Goal: Task Accomplishment & Management: Complete application form

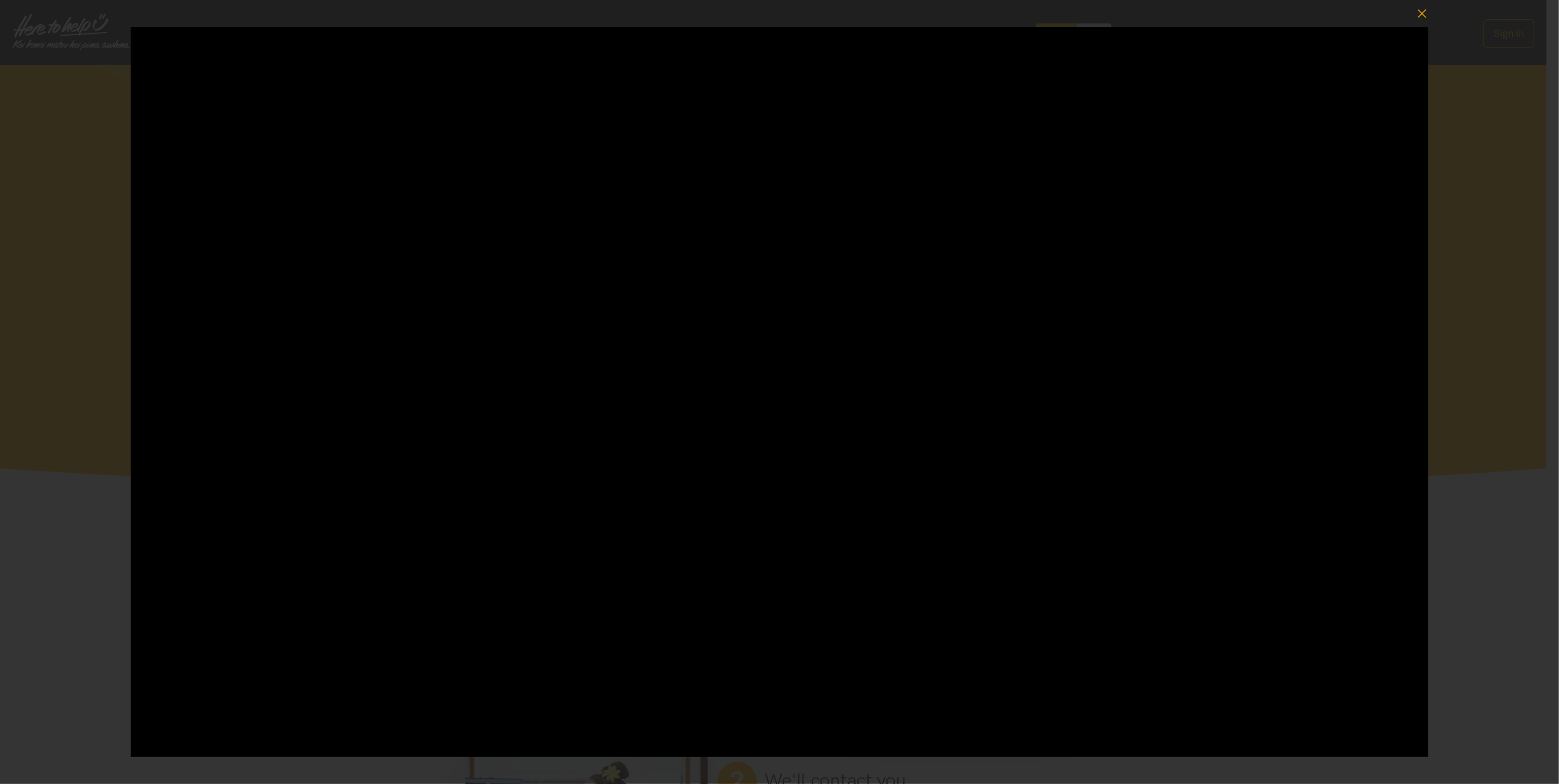
click at [1481, 136] on div at bounding box center [780, 392] width 1559 height 784
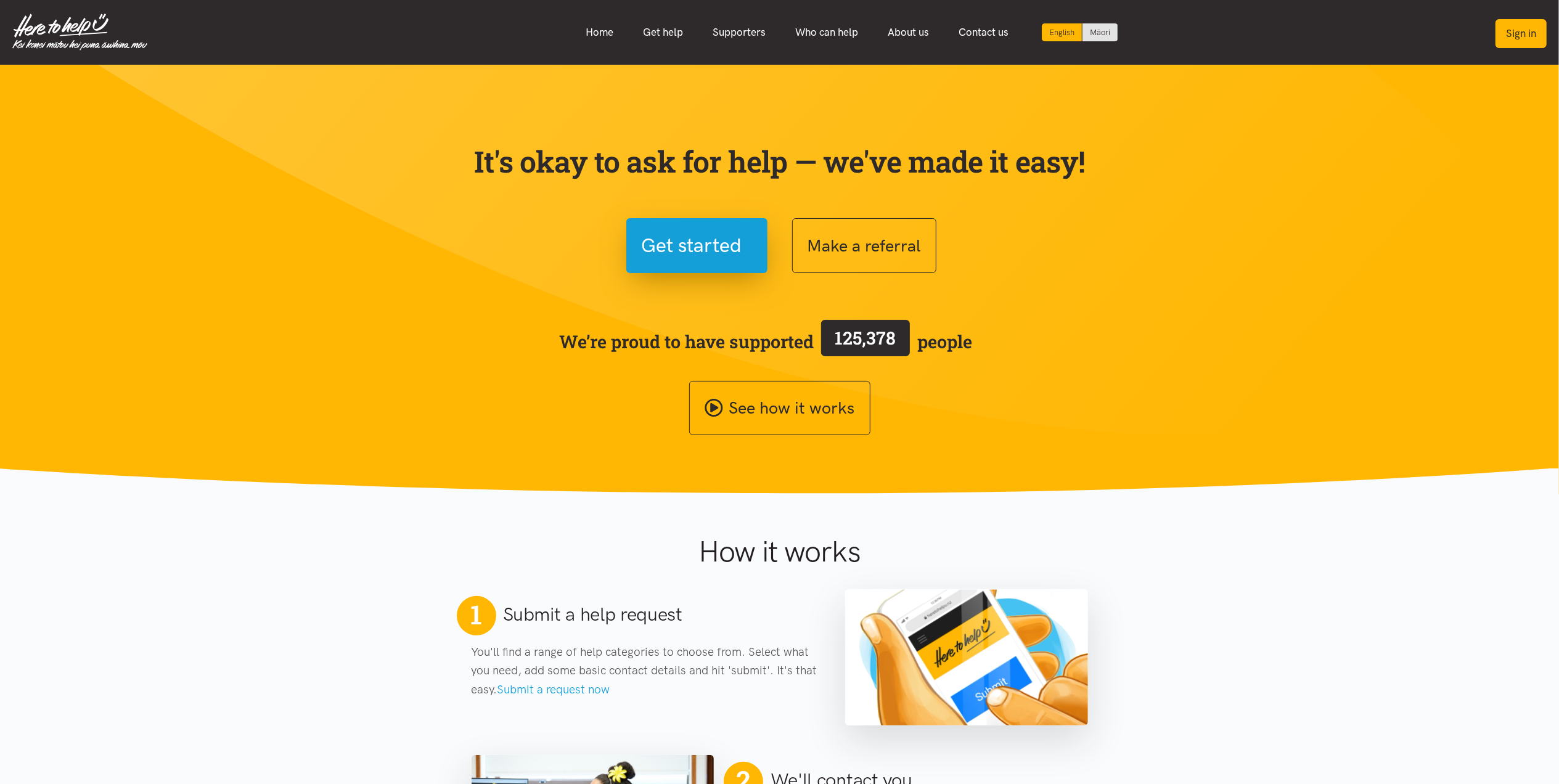
click at [1515, 25] on button "Sign in" at bounding box center [1521, 33] width 51 height 29
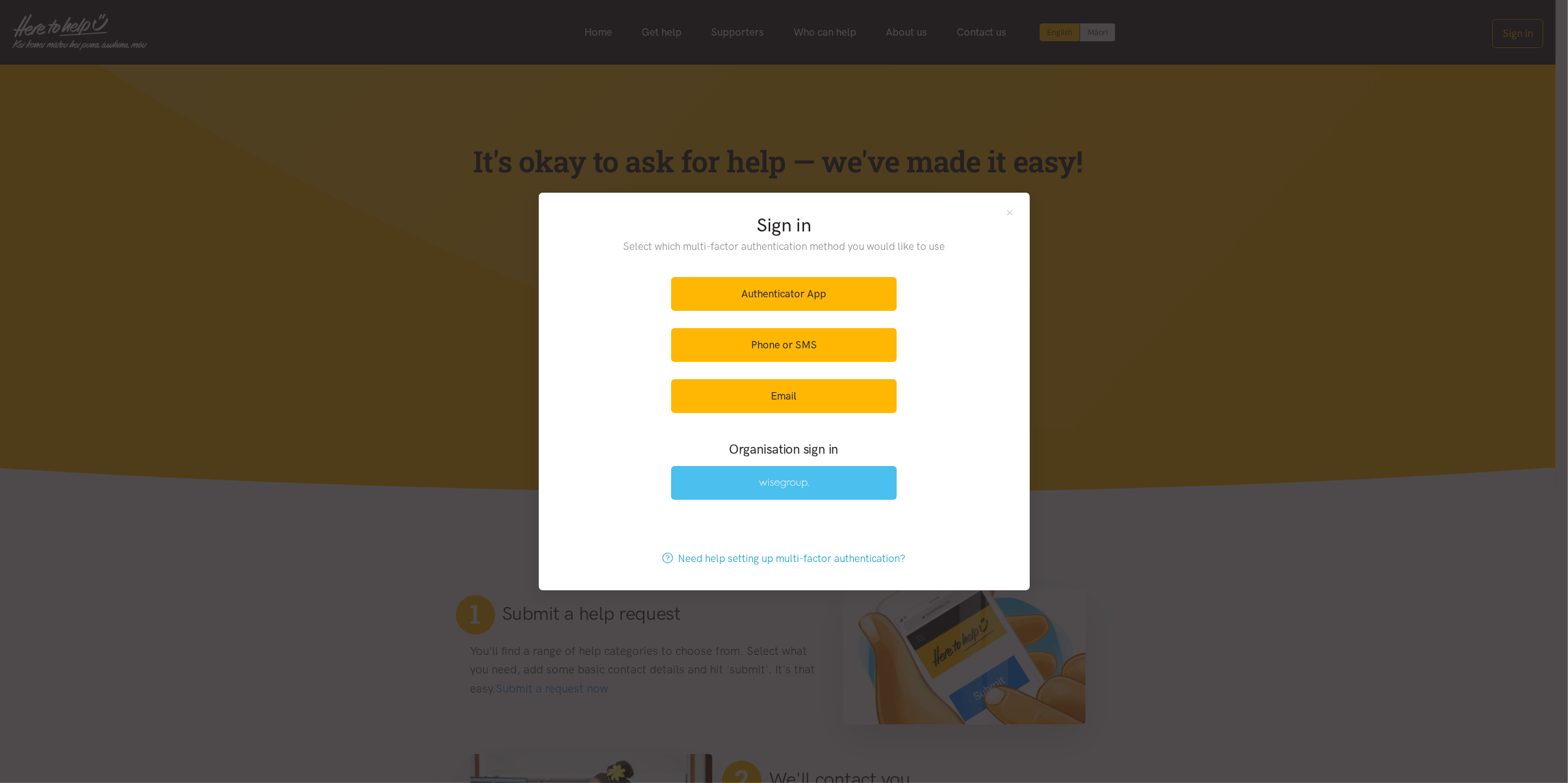
click at [847, 483] on link at bounding box center [784, 483] width 226 height 34
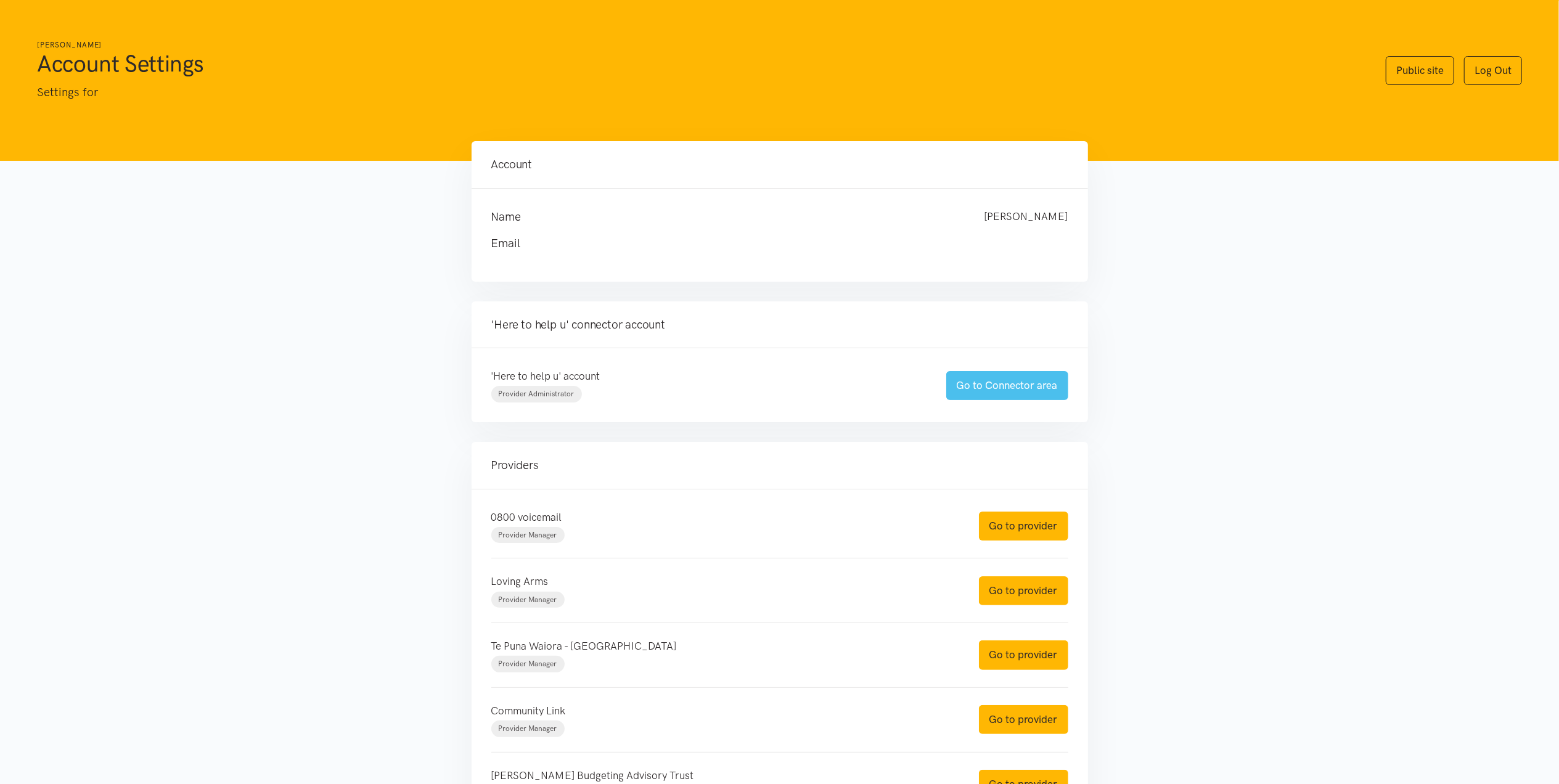
click at [993, 384] on link "Go to Connector area" at bounding box center [1007, 385] width 122 height 29
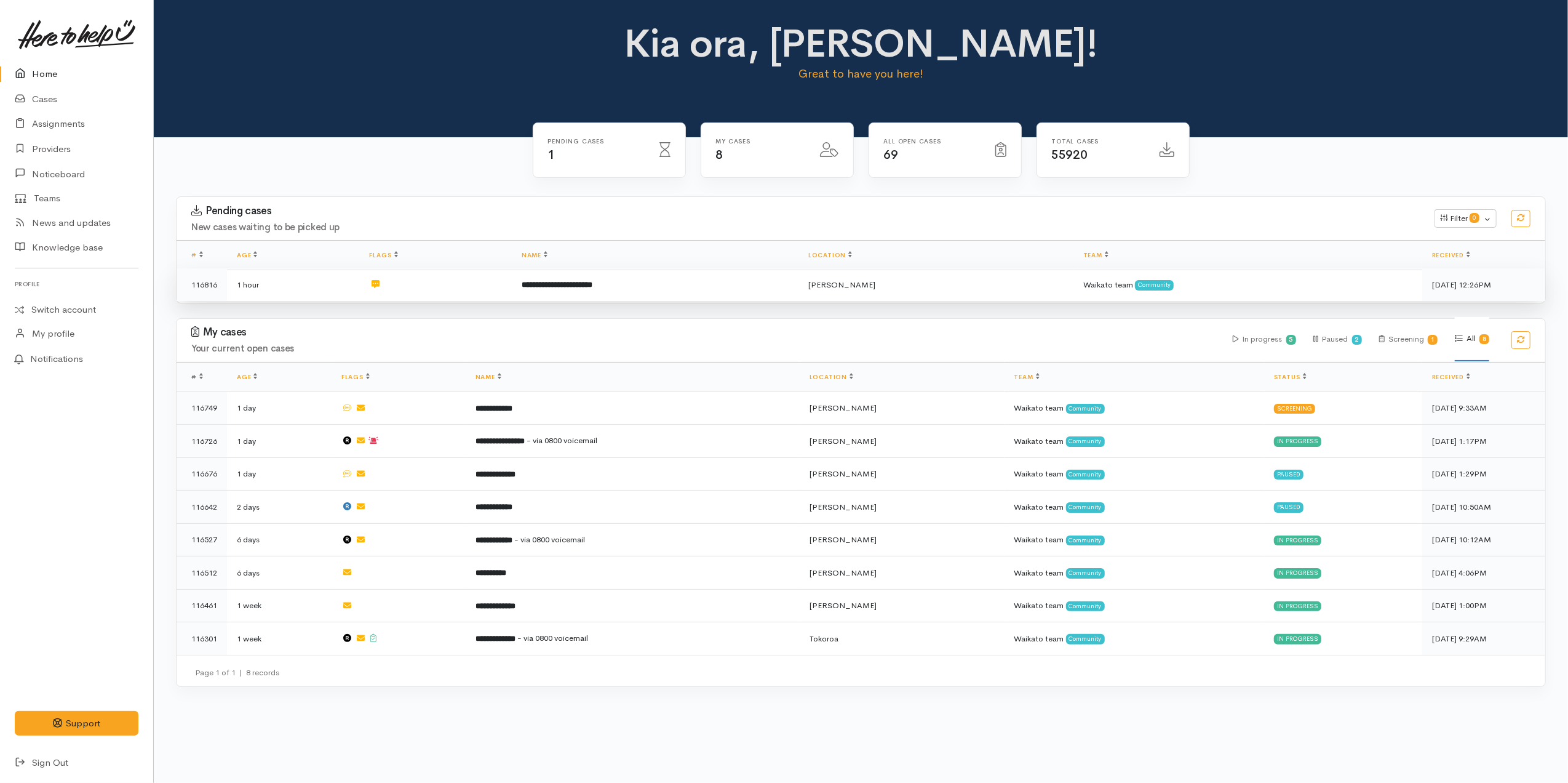
click at [555, 288] on b "**********" at bounding box center [556, 284] width 71 height 8
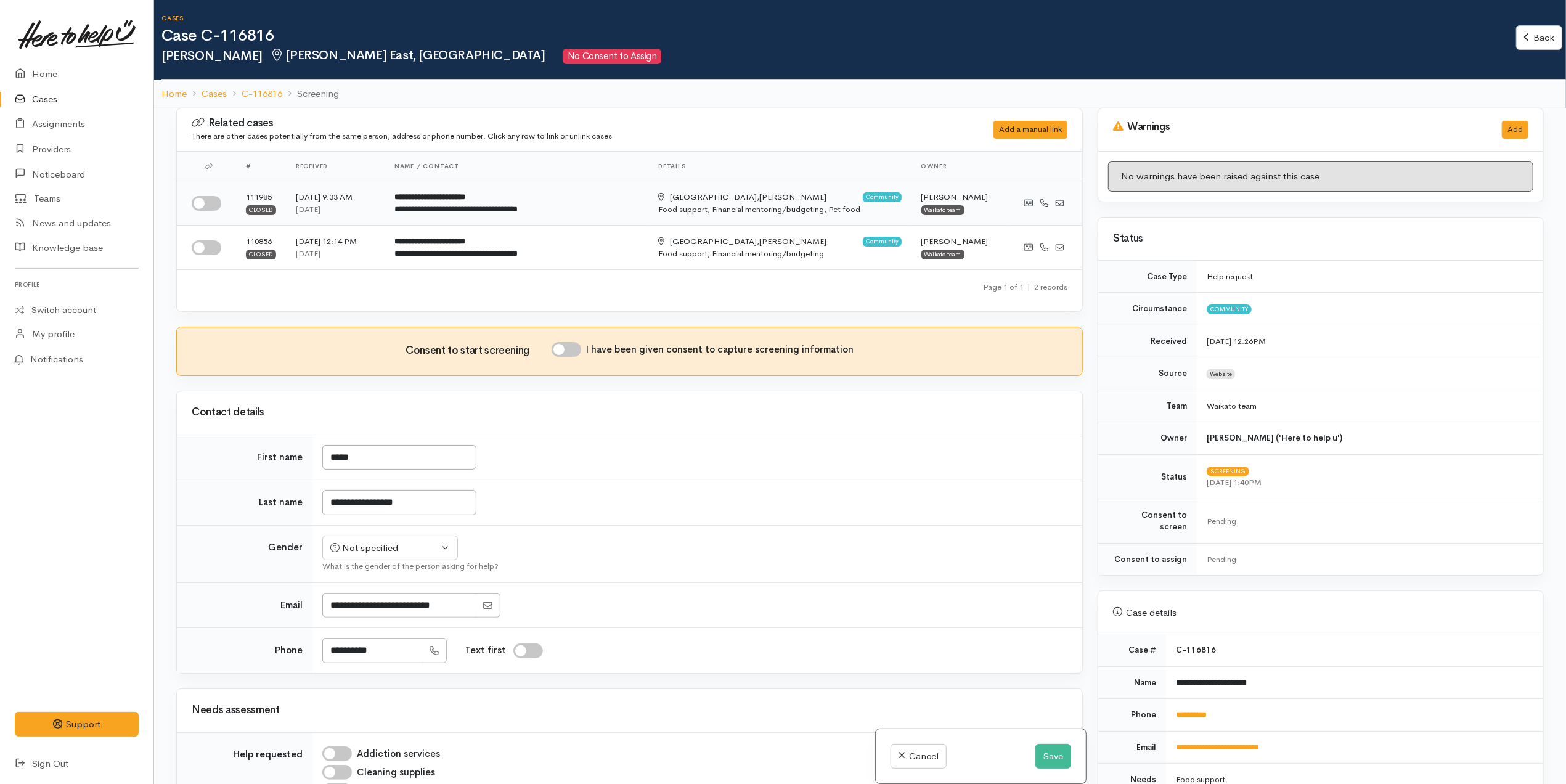
click at [193, 202] on input "checkbox" at bounding box center [206, 203] width 29 height 15
checkbox input "true"
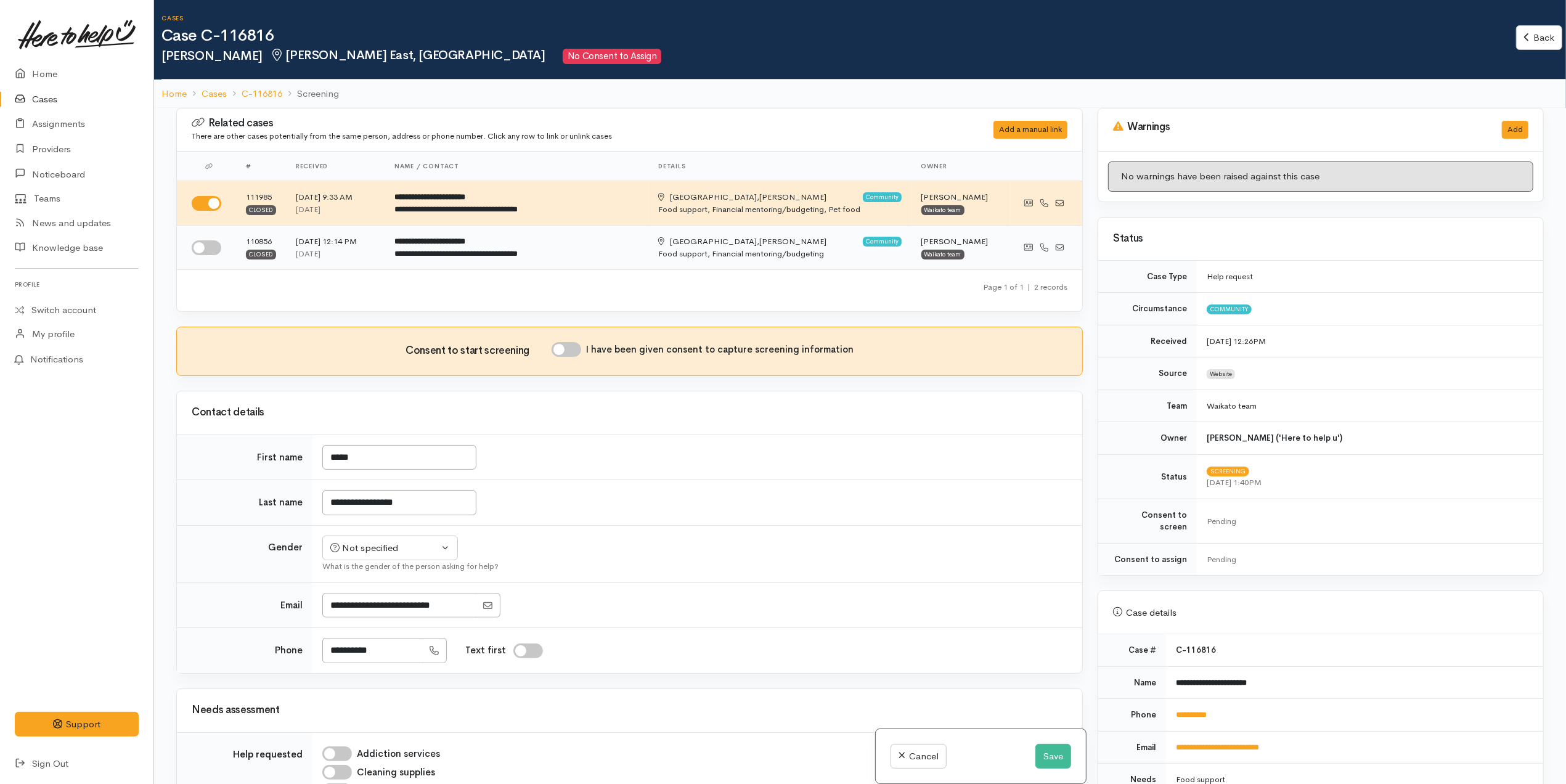
click at [205, 252] on input "checkbox" at bounding box center [206, 248] width 29 height 15
checkbox input "true"
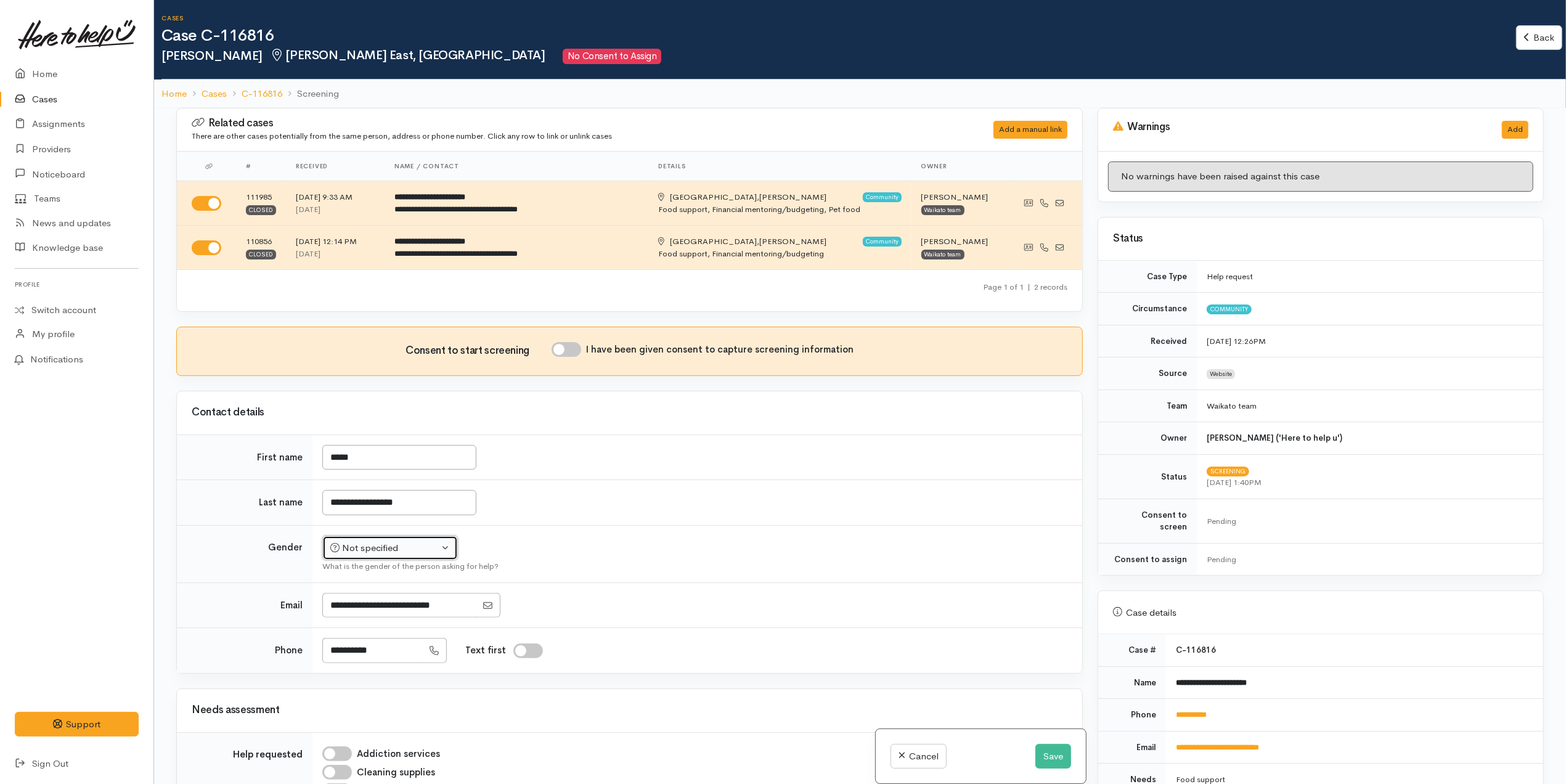
click at [432, 545] on div "Not specified" at bounding box center [384, 547] width 109 height 14
click at [386, 598] on link "Male" at bounding box center [396, 595] width 145 height 19
select select "Male"
click at [832, 546] on td "Not specified Male Female Diverse Male Not specified Male Female Diverse What i…" at bounding box center [697, 553] width 770 height 57
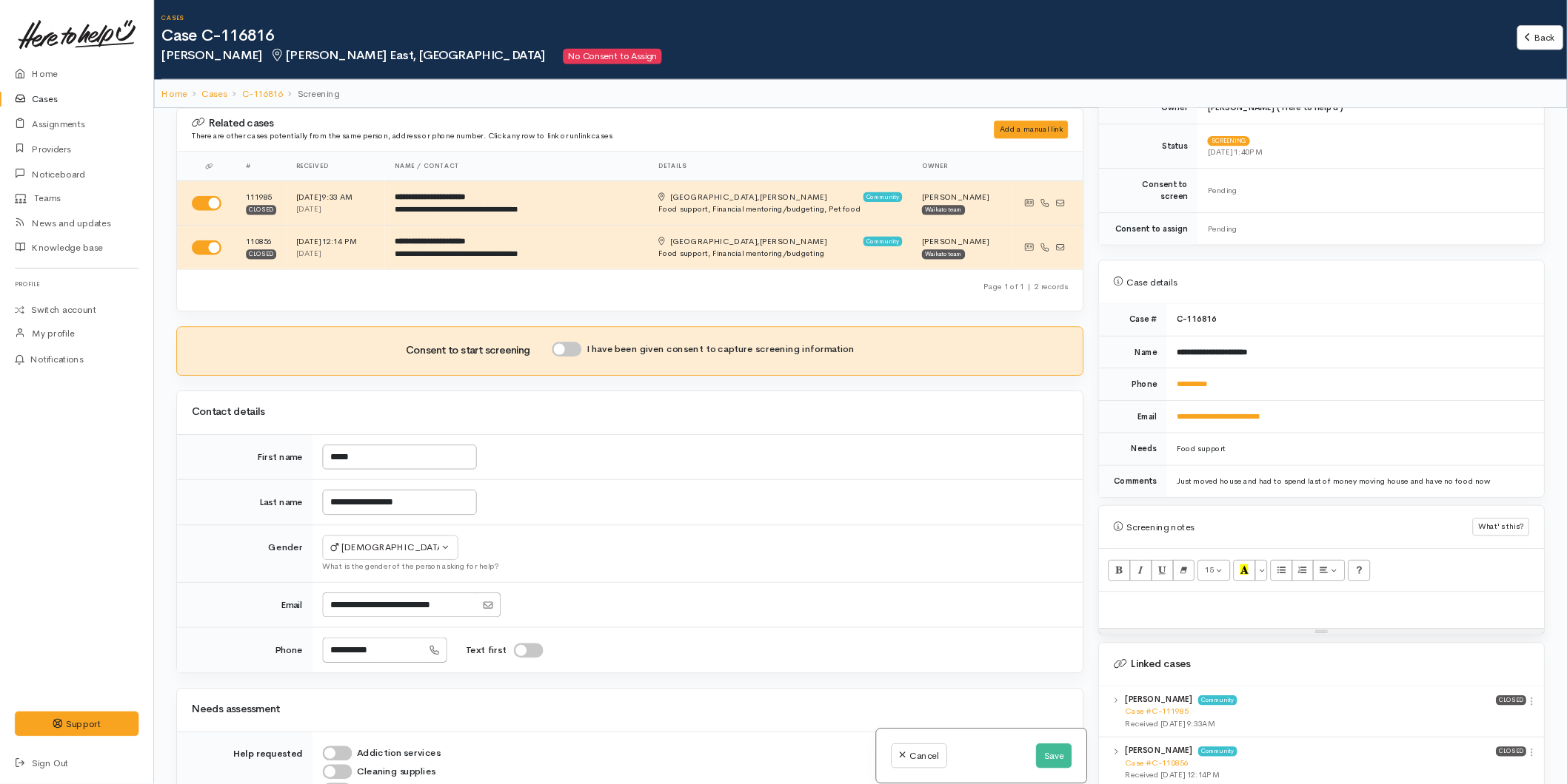
scroll to position [592, 0]
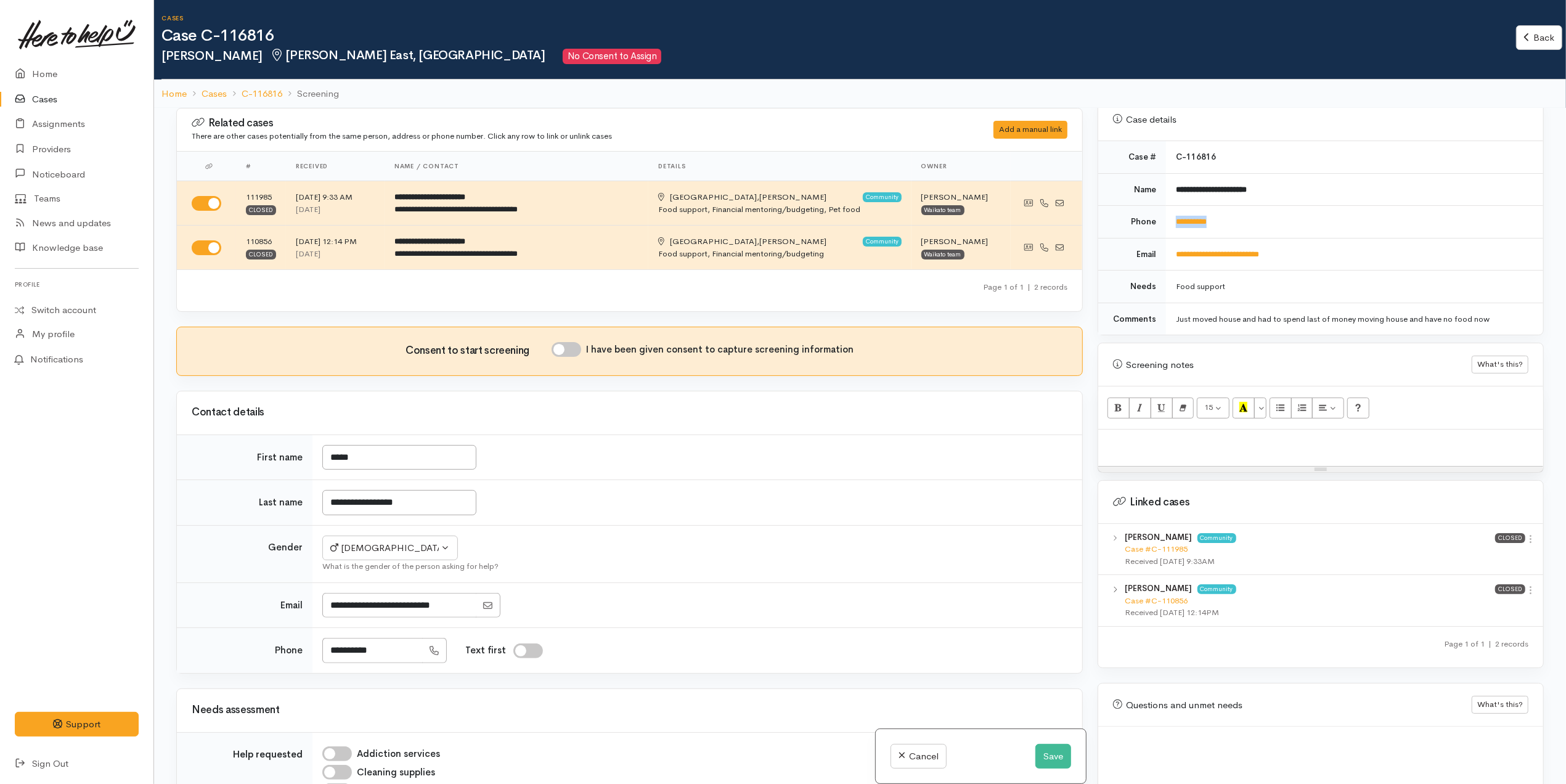
drag, startPoint x: 1262, startPoint y: 217, endPoint x: 1169, endPoint y: 213, distance: 93.1
click at [1169, 213] on td "**********" at bounding box center [1355, 222] width 377 height 33
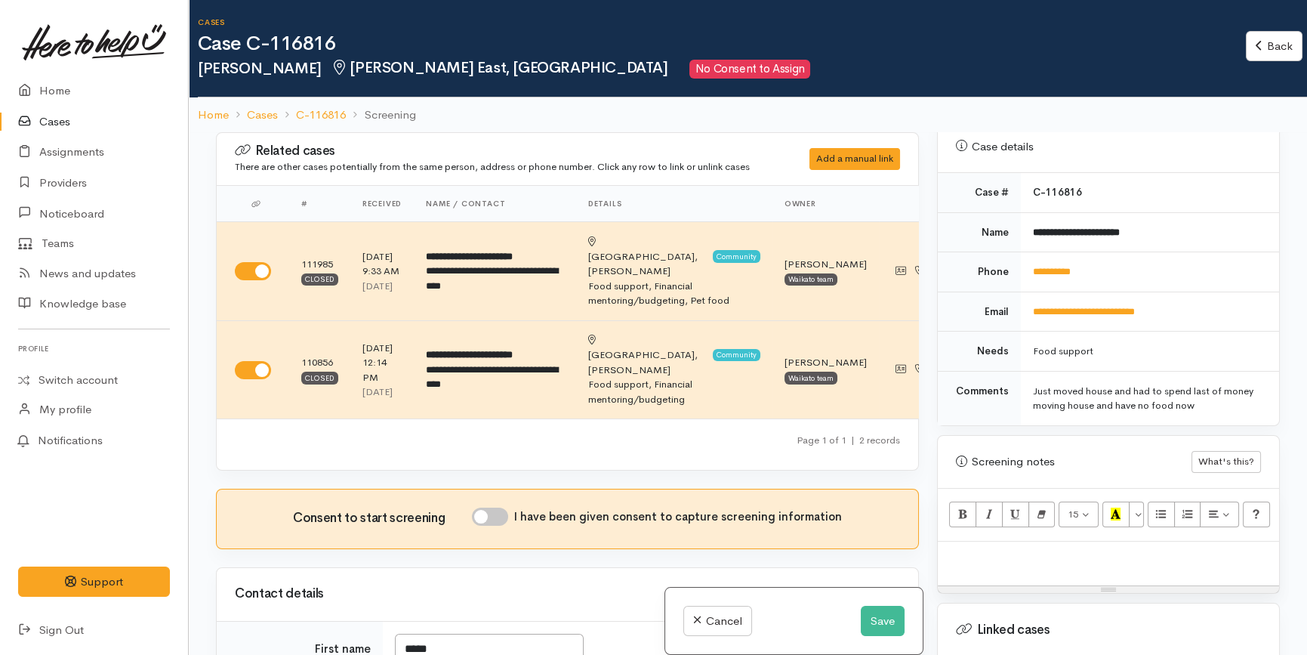
click at [1192, 222] on td "**********" at bounding box center [1150, 232] width 258 height 40
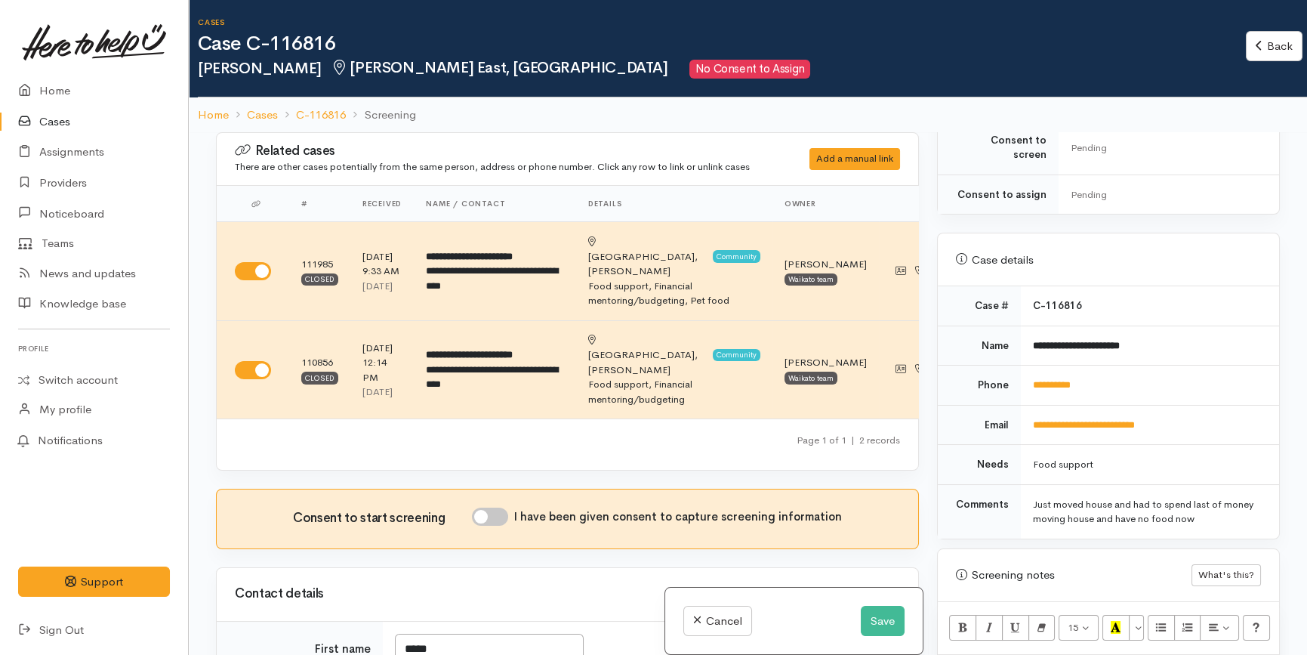
scroll to position [491, 0]
click at [887, 622] on button "Save" at bounding box center [883, 621] width 44 height 31
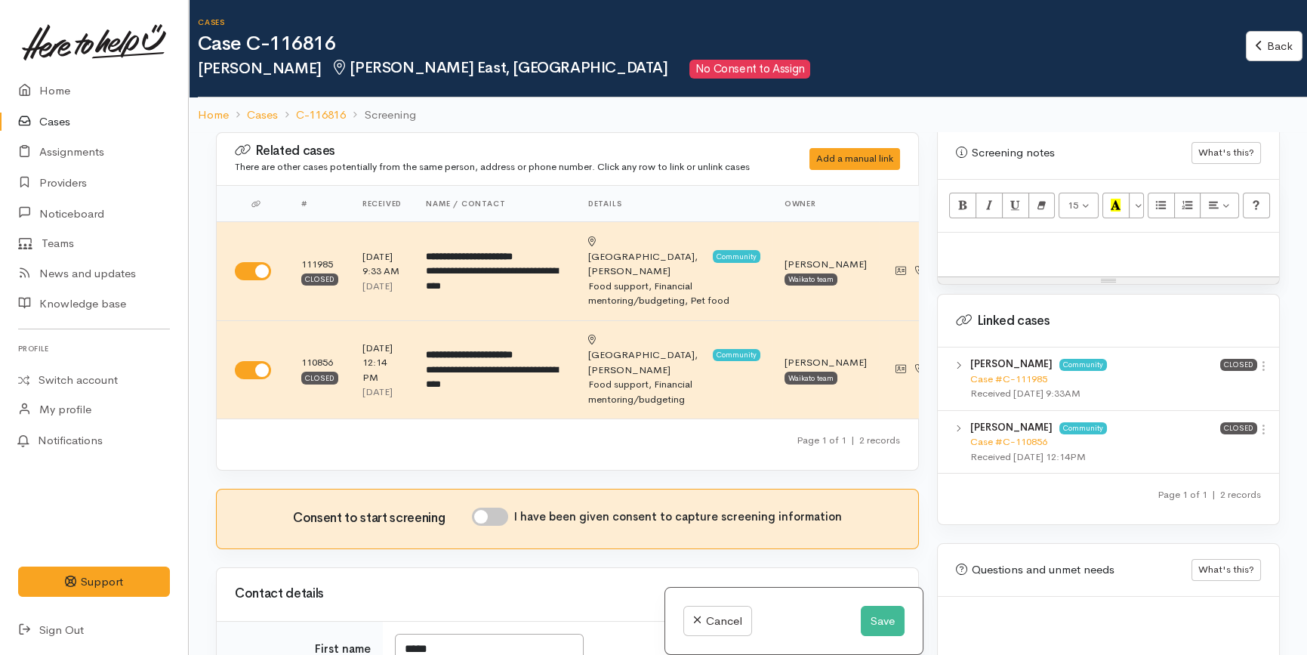
scroll to position [915, 0]
click at [1258, 357] on icon at bounding box center [1263, 363] width 13 height 13
click at [1219, 381] on link "View case" at bounding box center [1209, 392] width 119 height 23
click at [1080, 244] on div at bounding box center [1108, 252] width 341 height 45
paste div
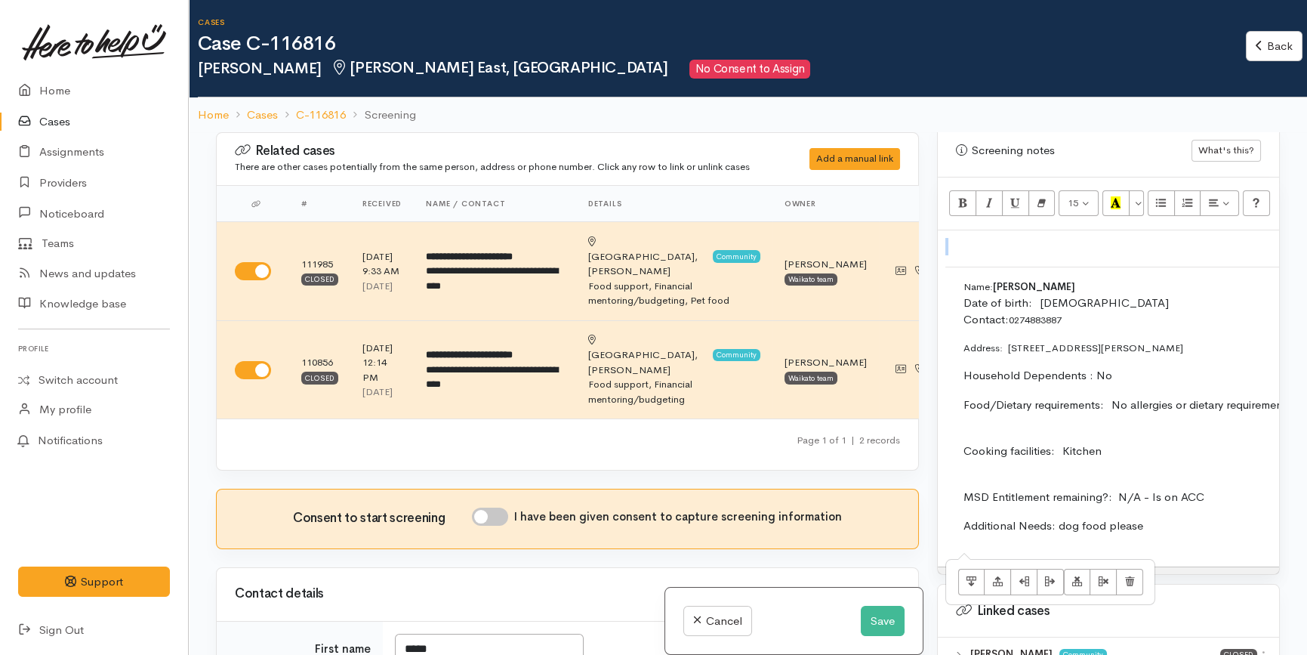
drag, startPoint x: 961, startPoint y: 268, endPoint x: 1148, endPoint y: 553, distance: 340.8
click at [1148, 553] on div "15 8 9 10 11 12 14 18 24 36 Background Color Transparent Select #ffff00 Text Co…" at bounding box center [1108, 375] width 341 height 396
click at [1143, 518] on td "Name:   Aiden Schicker-Marshall Date of birth:  19/03/1992 Contact: 0274883887 …" at bounding box center [1296, 412] width 702 height 291
drag, startPoint x: 1186, startPoint y: 510, endPoint x: 949, endPoint y: 272, distance: 335.3
click at [949, 272] on td "Name:   Aiden Schicker-Marshall Date of birth:  19/03/1992 Contact: 0274883887 …" at bounding box center [1296, 412] width 702 height 291
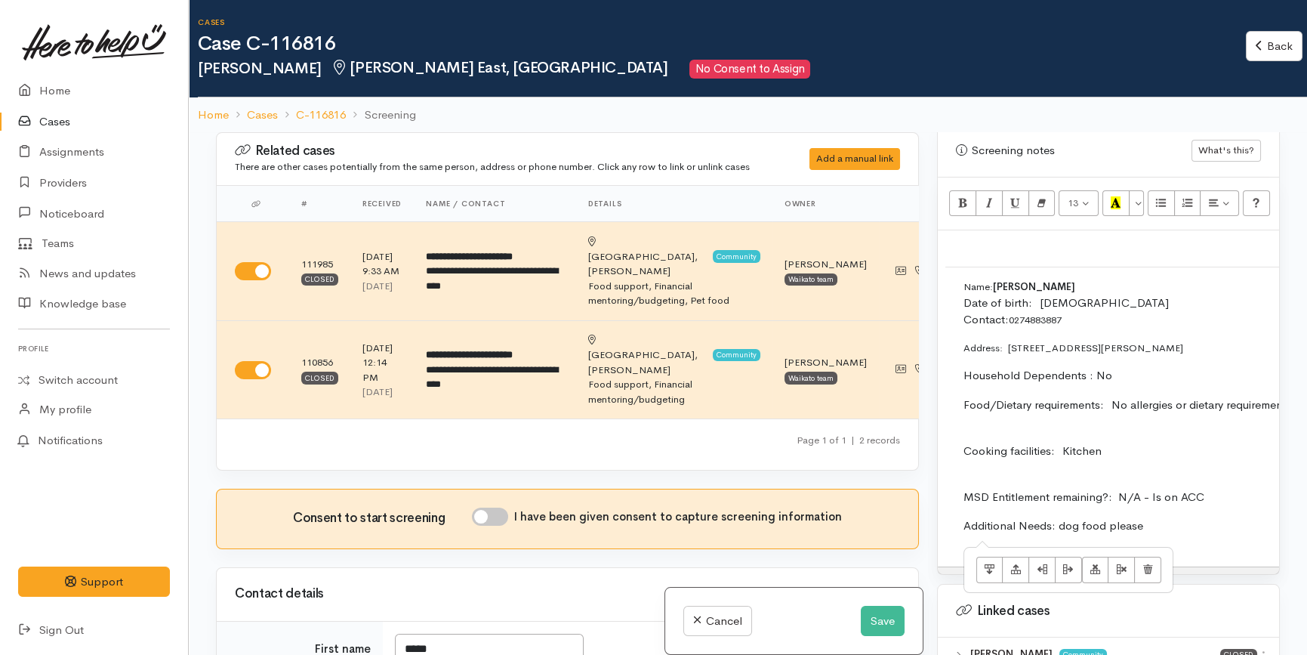
copy td "Name:   Aiden Schicker-Marshall Date of birth:  19/03/1992 Contact: 0274883887 …"
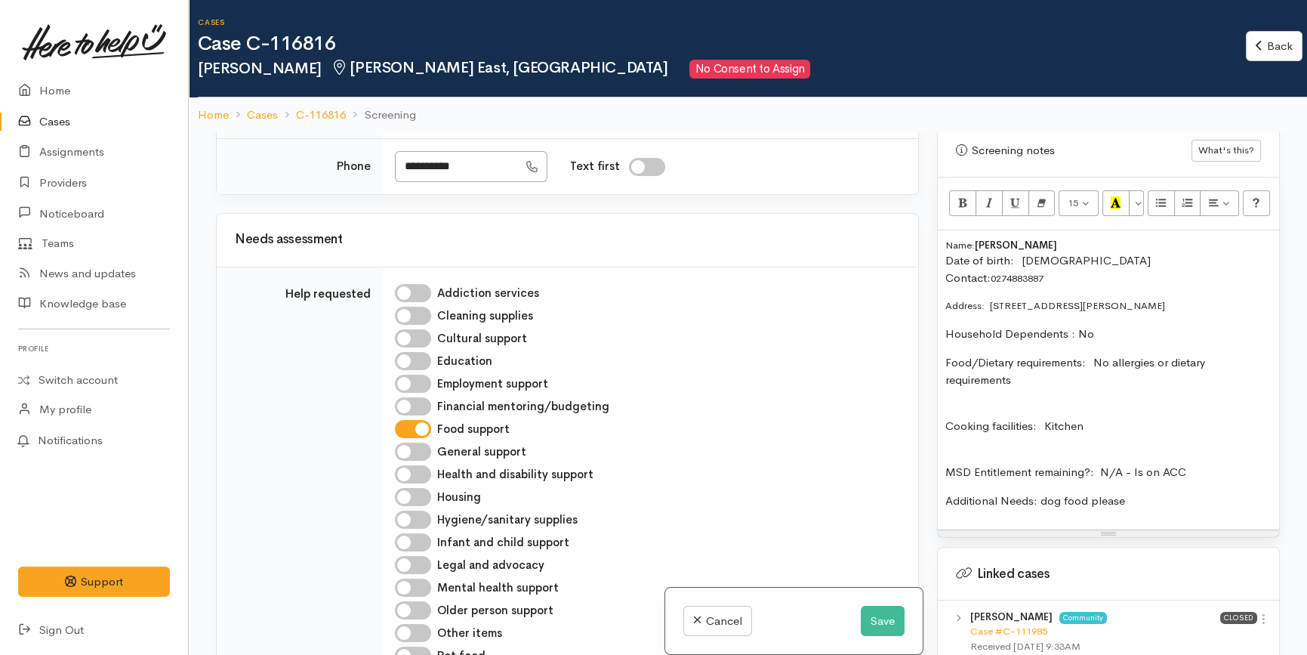
scroll to position [720, 0]
drag, startPoint x: 1229, startPoint y: 289, endPoint x: 991, endPoint y: 285, distance: 237.9
click at [991, 298] on p "Address:   4 Masefield Drive, Enderley, Hamilton, New Zealand" at bounding box center [1108, 305] width 326 height 15
copy p "8a Nelson St, Hamilton East"
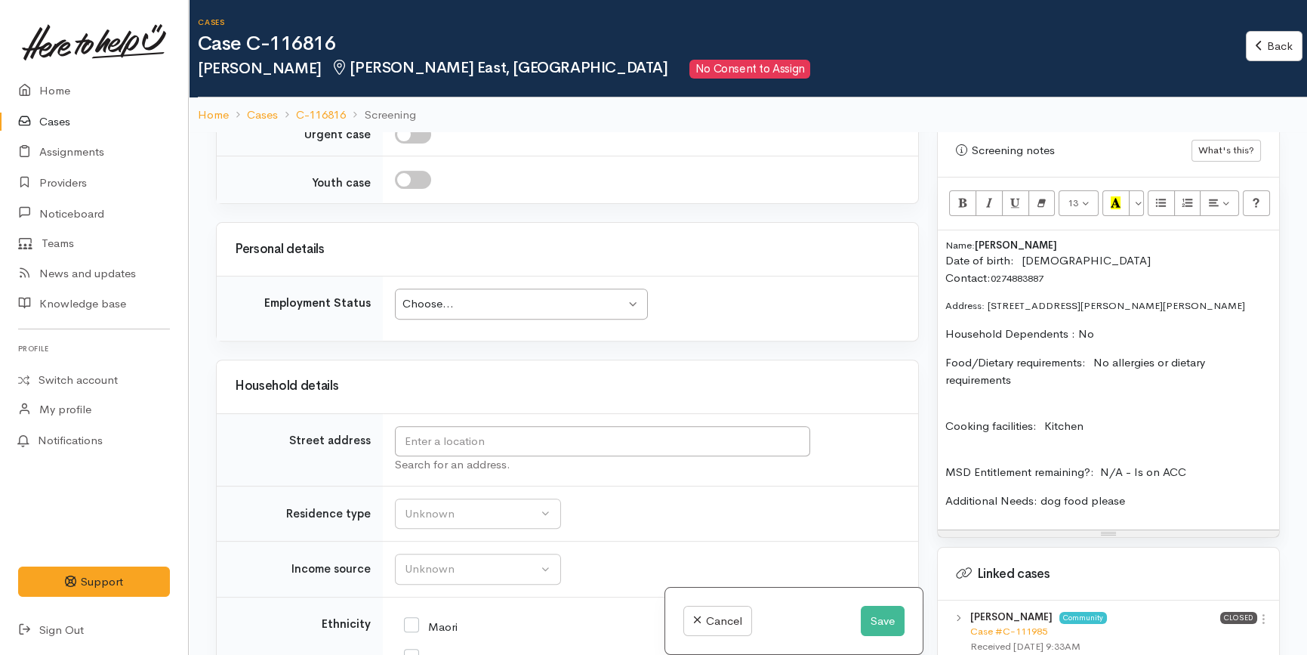
scroll to position [1661, 0]
click at [625, 456] on input "text" at bounding box center [602, 440] width 415 height 31
paste input "8a Nelson St, Hamilton East"
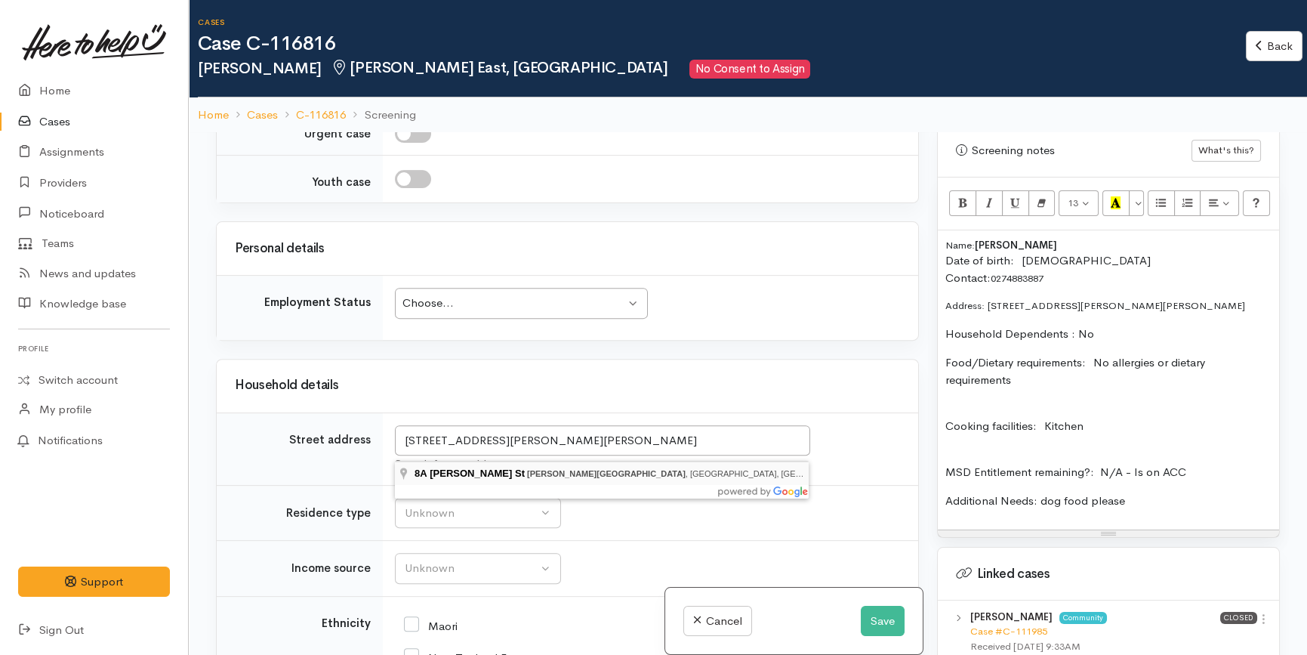
type input "8A Nelson St, Hamilton East, Hamilton, New Zealand"
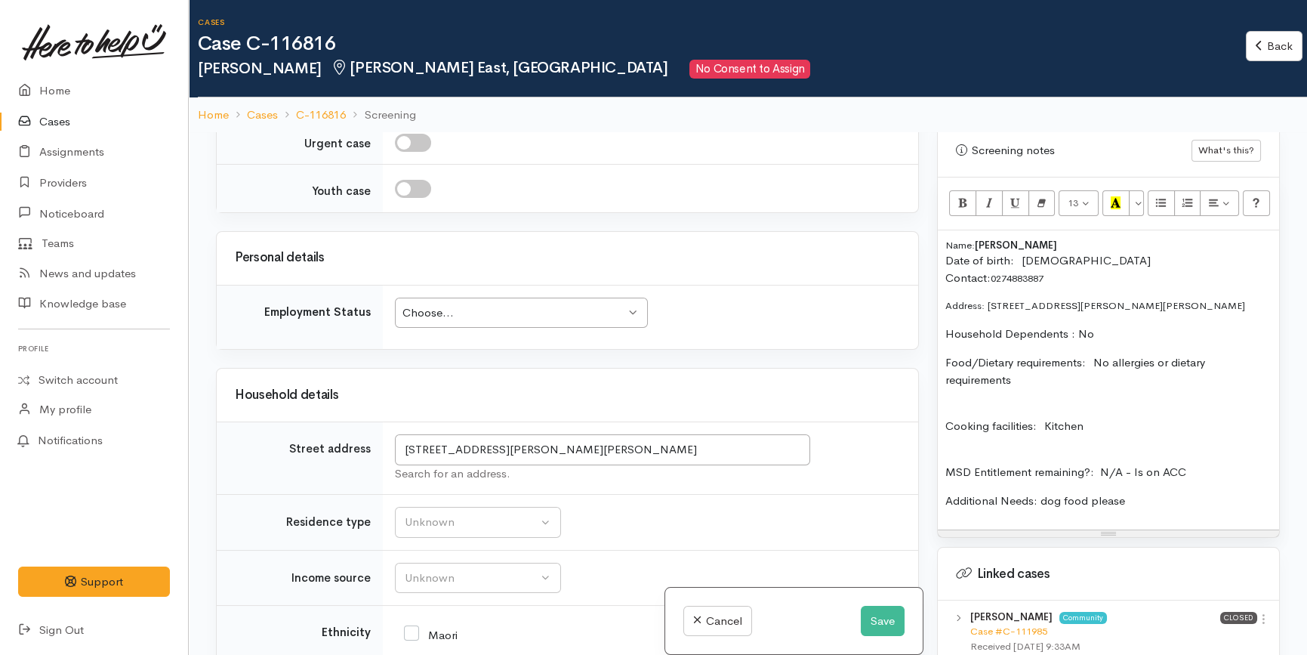
click at [640, 369] on div "Household details" at bounding box center [568, 395] width 702 height 53
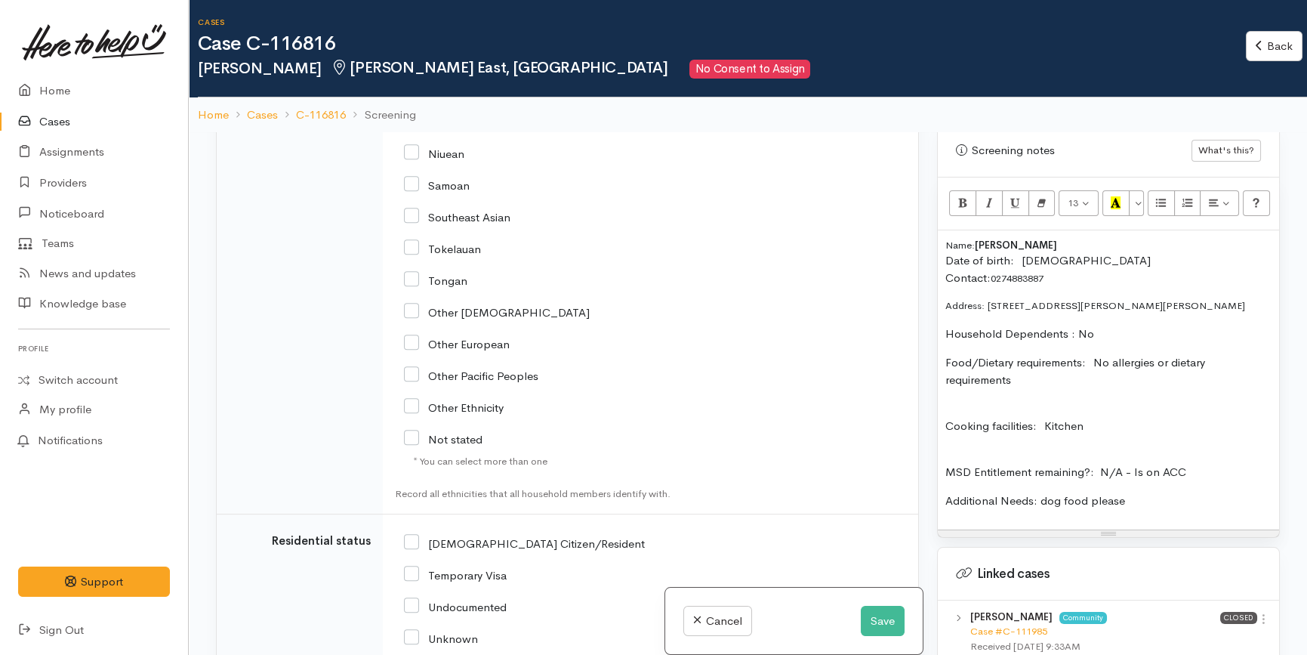
scroll to position [2700, 0]
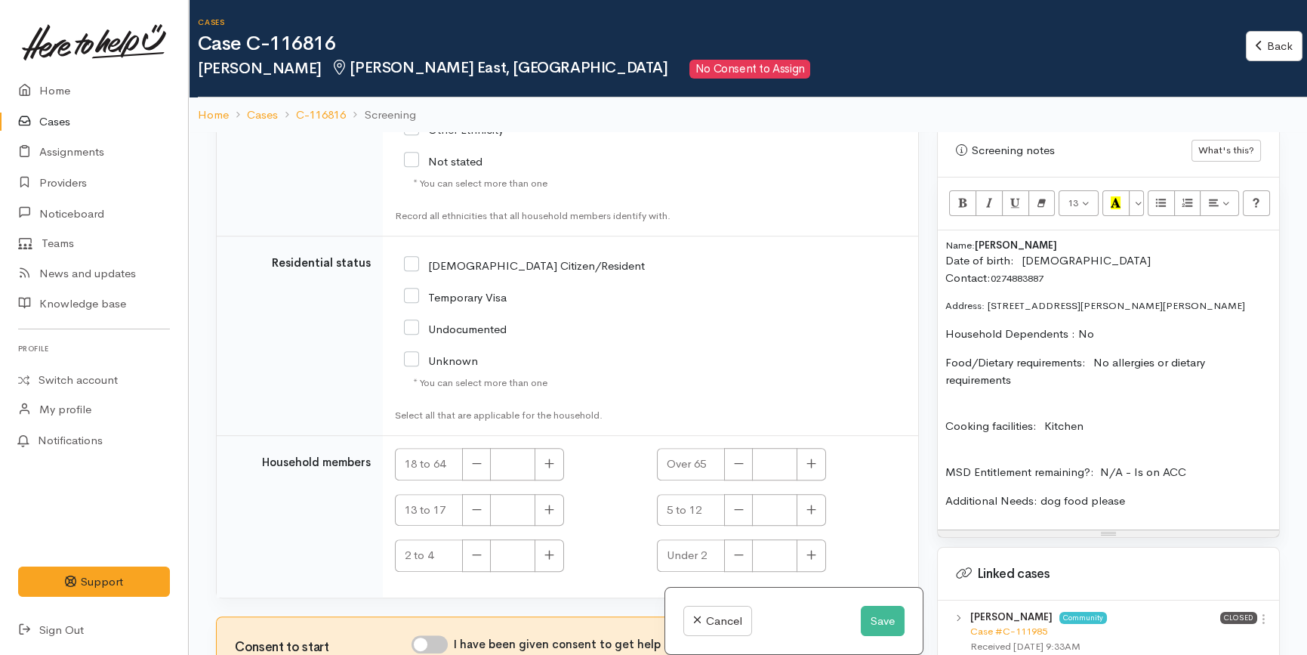
click at [499, 268] on input "NZ Citizen/Resident" at bounding box center [524, 265] width 241 height 14
checkbox input "true"
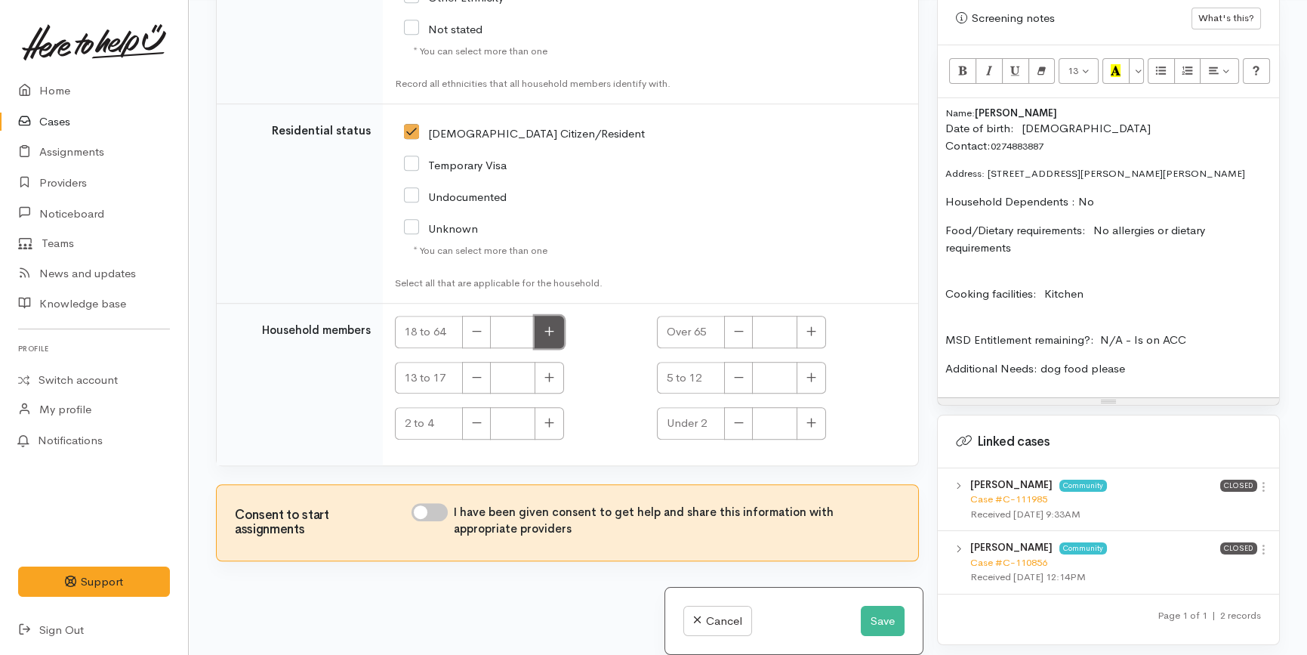
click at [555, 326] on button "button" at bounding box center [549, 332] width 29 height 32
type input "1"
click at [603, 412] on div "2 to 4" at bounding box center [517, 423] width 244 height 32
click at [1143, 360] on p "Additional Needs: dog food please" at bounding box center [1108, 368] width 326 height 17
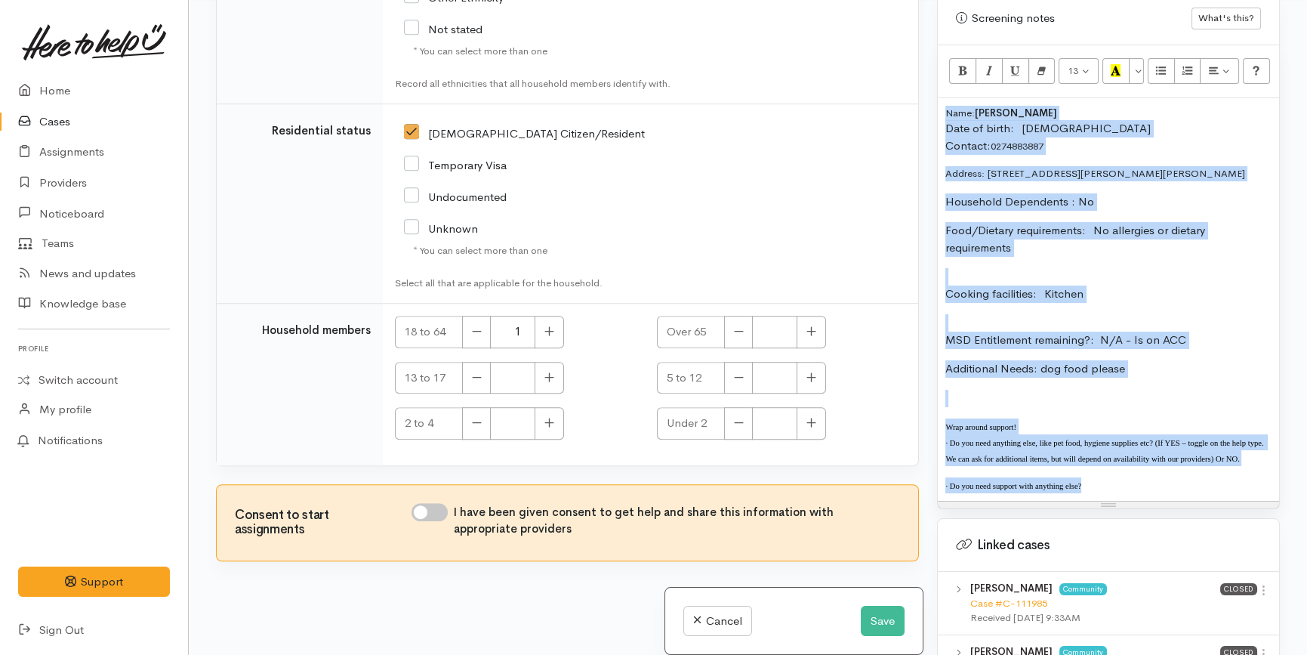
click at [1251, 437] on p "· Do you need anything else, like pet food, hygiene supplies etc? (If YES – tog…" at bounding box center [1108, 449] width 326 height 31
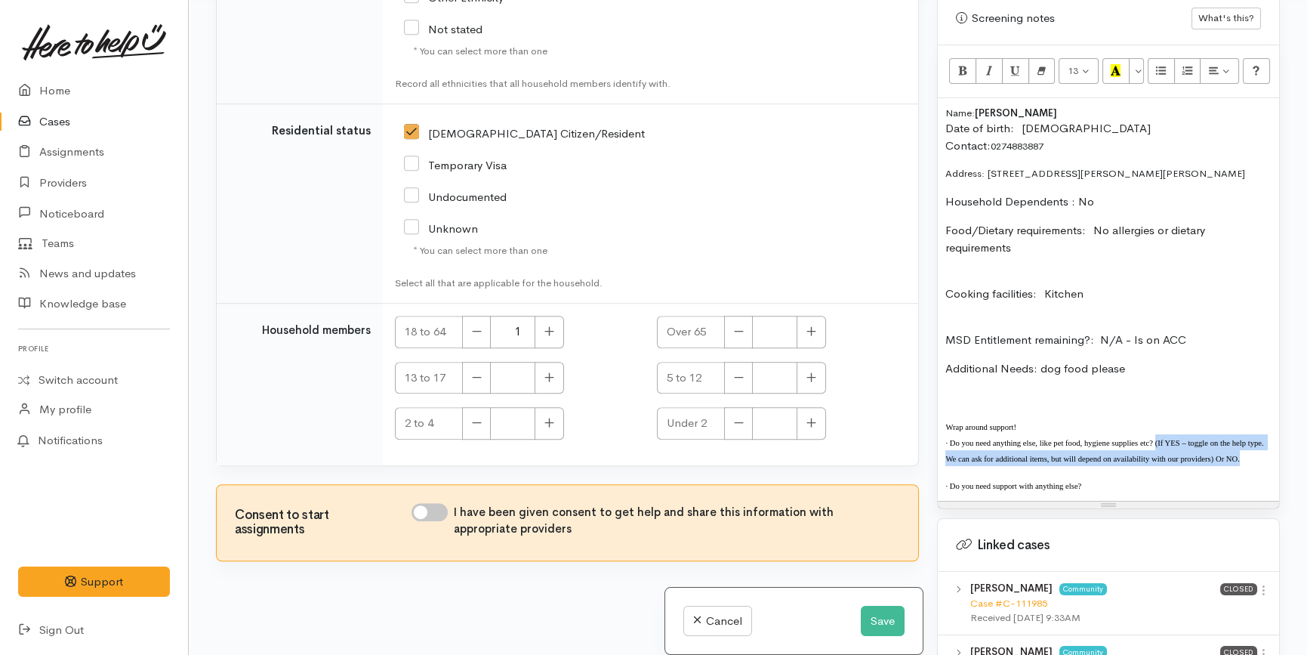
drag, startPoint x: 1250, startPoint y: 446, endPoint x: 1156, endPoint y: 428, distance: 95.2
click at [1156, 434] on p "· Do you need anything else, like pet food, hygiene supplies etc? (If YES – tog…" at bounding box center [1108, 449] width 326 height 31
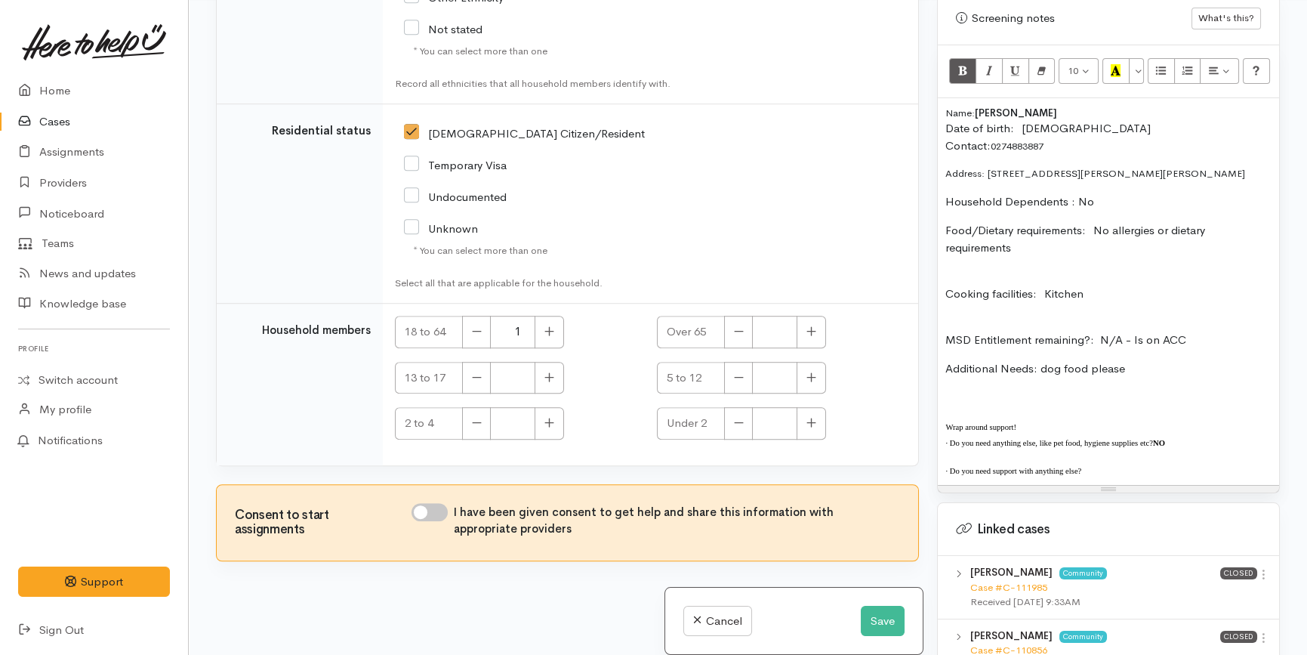
copy span "·"
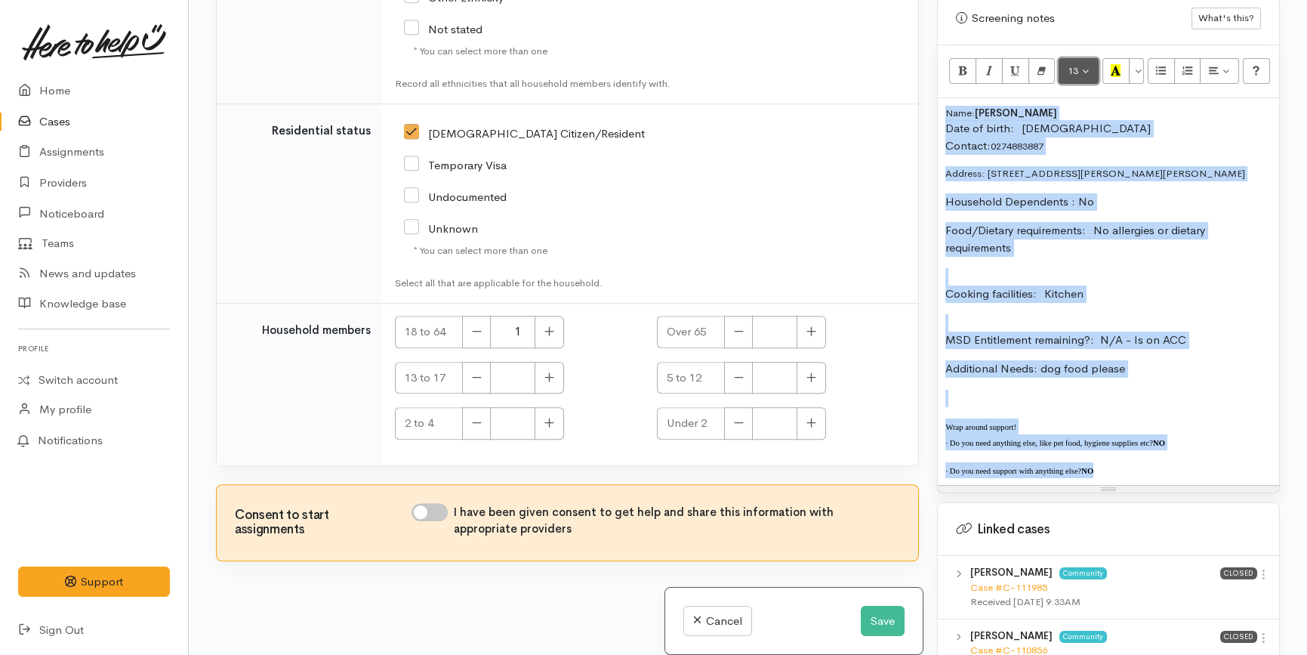
click at [1070, 60] on button "13" at bounding box center [1079, 71] width 40 height 26
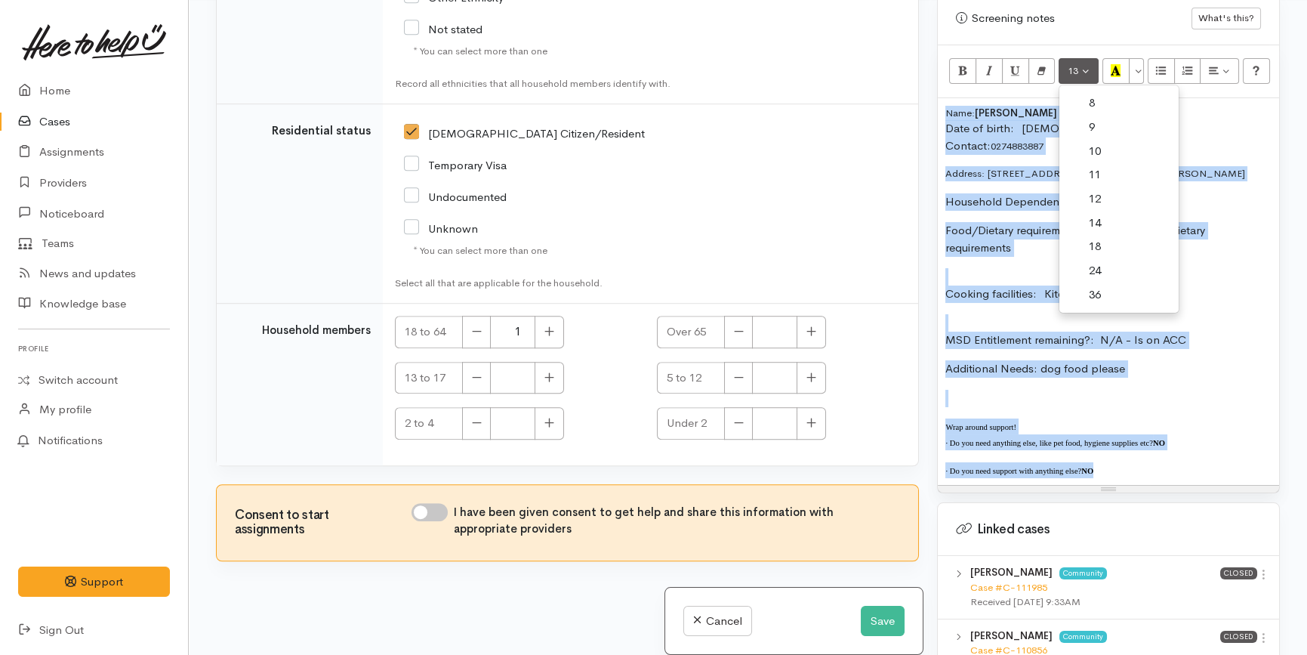
click at [1118, 187] on link "12" at bounding box center [1118, 199] width 119 height 24
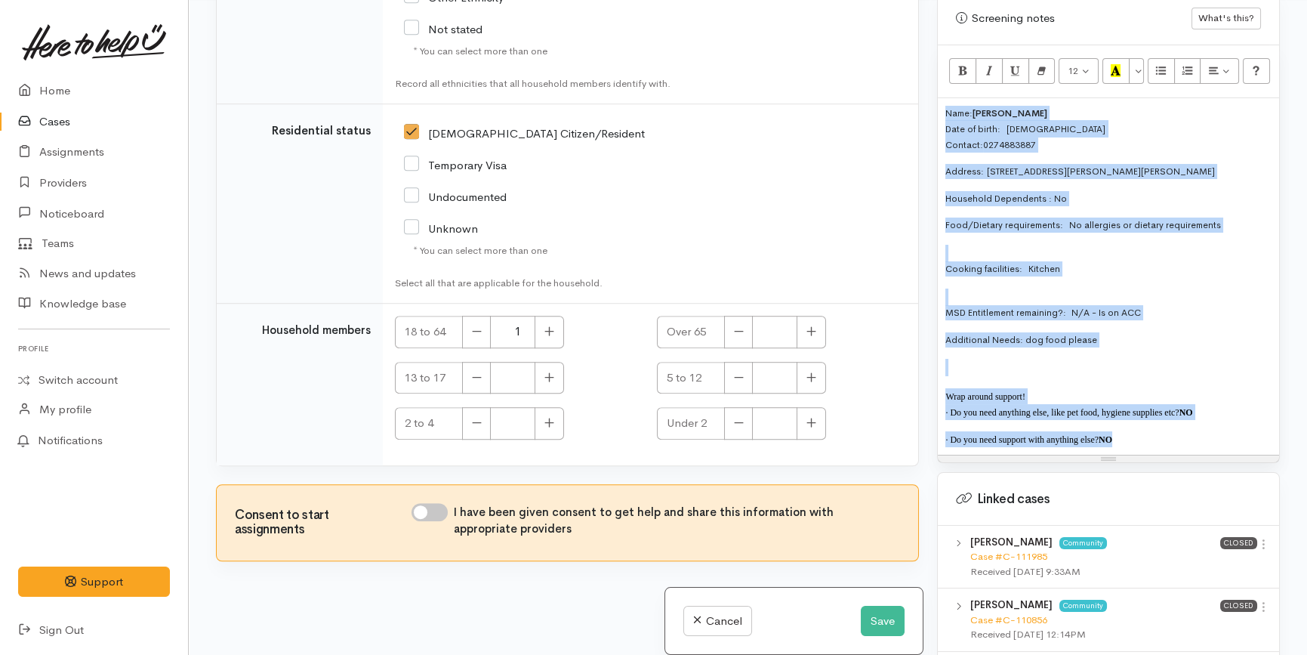
click at [1047, 125] on p "Name:   Aiden Schicker-Marshall Date of birth:  19/03/1992 Contact: 0274883887" at bounding box center [1108, 129] width 326 height 47
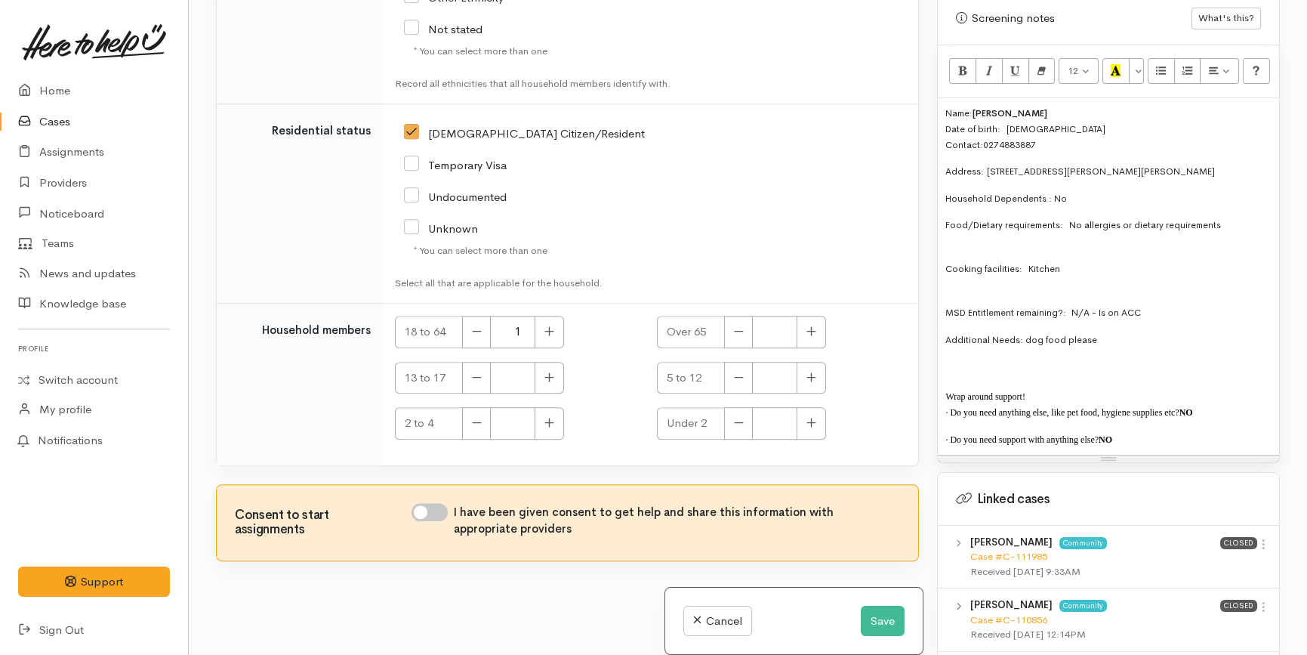
click at [1118, 245] on p "Cooking facilities:   Kitchen" at bounding box center [1108, 261] width 326 height 32
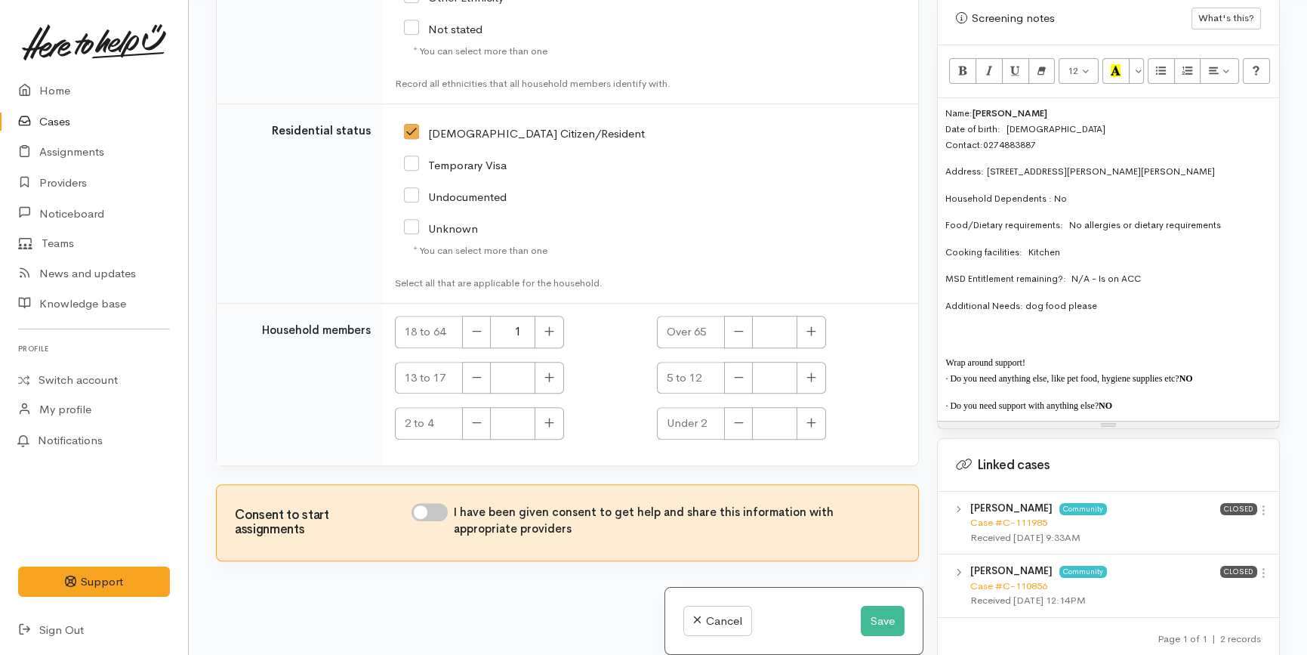
drag, startPoint x: 1108, startPoint y: 292, endPoint x: 938, endPoint y: 285, distance: 170.0
click at [938, 285] on div "Name:   Aiden Schicker-Marshall Date of birth:  19/03/1992 Contact: 0274883887 …" at bounding box center [1108, 259] width 341 height 322
click at [1018, 325] on p at bounding box center [1108, 333] width 326 height 17
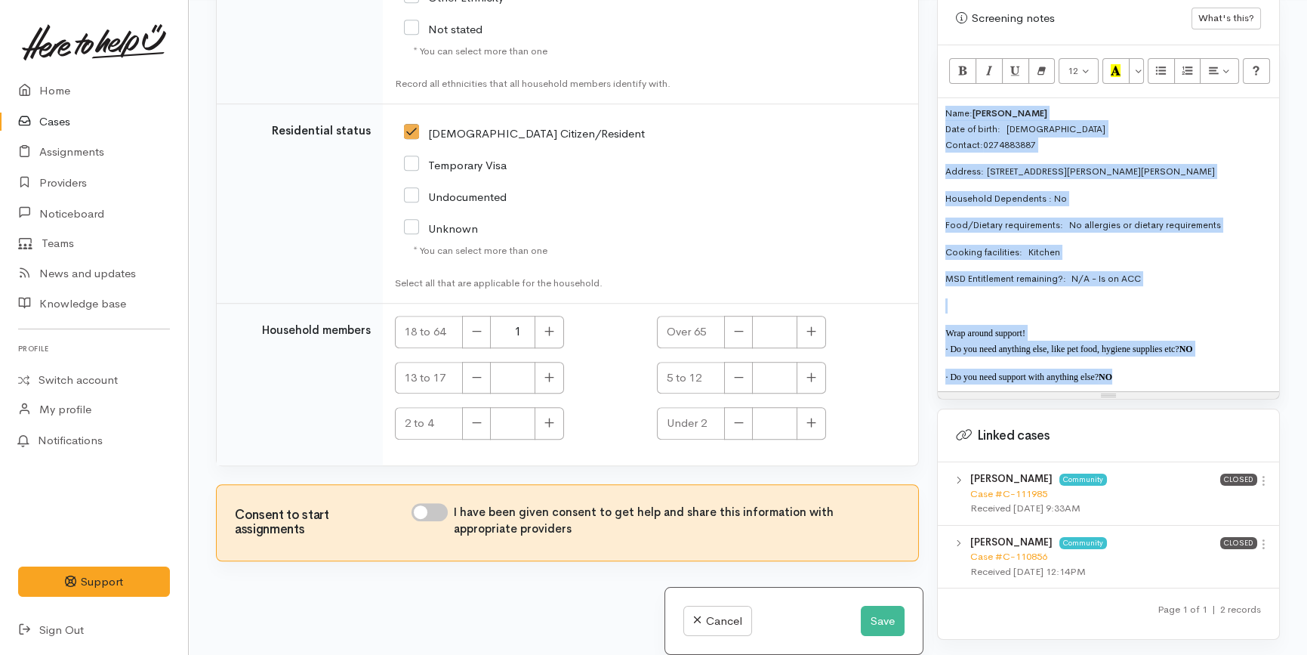
copy div "Name:   Aiden Schicker-Marshall Date of birth:  19/03/1992 Contact: 0274883887 …"
click at [433, 507] on input "I have been given consent to get help and share this information with appropria…" at bounding box center [430, 512] width 36 height 18
checkbox input "true"
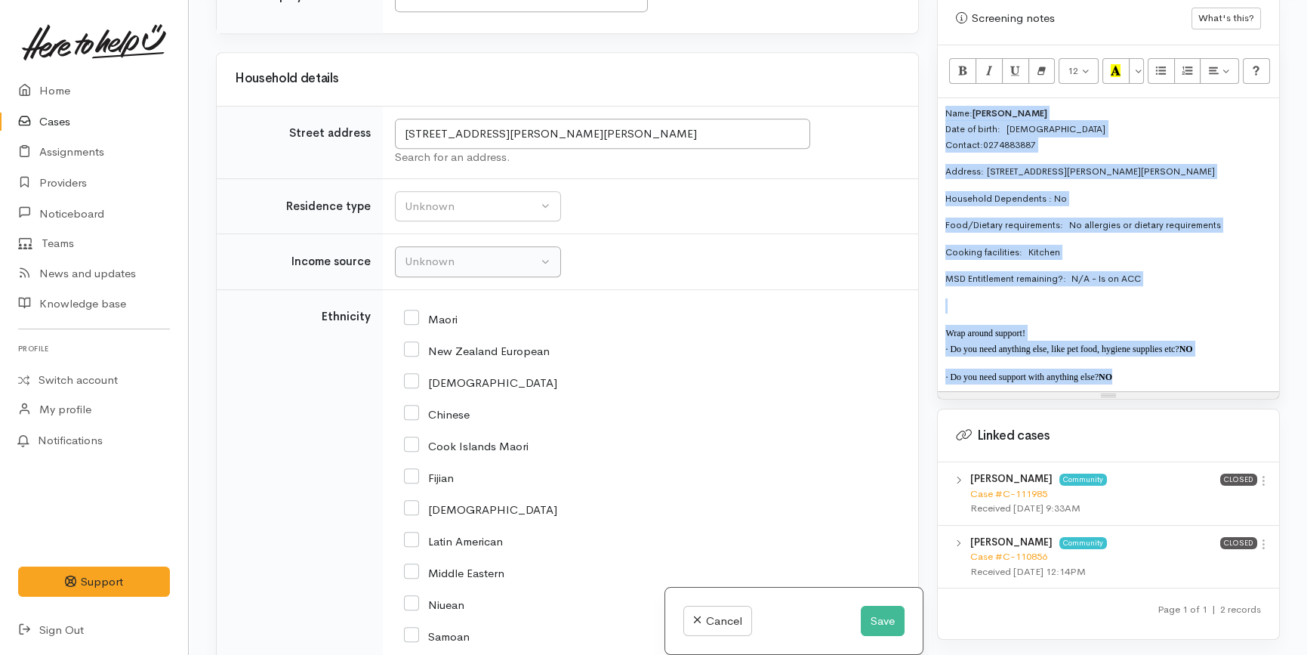
scroll to position [1832, 0]
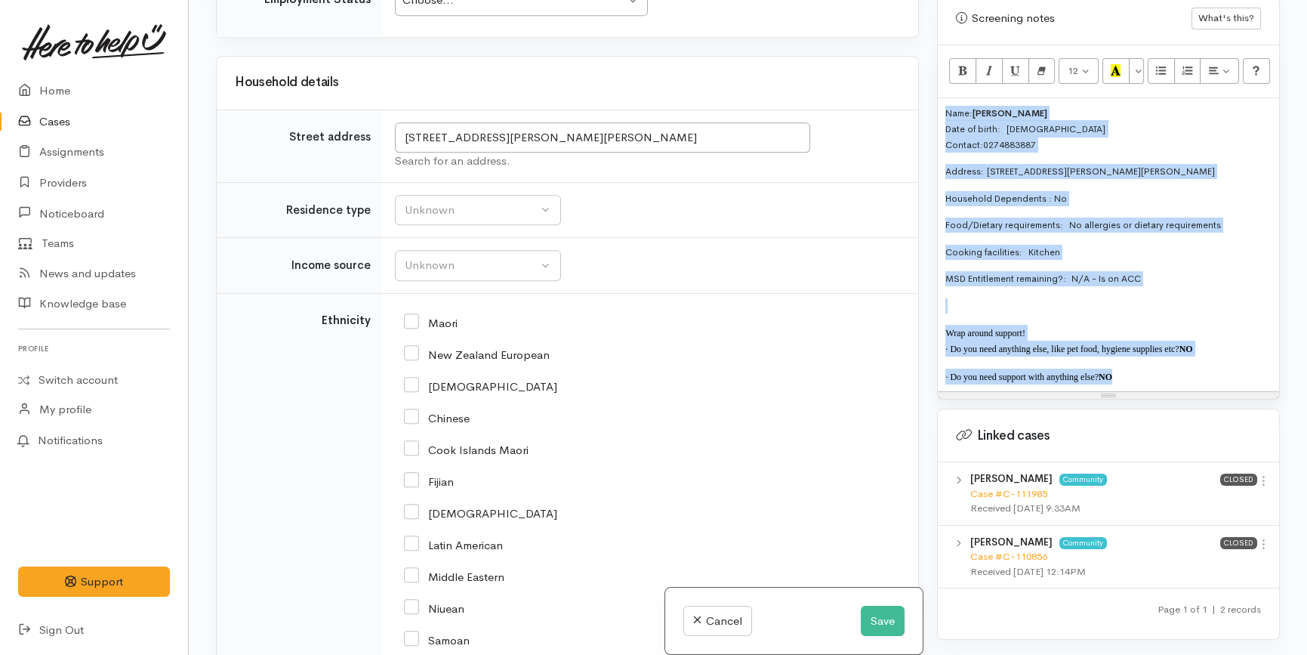
click at [498, 352] on input "New Zealand European" at bounding box center [477, 354] width 146 height 14
checkbox input "true"
click at [498, 219] on div "Unknown" at bounding box center [471, 210] width 133 height 17
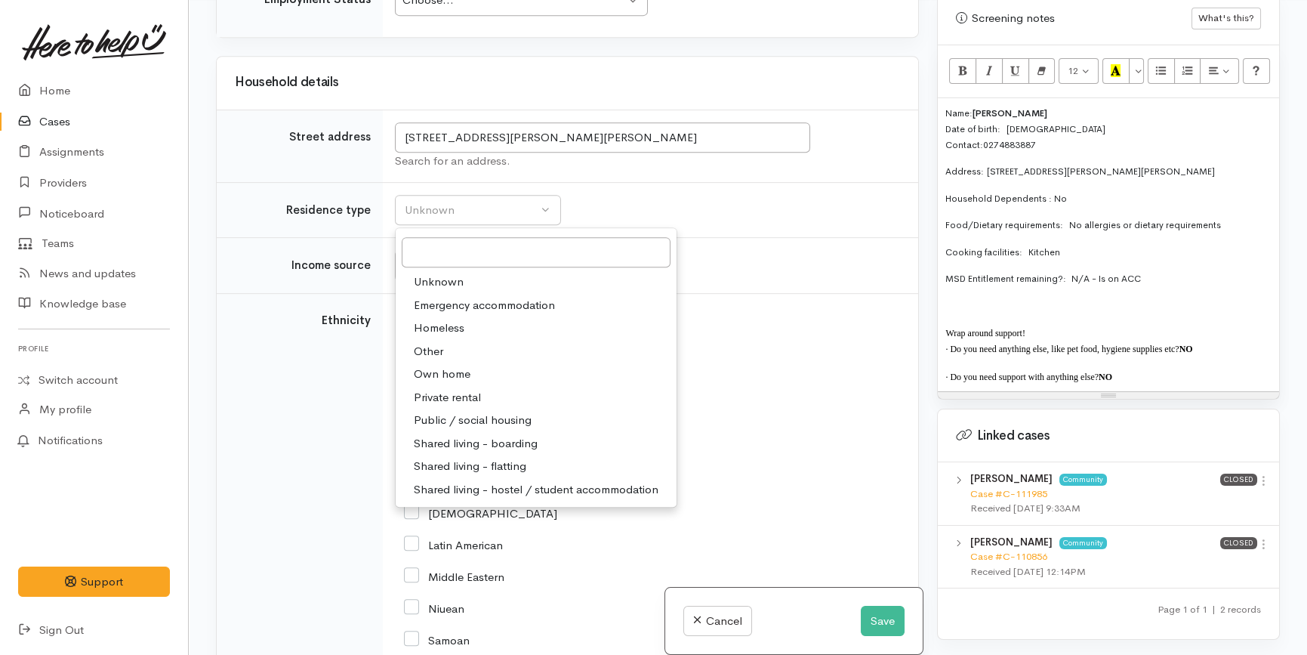
click at [467, 397] on span "Private rental" at bounding box center [447, 397] width 67 height 17
select select "2"
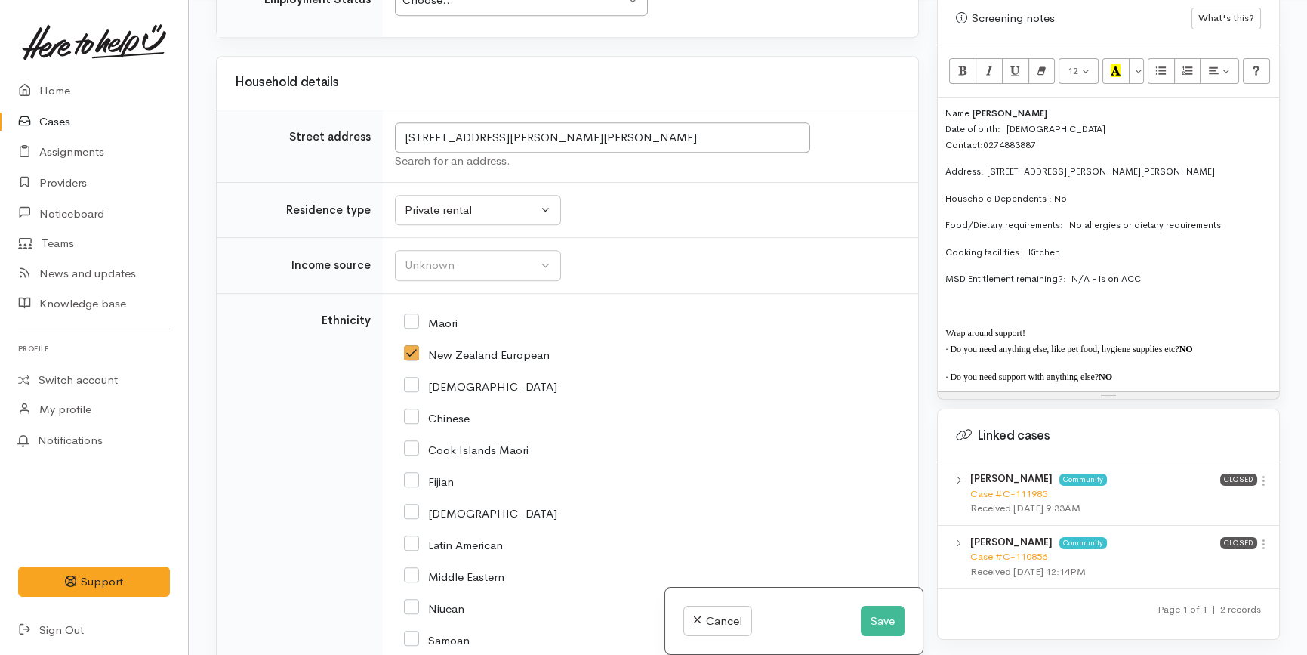
click at [492, 254] on td "Unknown ACC Maternity leave MSD - Away from Home Allowance MSD - Child Disabili…" at bounding box center [650, 266] width 535 height 56
click at [487, 264] on div "Unknown" at bounding box center [471, 265] width 133 height 17
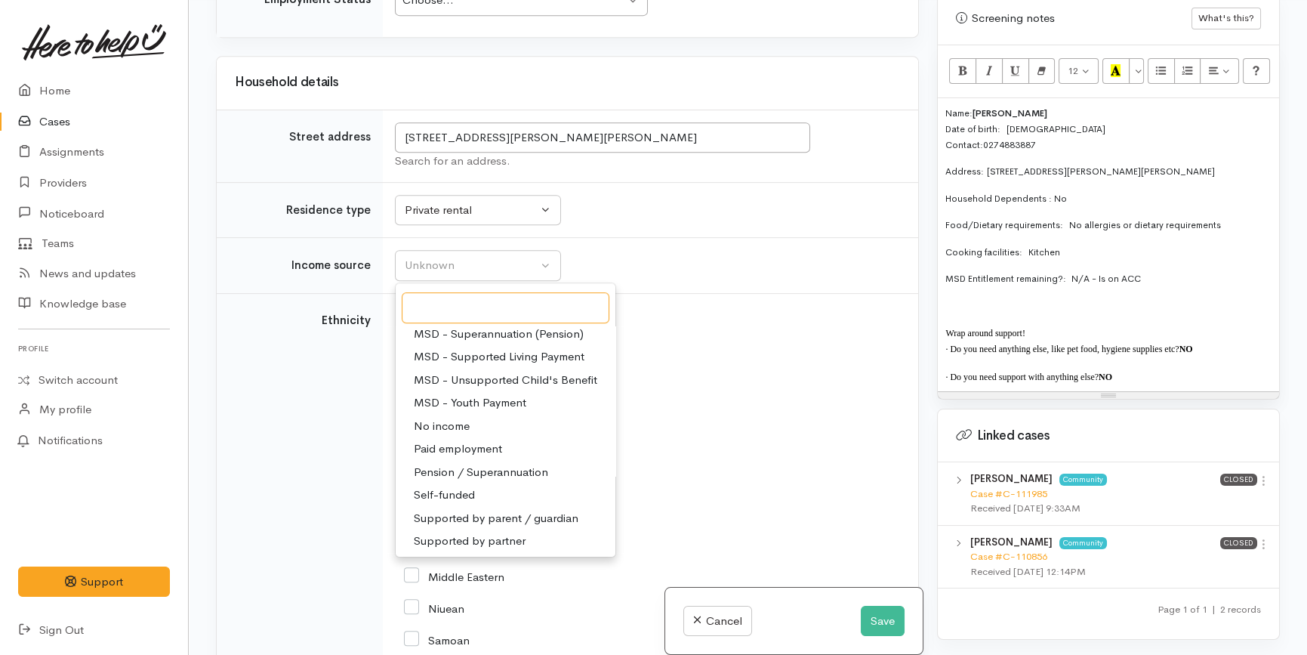
scroll to position [0, 0]
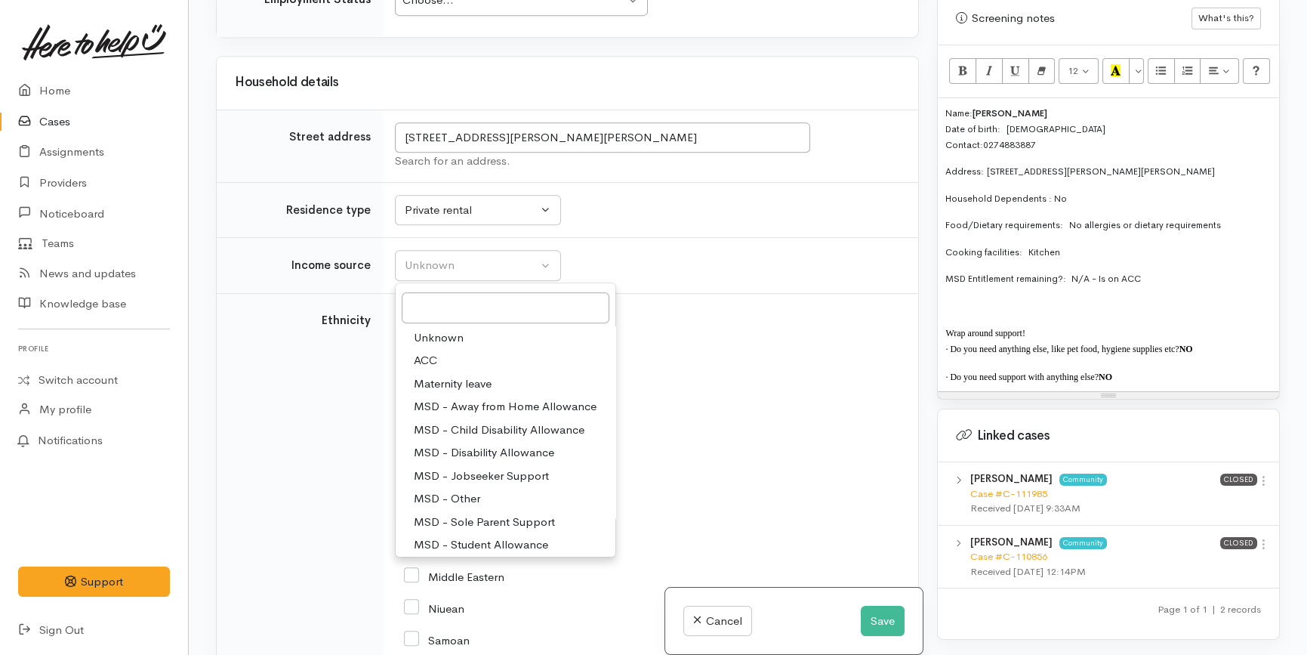
click at [438, 358] on link "ACC" at bounding box center [506, 360] width 220 height 23
select select "8"
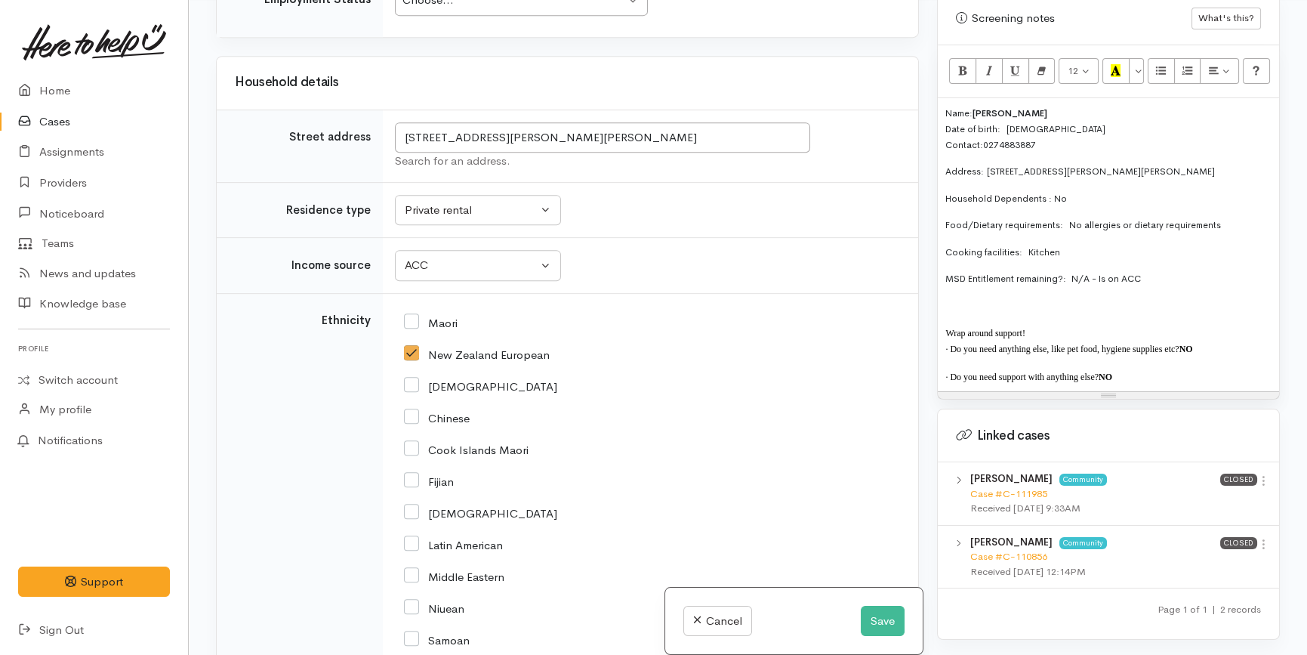
click at [669, 301] on td "Maori" at bounding box center [650, 630] width 535 height 675
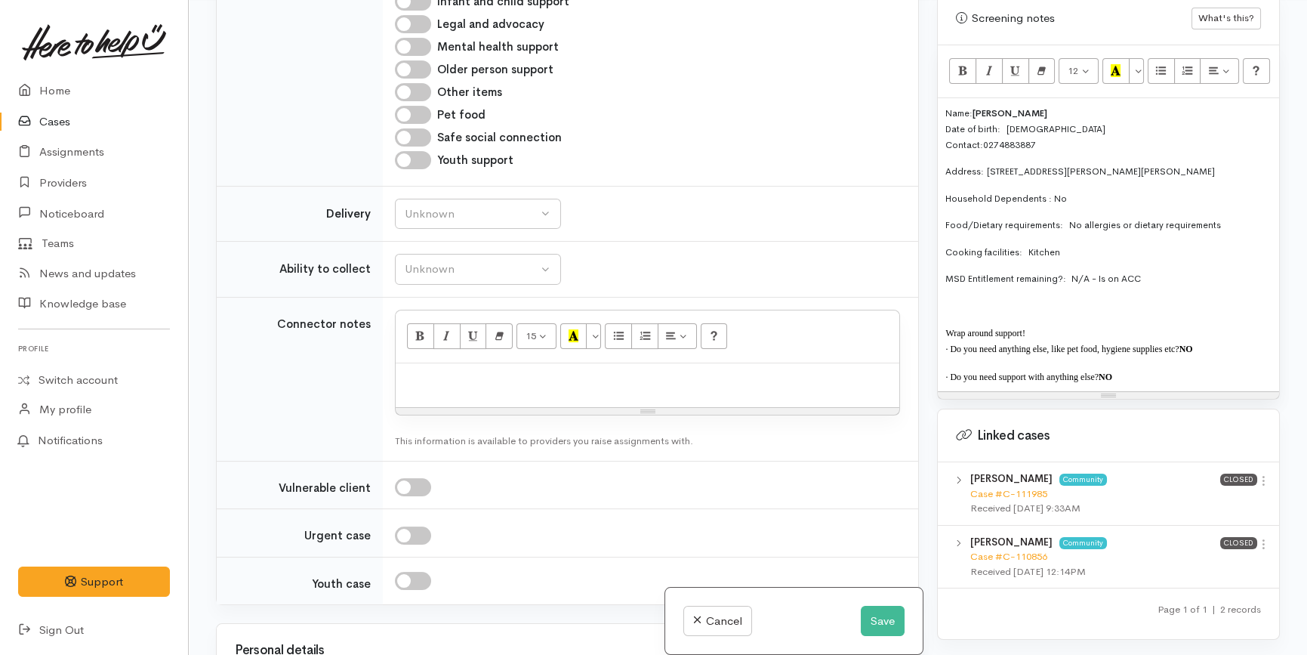
scroll to position [1127, 0]
click at [544, 396] on div at bounding box center [648, 386] width 504 height 45
paste div
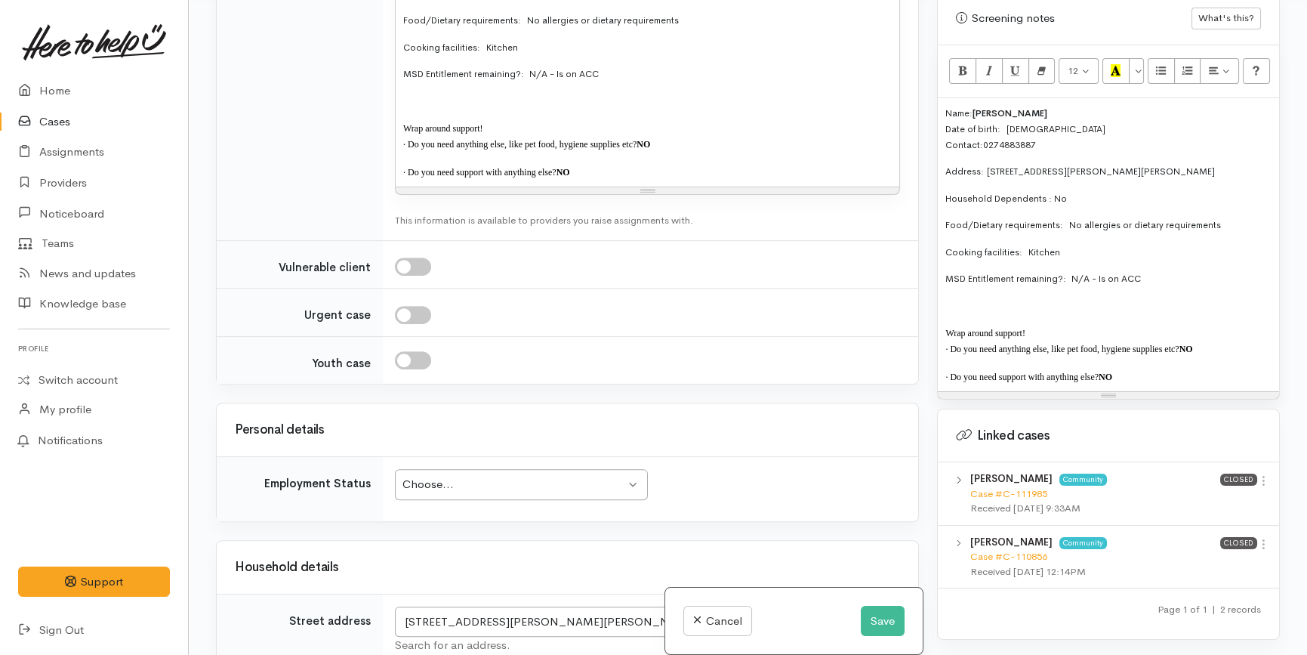
scroll to position [1599, 0]
click at [494, 484] on div "Choose..." at bounding box center [514, 482] width 224 height 17
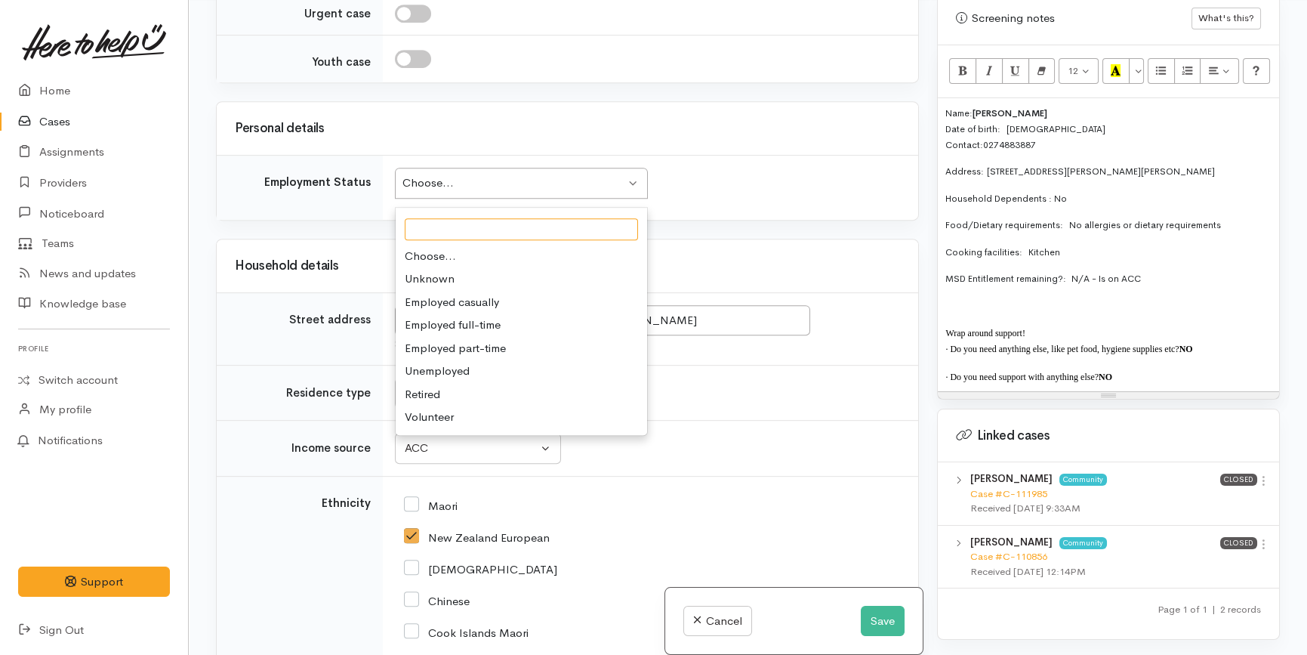
scroll to position [1920, 0]
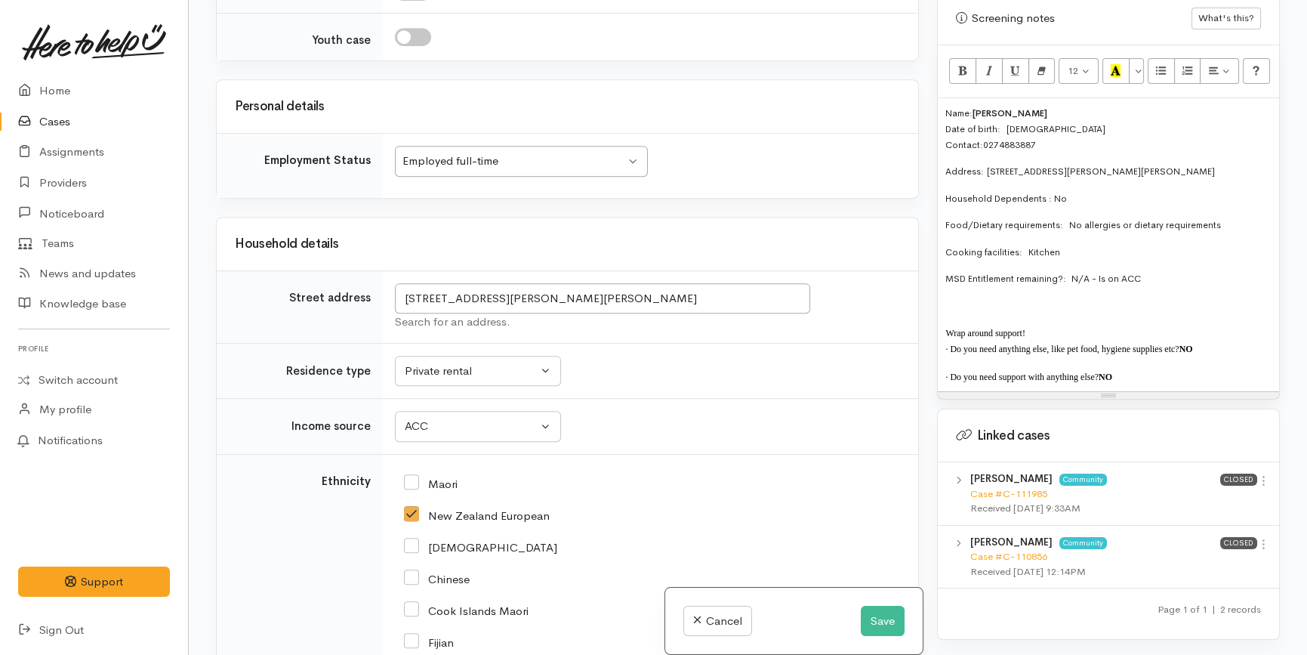
click at [648, 193] on td "Employed full-time Employed full-time Choose... Unknown Employed casually Emplo…" at bounding box center [650, 166] width 535 height 64
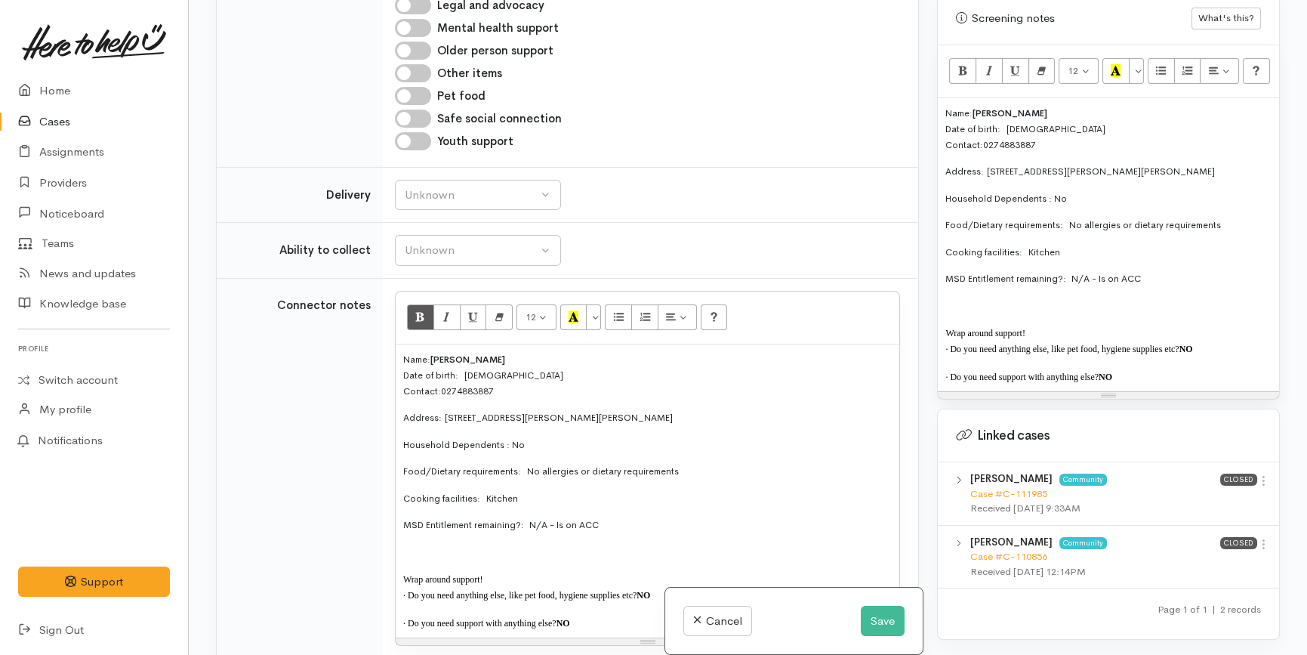
scroll to position [1146, 0]
click at [496, 204] on div "Unknown" at bounding box center [471, 195] width 133 height 17
click at [489, 341] on link "No" at bounding box center [478, 336] width 165 height 23
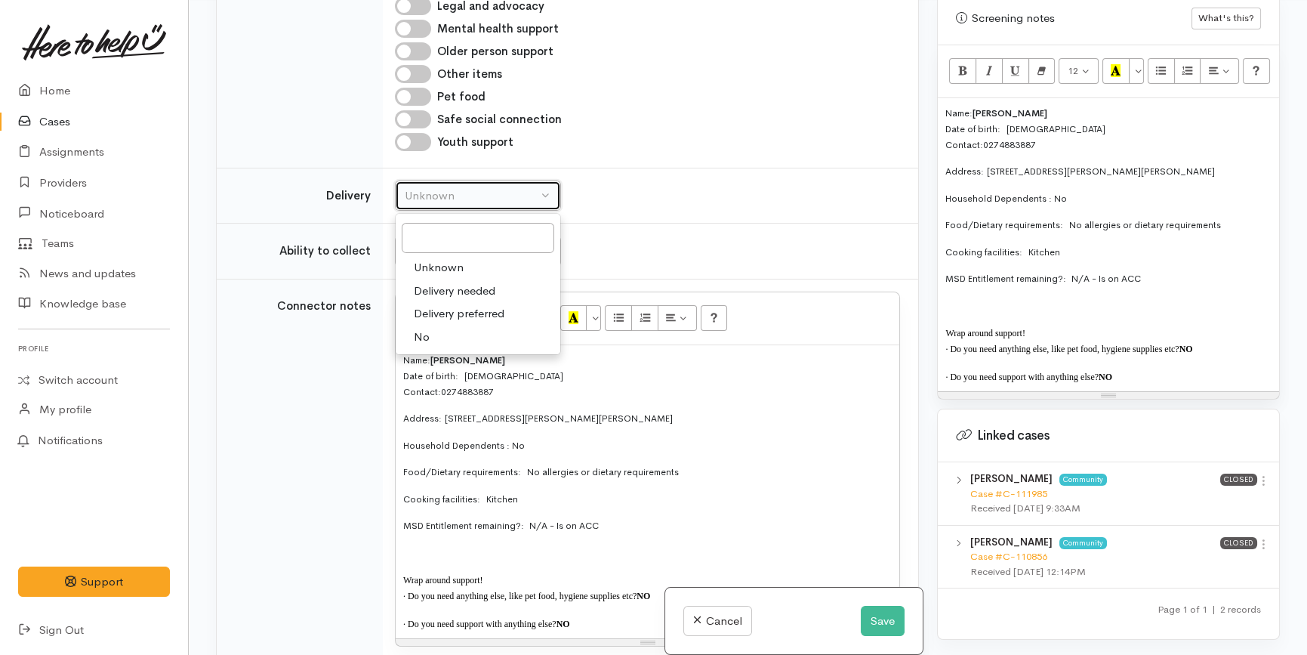
select select "1"
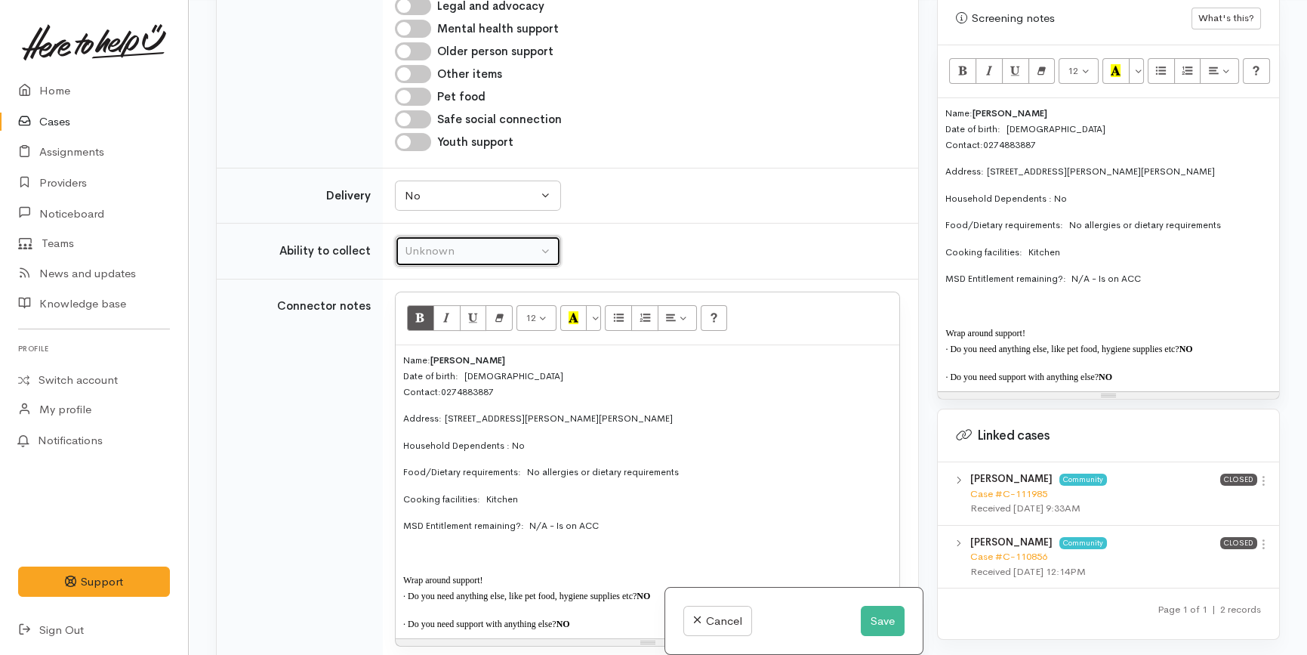
click at [499, 260] on div "Unknown" at bounding box center [471, 250] width 133 height 17
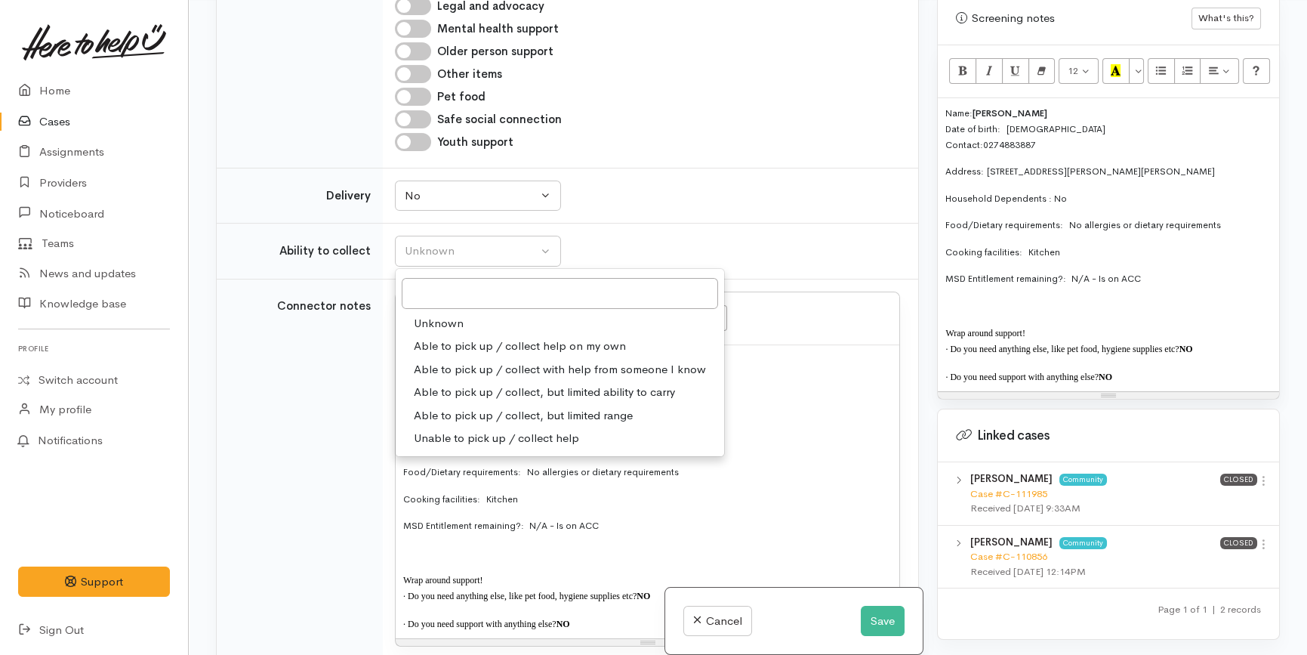
click at [485, 346] on span "Able to pick up / collect help on my own" at bounding box center [520, 346] width 212 height 17
select select "2"
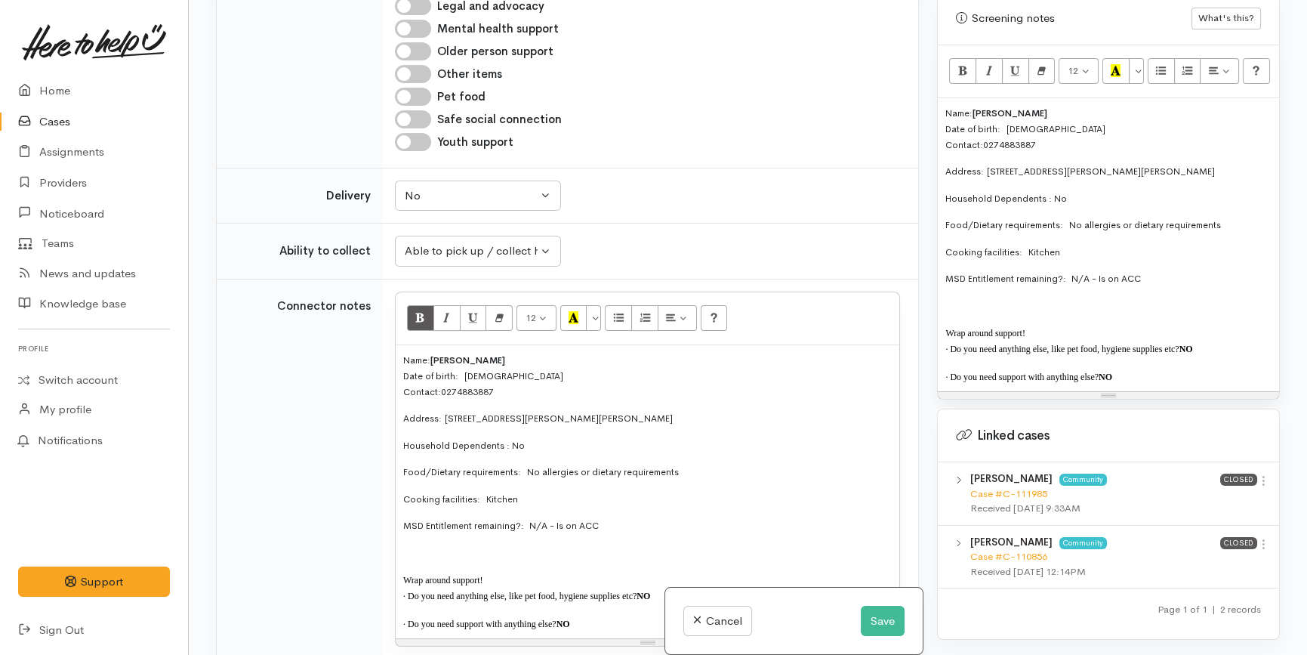
click at [633, 243] on td "Unknown Able to pick up / collect help on my own Able to pick up / collect with…" at bounding box center [650, 252] width 535 height 56
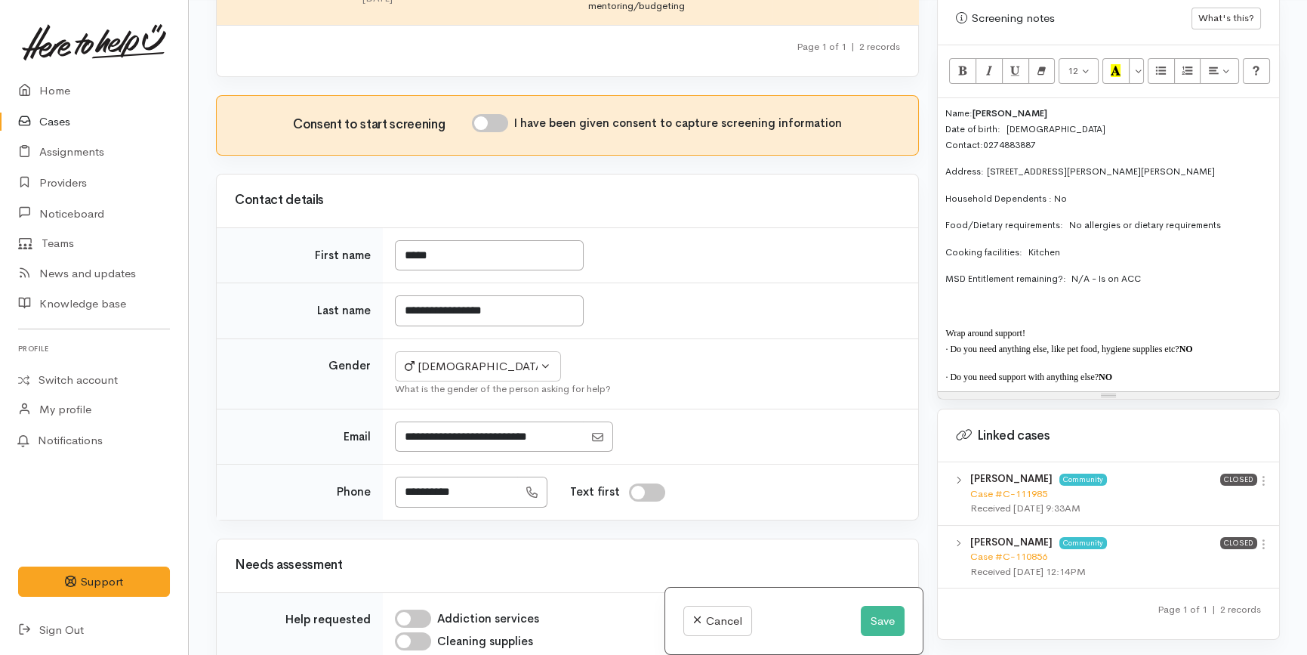
scroll to position [260, 0]
click at [498, 134] on input "I have been given consent to capture screening information" at bounding box center [490, 125] width 36 height 18
checkbox input "true"
click at [890, 607] on button "Save" at bounding box center [883, 621] width 44 height 31
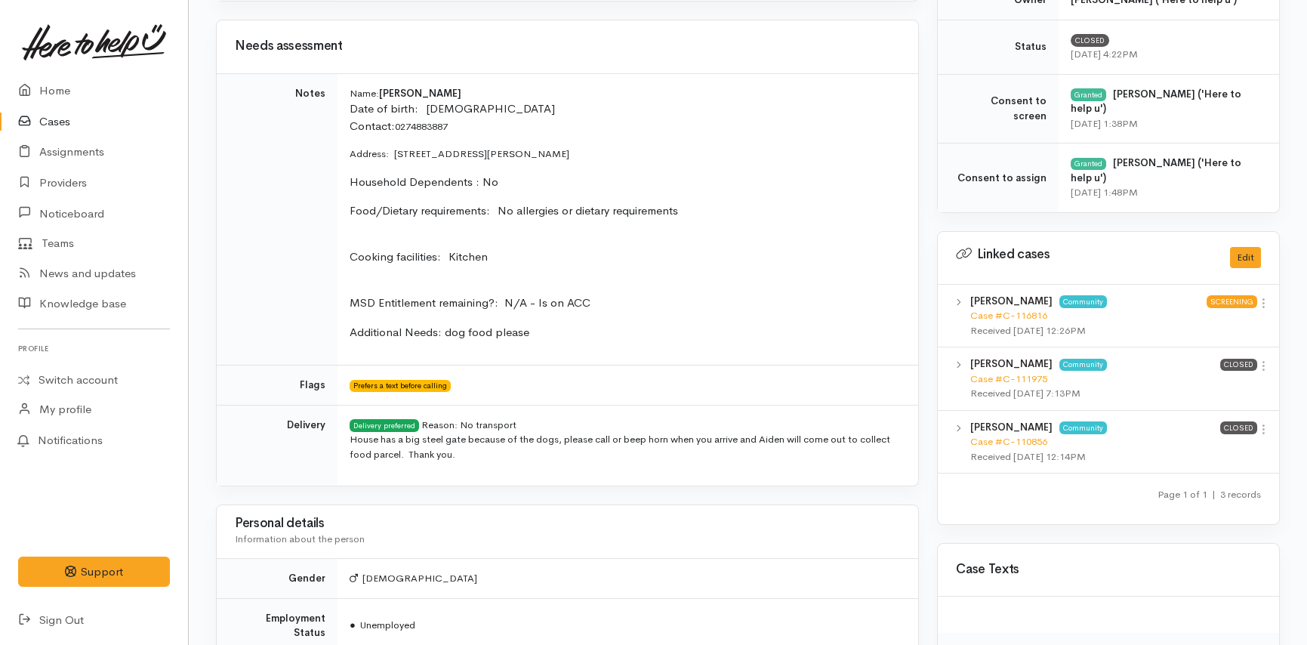
scroll to position [560, 0]
drag, startPoint x: 558, startPoint y: 320, endPoint x: 332, endPoint y: 109, distance: 309.4
click at [332, 109] on tr "Notes Name:   [PERSON_NAME] Date of birth:  [DEMOGRAPHIC_DATA] Contact: 0274883…" at bounding box center [568, 218] width 702 height 292
copy tr "Name:   [PERSON_NAME] Date of birth:  [DEMOGRAPHIC_DATA] Contact: 0274883887 Ad…"
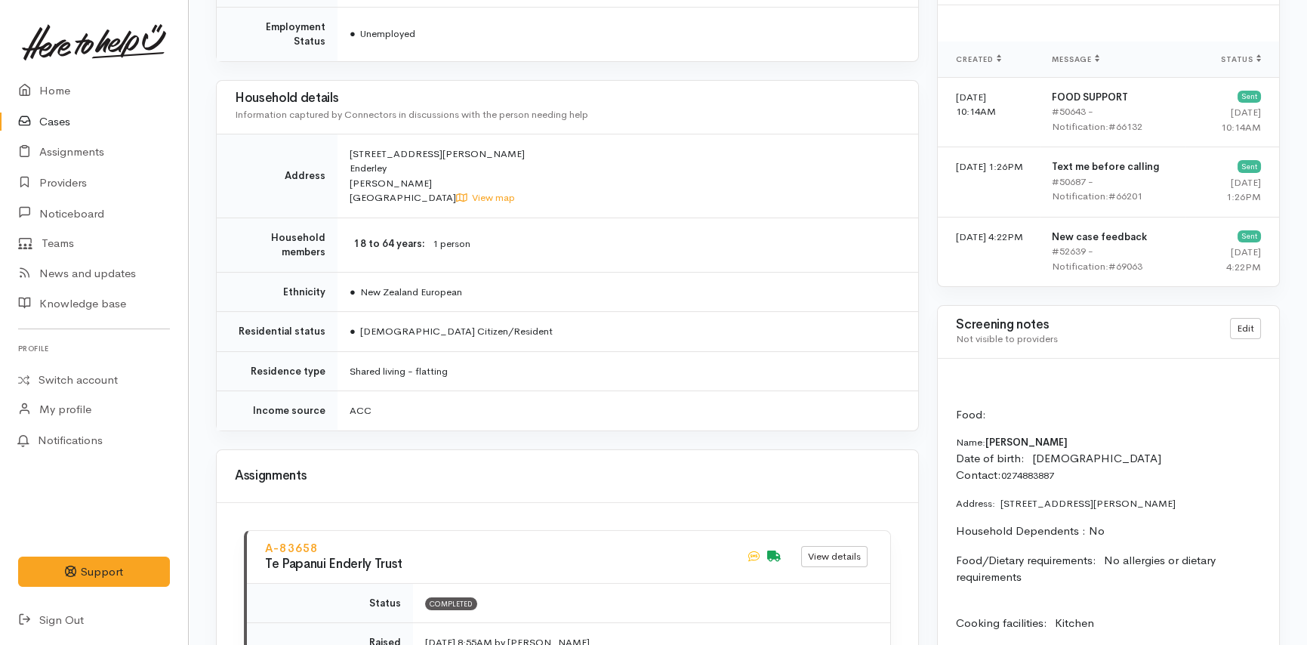
scroll to position [1152, 0]
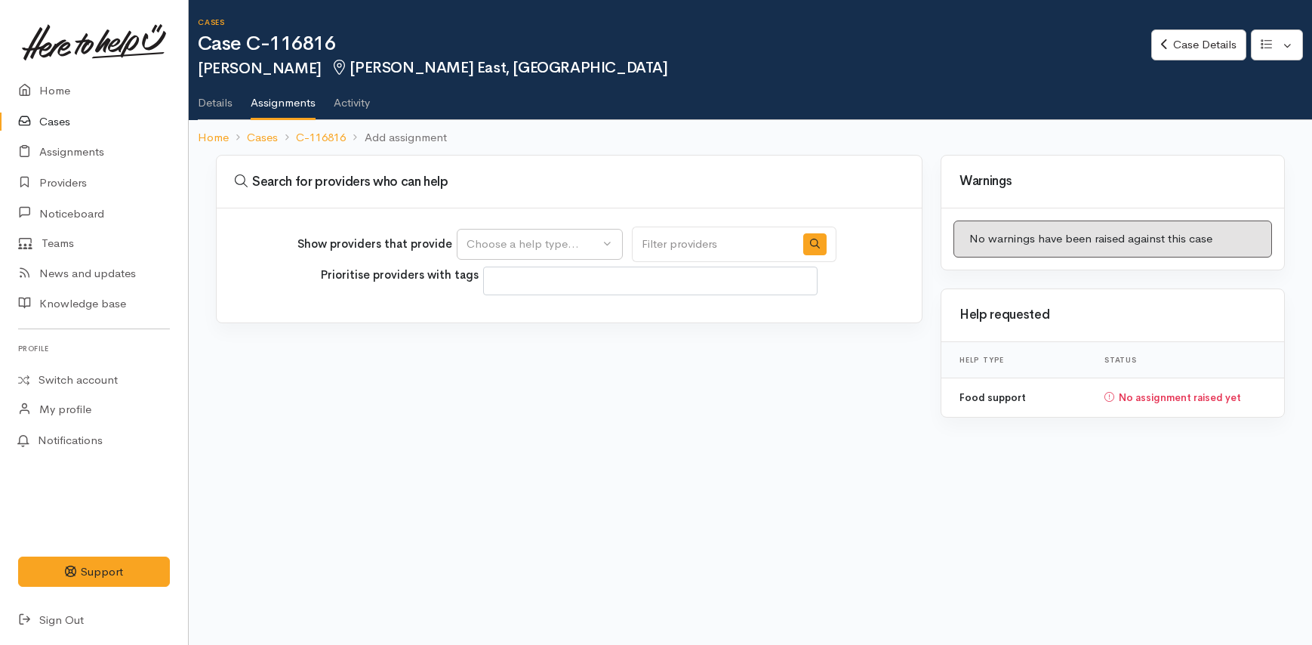
select select
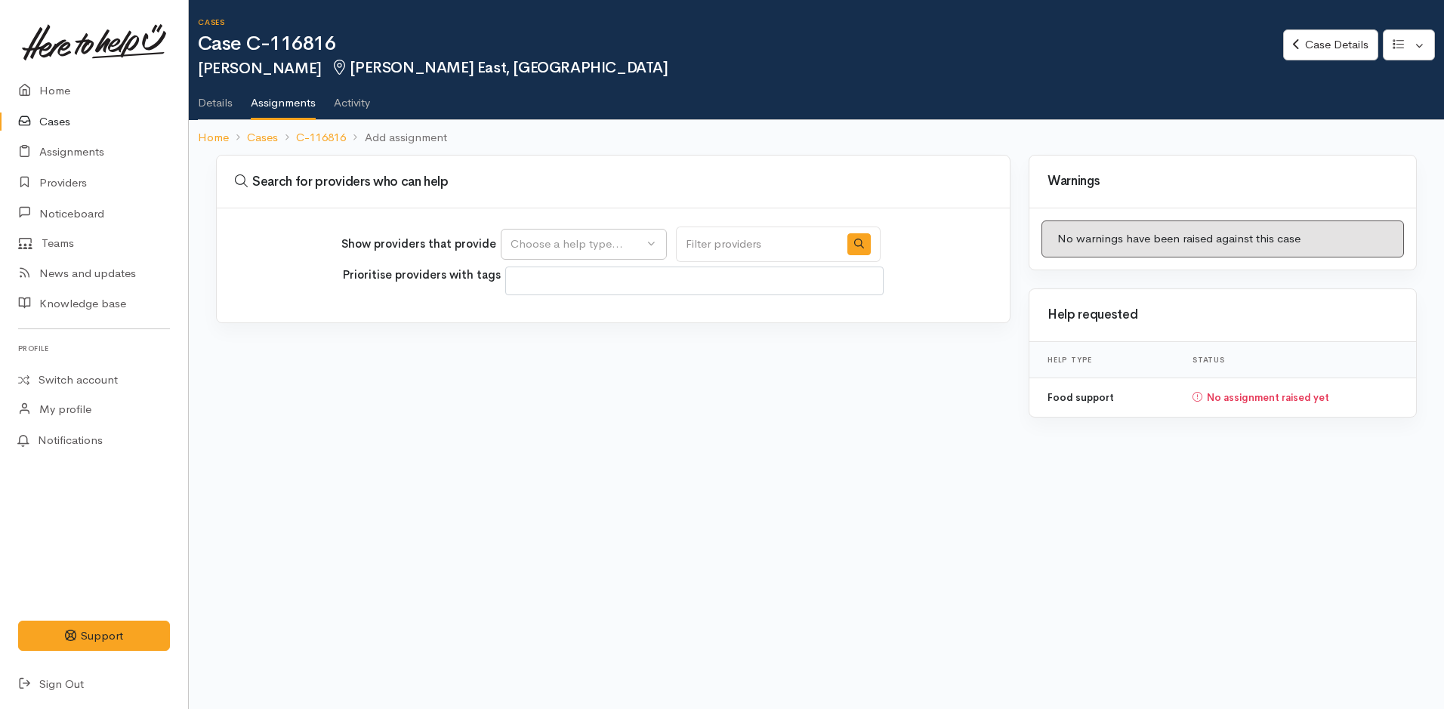
drag, startPoint x: 1217, startPoint y: 2, endPoint x: 884, endPoint y: 301, distance: 447.1
click at [884, 301] on div "Show providers that provide Food support Choose a help type... Prioritise provi…" at bounding box center [613, 265] width 793 height 114
click at [628, 245] on button "Choose a help type..." at bounding box center [584, 244] width 166 height 31
click at [586, 314] on span "Food support" at bounding box center [555, 316] width 70 height 17
select select "3"
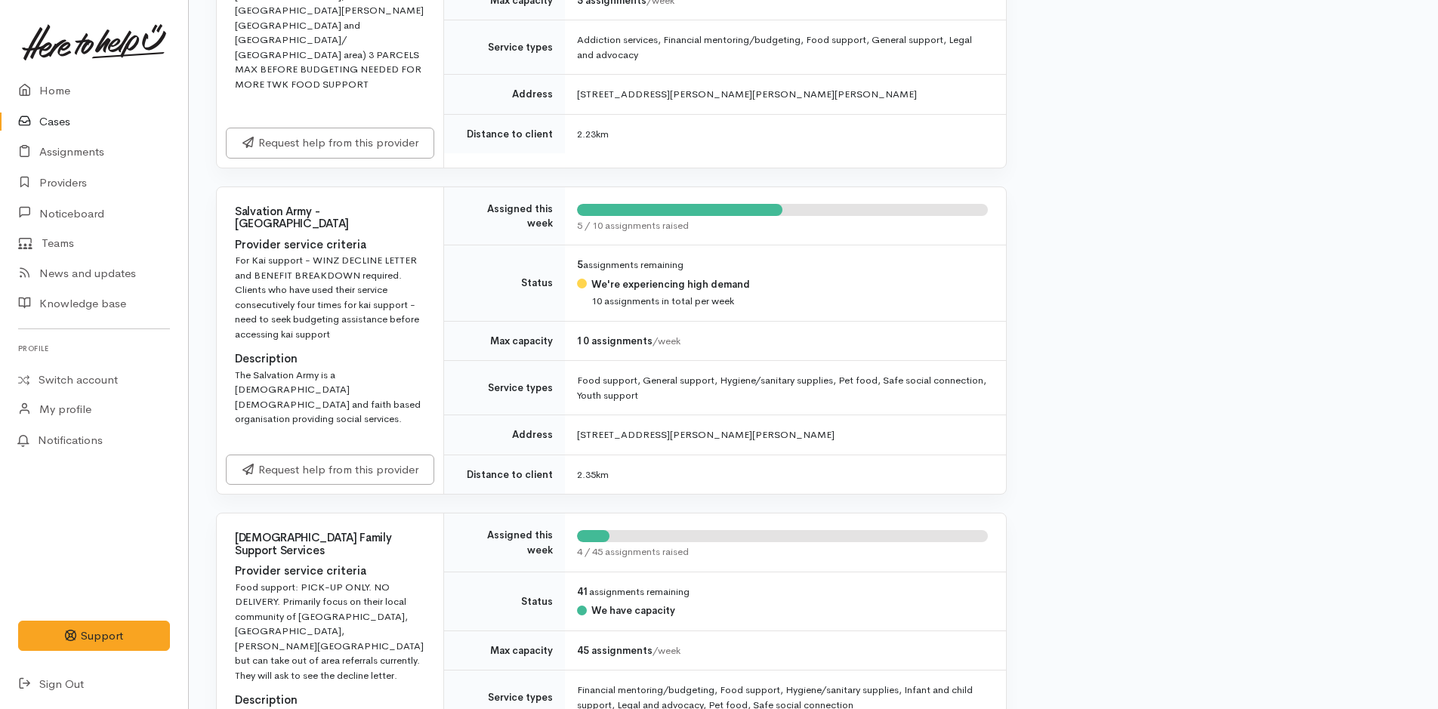
scroll to position [1181, 0]
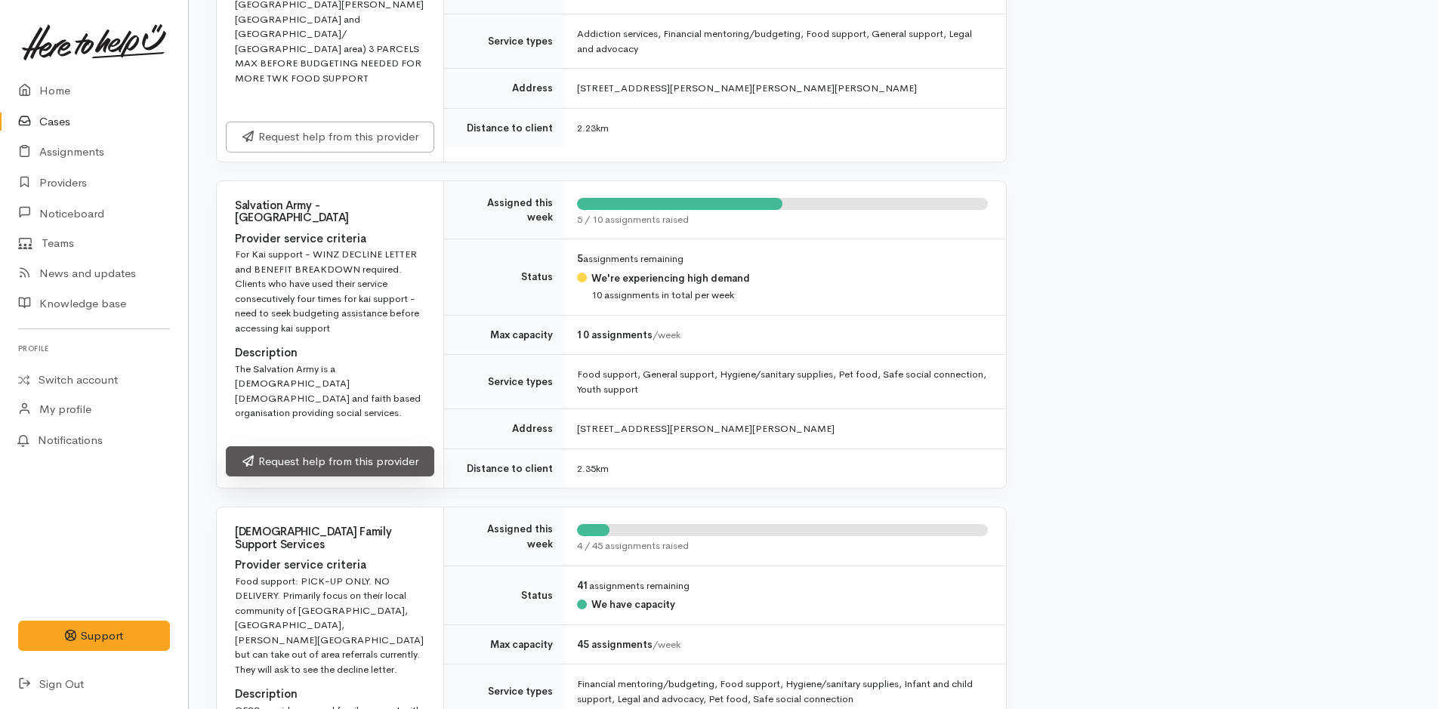
click at [380, 446] on link "Request help from this provider" at bounding box center [330, 461] width 208 height 31
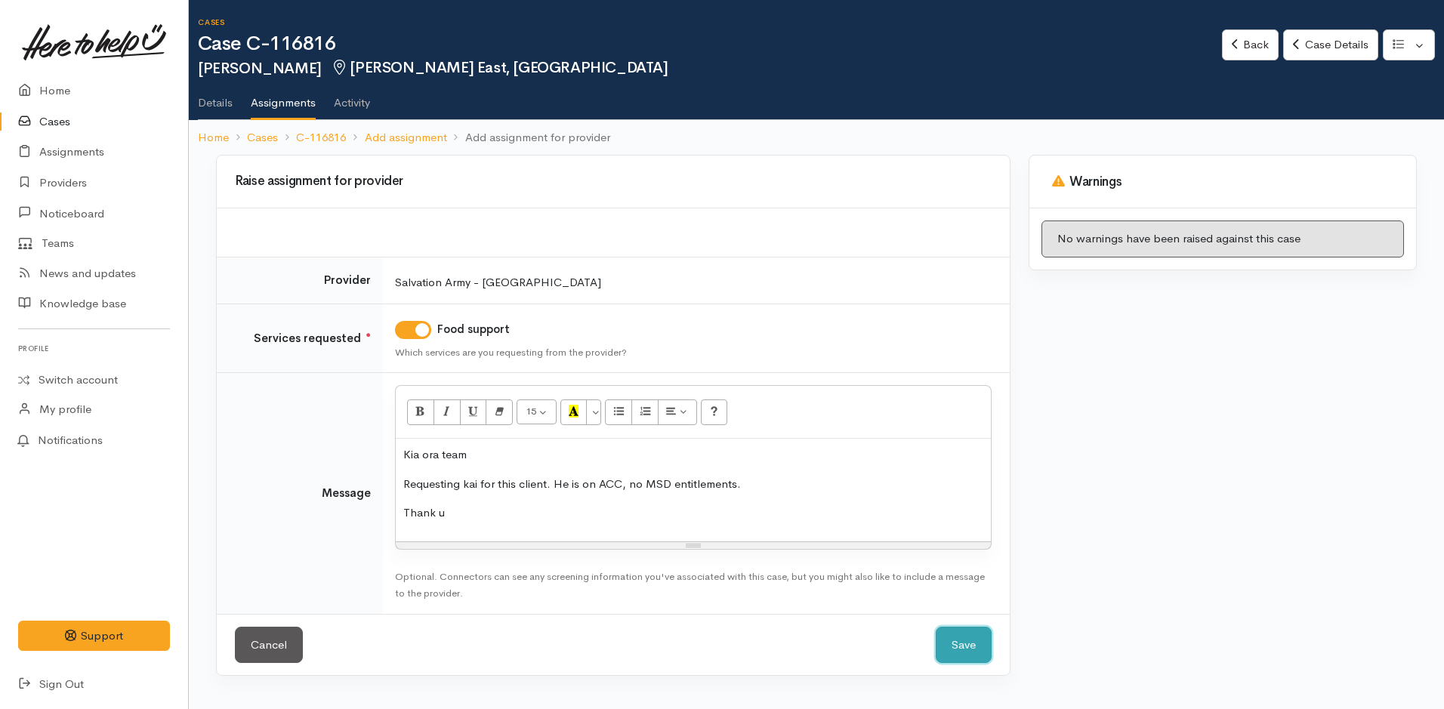
click at [967, 649] on button "Save" at bounding box center [964, 645] width 56 height 37
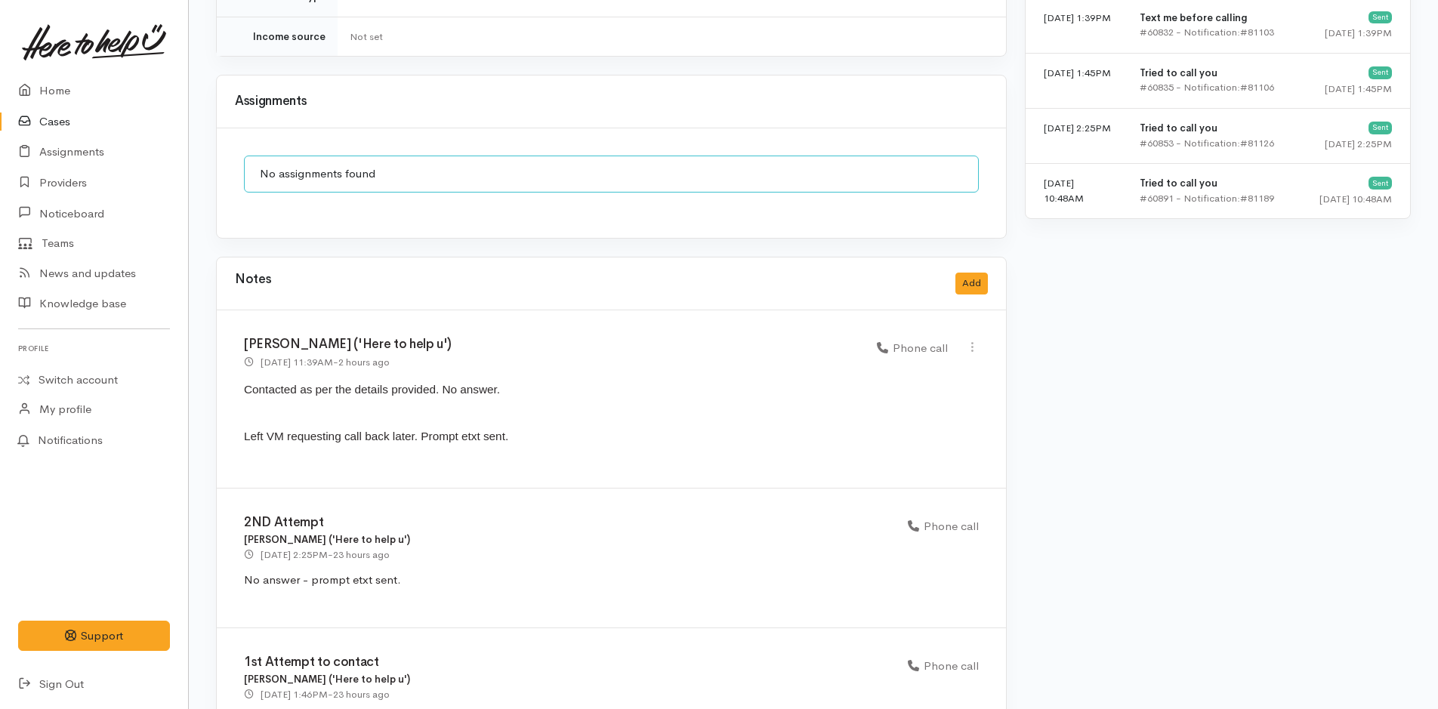
scroll to position [1158, 0]
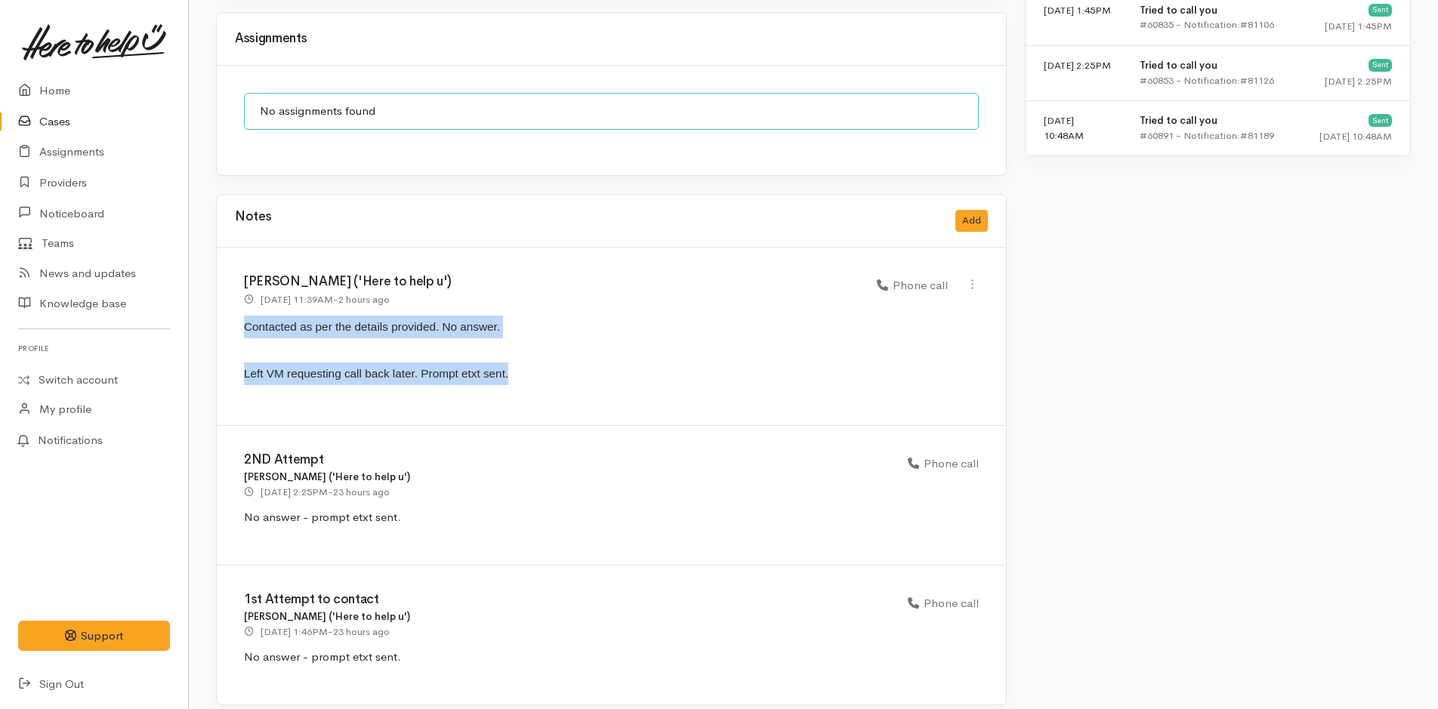
drag, startPoint x: 543, startPoint y: 362, endPoint x: 245, endPoint y: 311, distance: 301.9
click at [245, 311] on div "[PERSON_NAME] ('Here to help u') [DATE] 11:39AM - 2 hours ago Phone call" at bounding box center [611, 337] width 789 height 178
copy div "Contacted as per the details provided. No answer. Left VM requesting call back …"
click at [600, 332] on p "Contacted as per the details provided. No answer." at bounding box center [611, 333] width 735 height 35
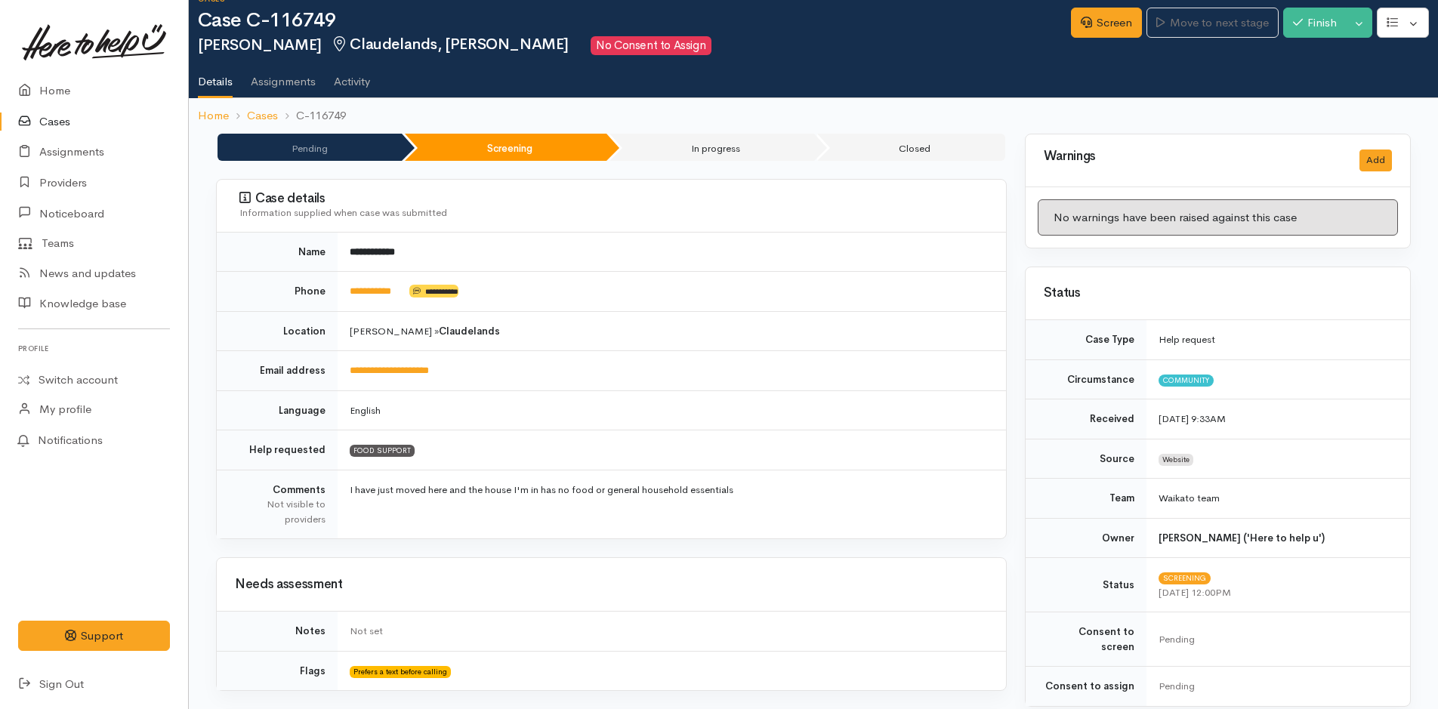
scroll to position [0, 0]
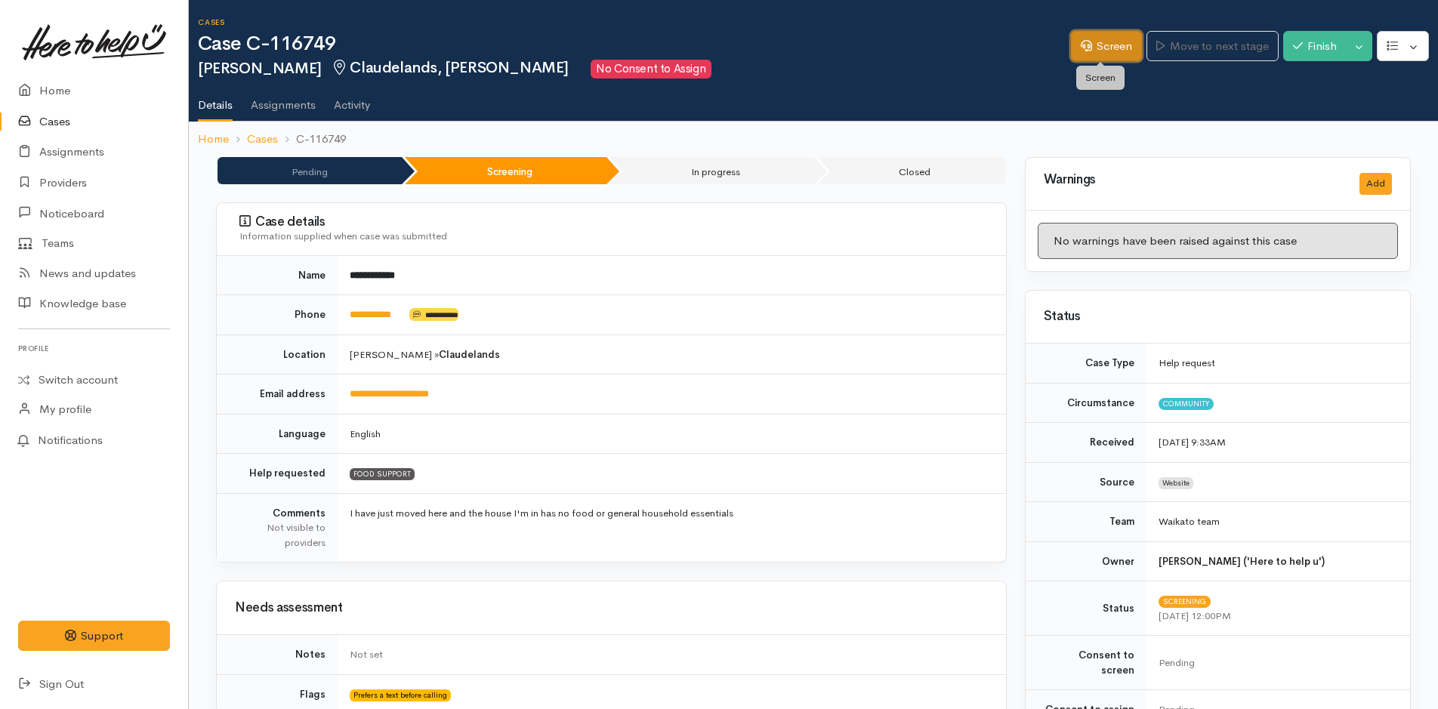
click at [1093, 42] on link "Screen" at bounding box center [1106, 46] width 71 height 31
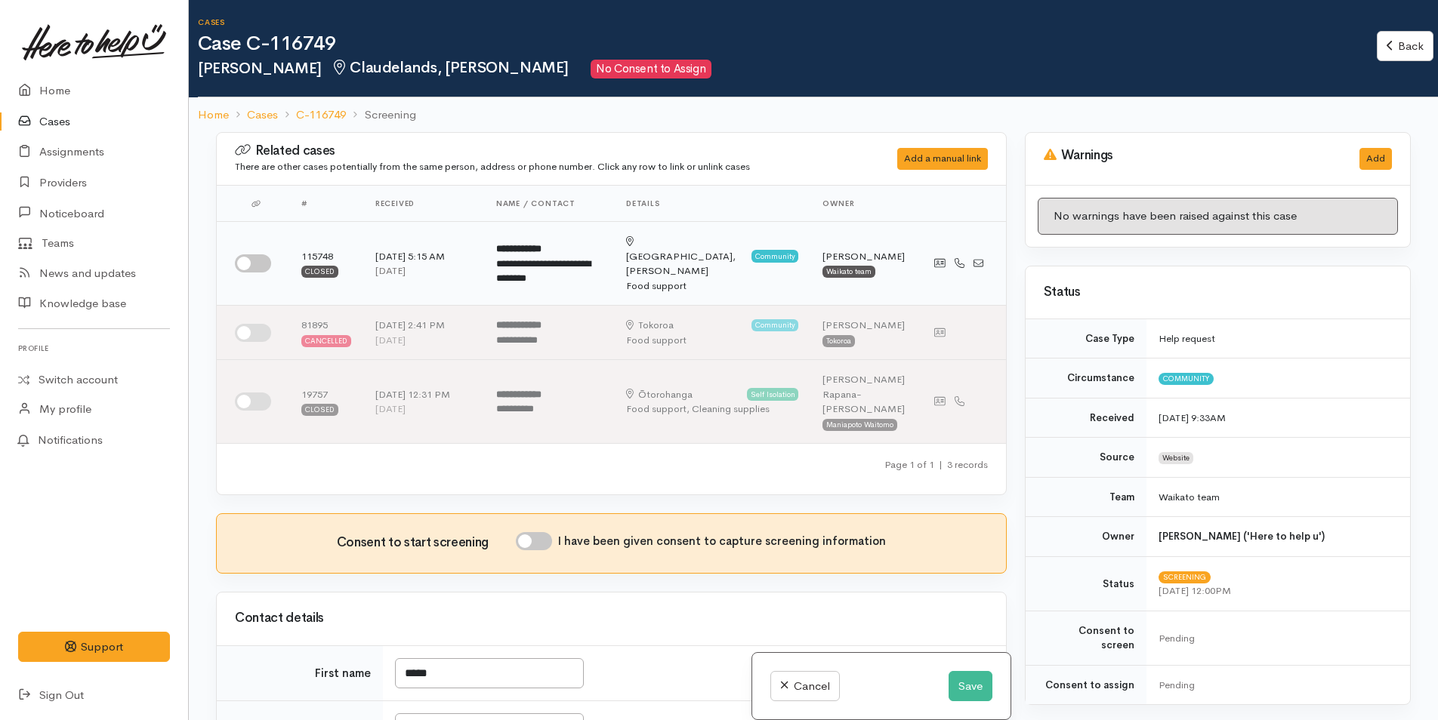
click at [258, 260] on input "checkbox" at bounding box center [253, 263] width 36 height 18
checkbox input "true"
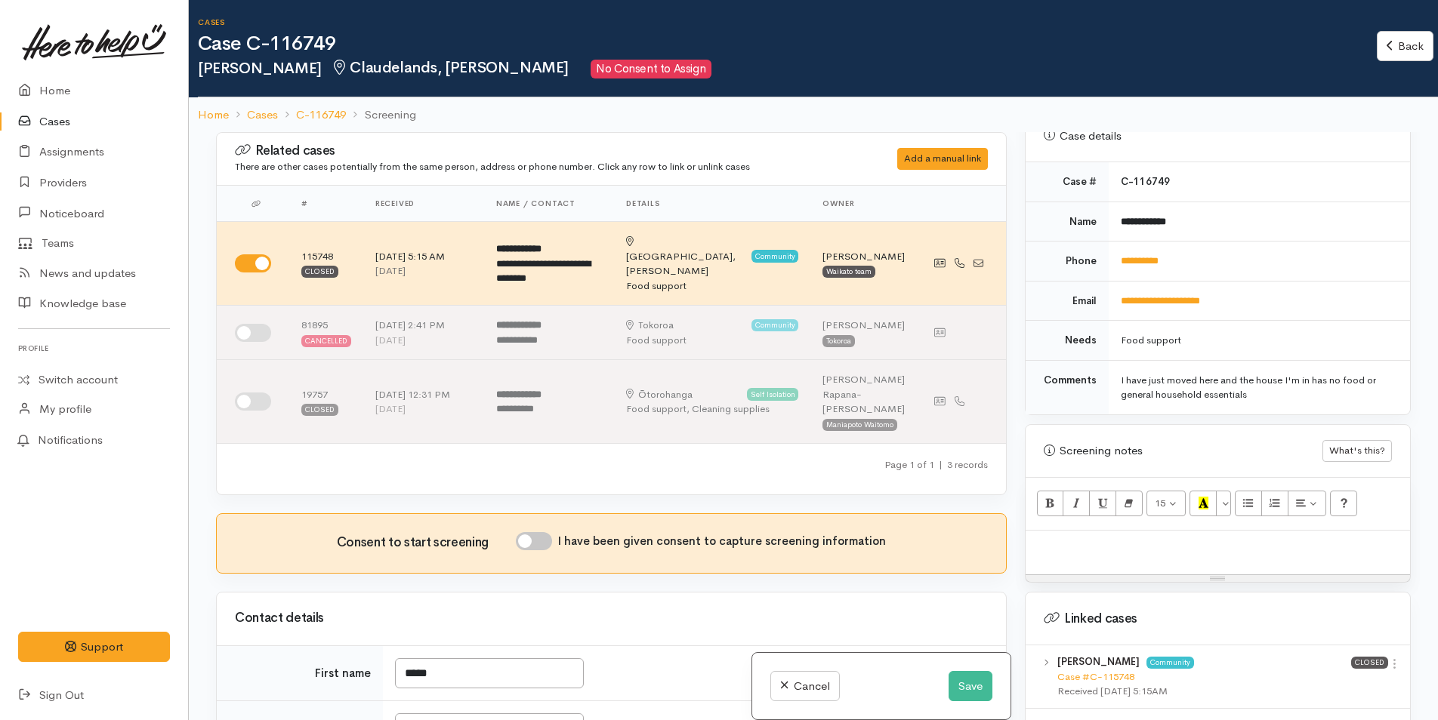
scroll to position [806, 0]
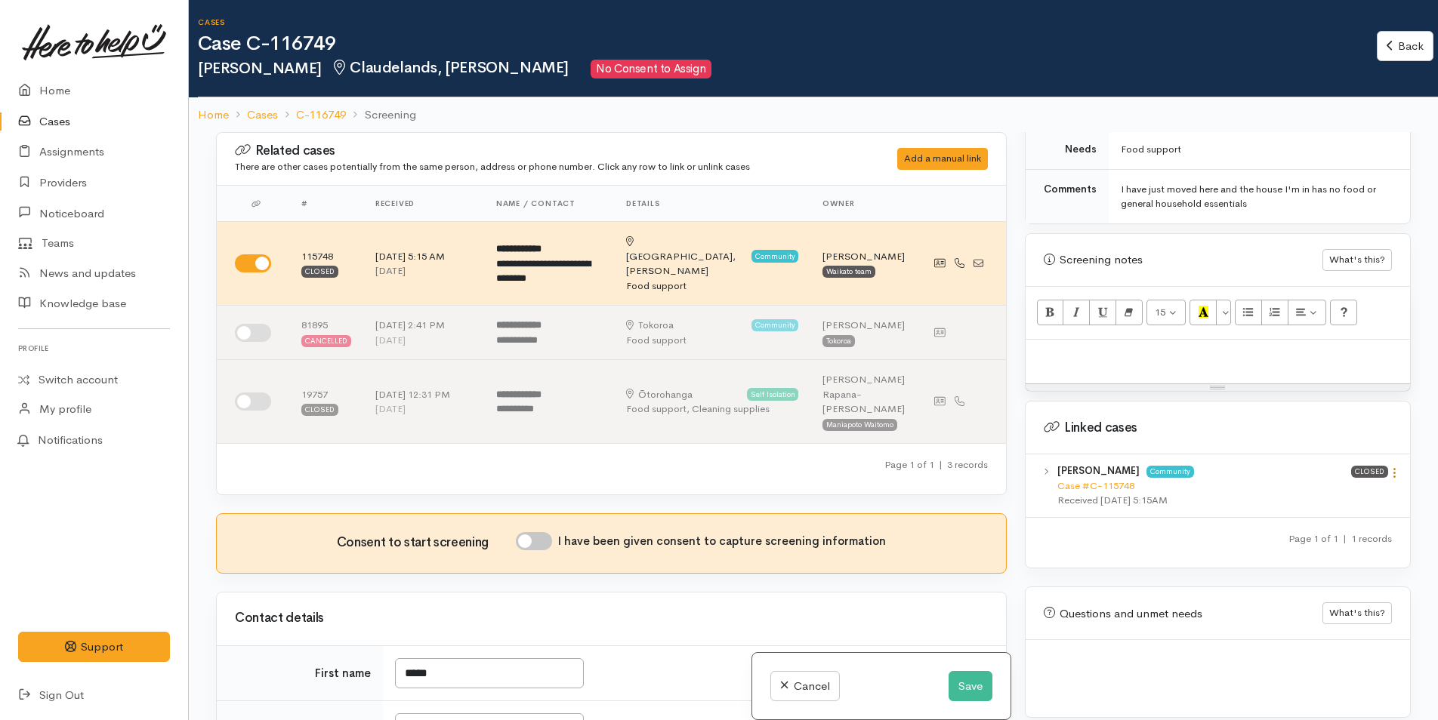
click at [1389, 467] on icon at bounding box center [1394, 473] width 13 height 13
click at [1338, 491] on link "View case" at bounding box center [1340, 502] width 119 height 23
click at [1152, 340] on div at bounding box center [1218, 362] width 384 height 45
paste div
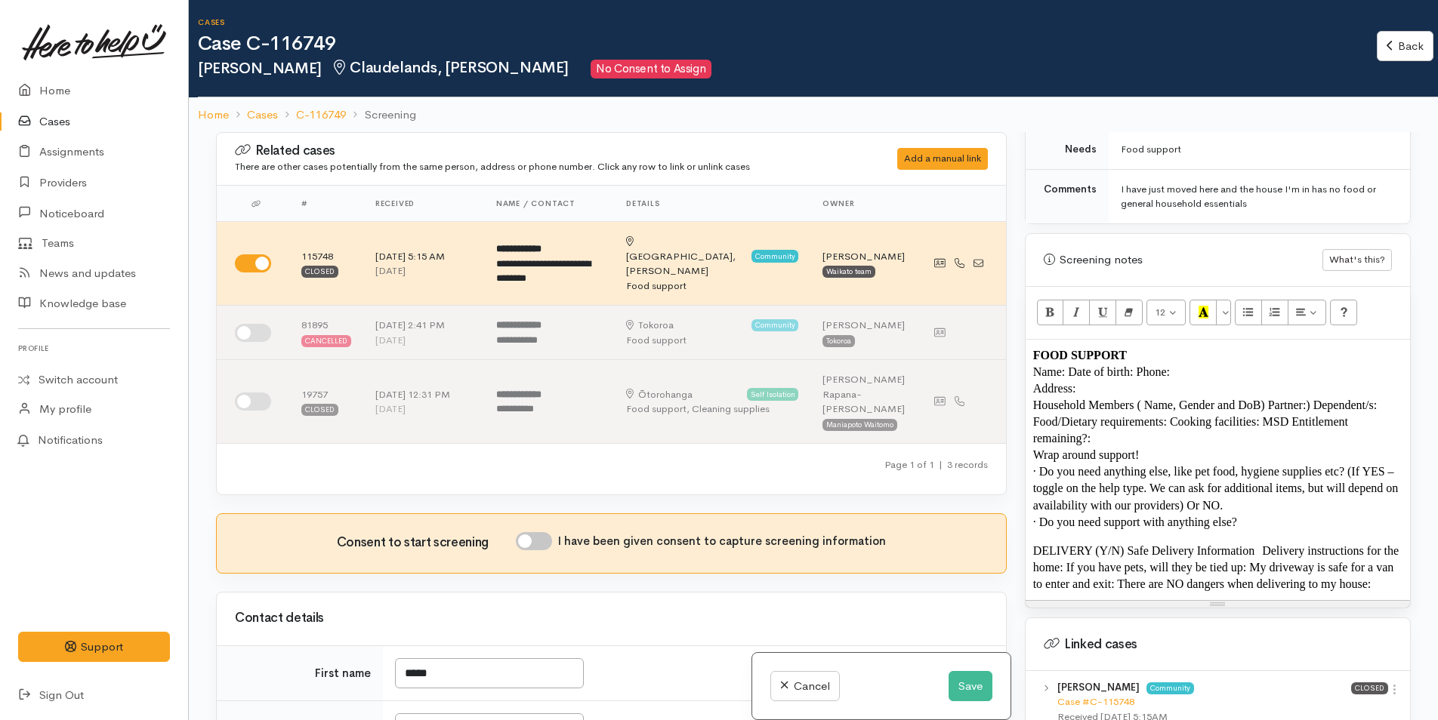
click at [1268, 399] on span "Household Members ( Name, Gender and DoB) Partner:) Dependent/s:" at bounding box center [1205, 405] width 344 height 13
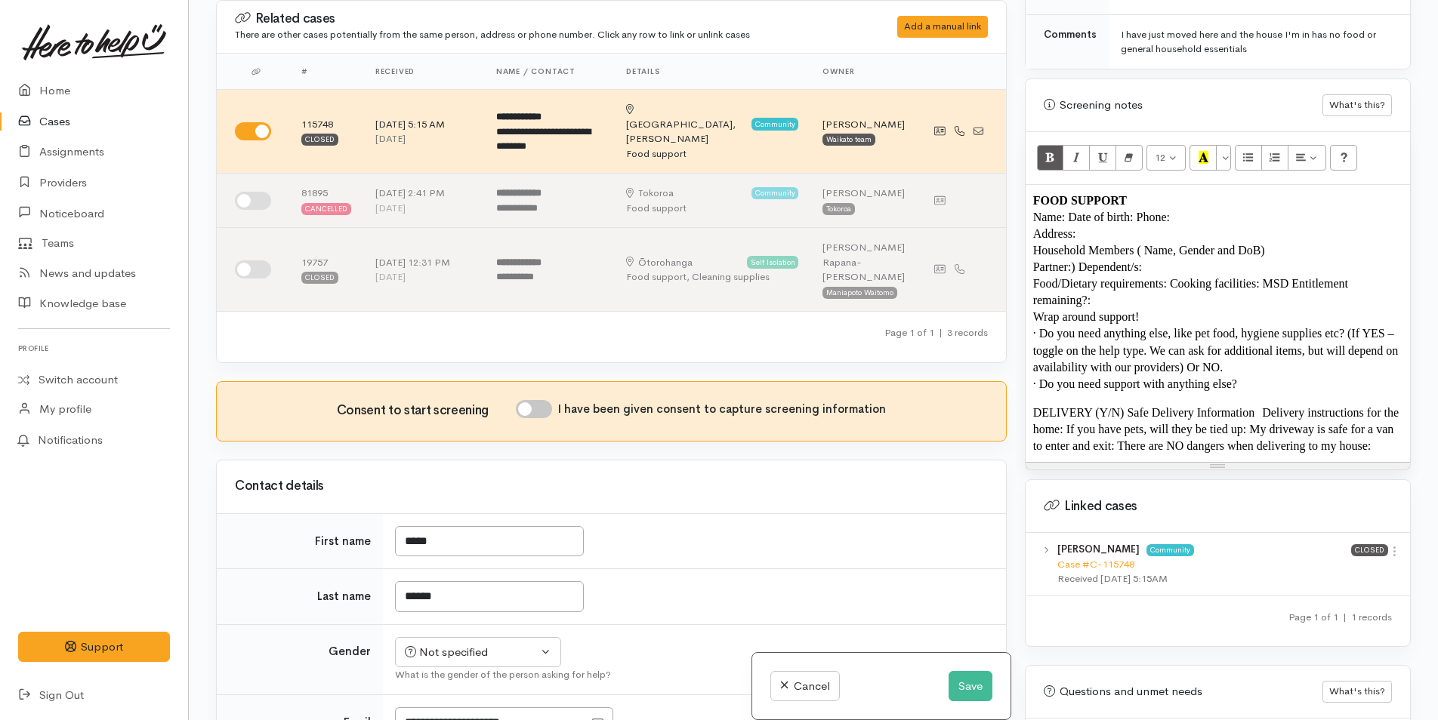
scroll to position [828, 0]
click at [1158, 290] on p "Food/Dietary requirements: Cooking facilities: MSD Entitlement remaining?:" at bounding box center [1217, 292] width 369 height 33
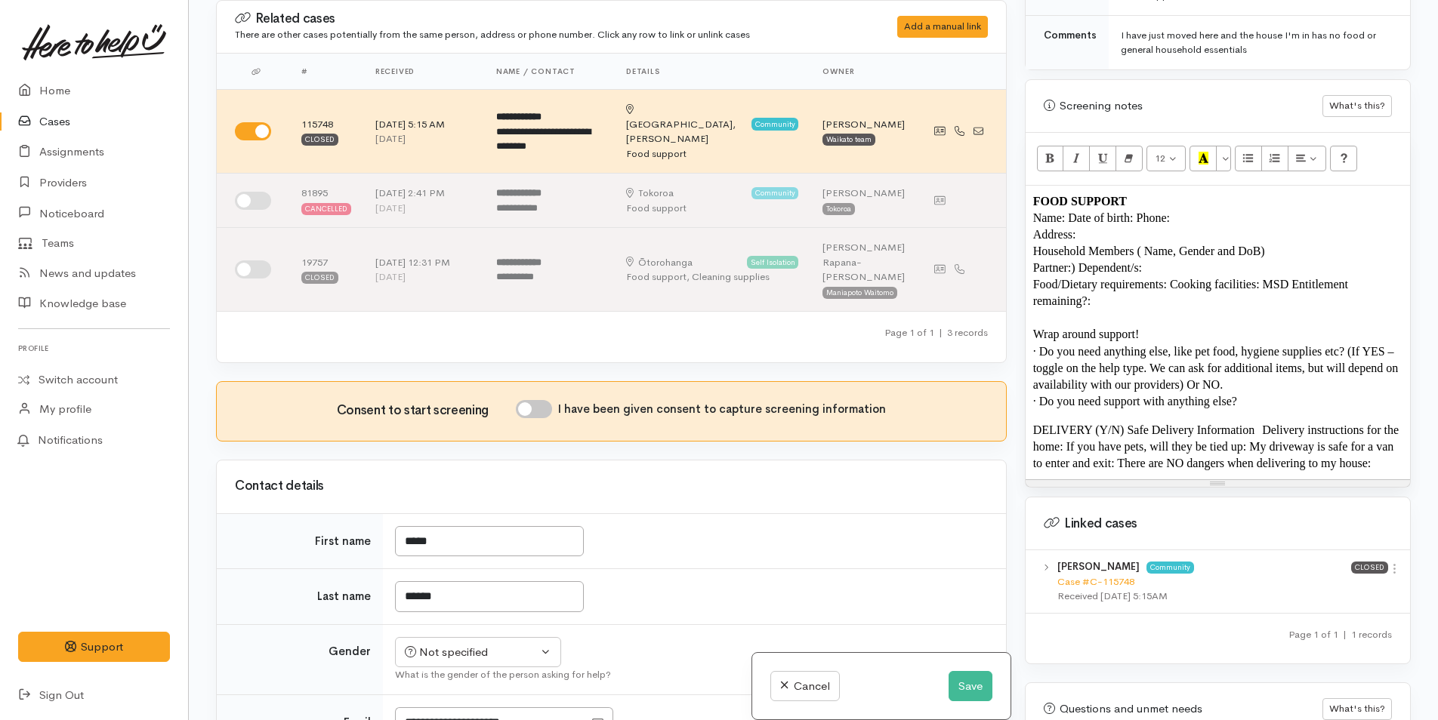
click at [1266, 278] on span "Food/Dietary requirements: Cooking facilities: MSD Entitlement remaining?:" at bounding box center [1192, 292] width 318 height 29
click at [1174, 278] on span "Food/Dietary requirements: Cooking facilities:" at bounding box center [1146, 284] width 227 height 13
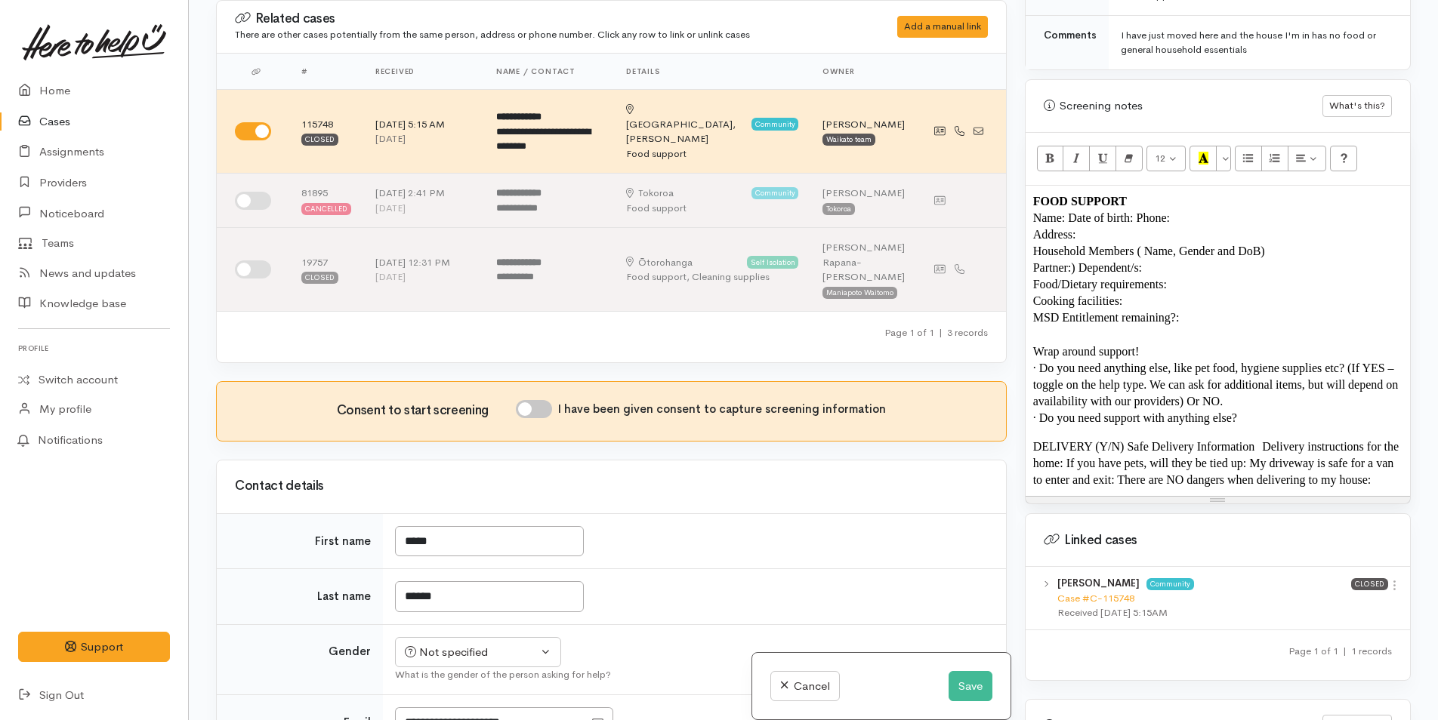
click at [1154, 260] on p "Partner:) Dependent/s:" at bounding box center [1217, 268] width 369 height 17
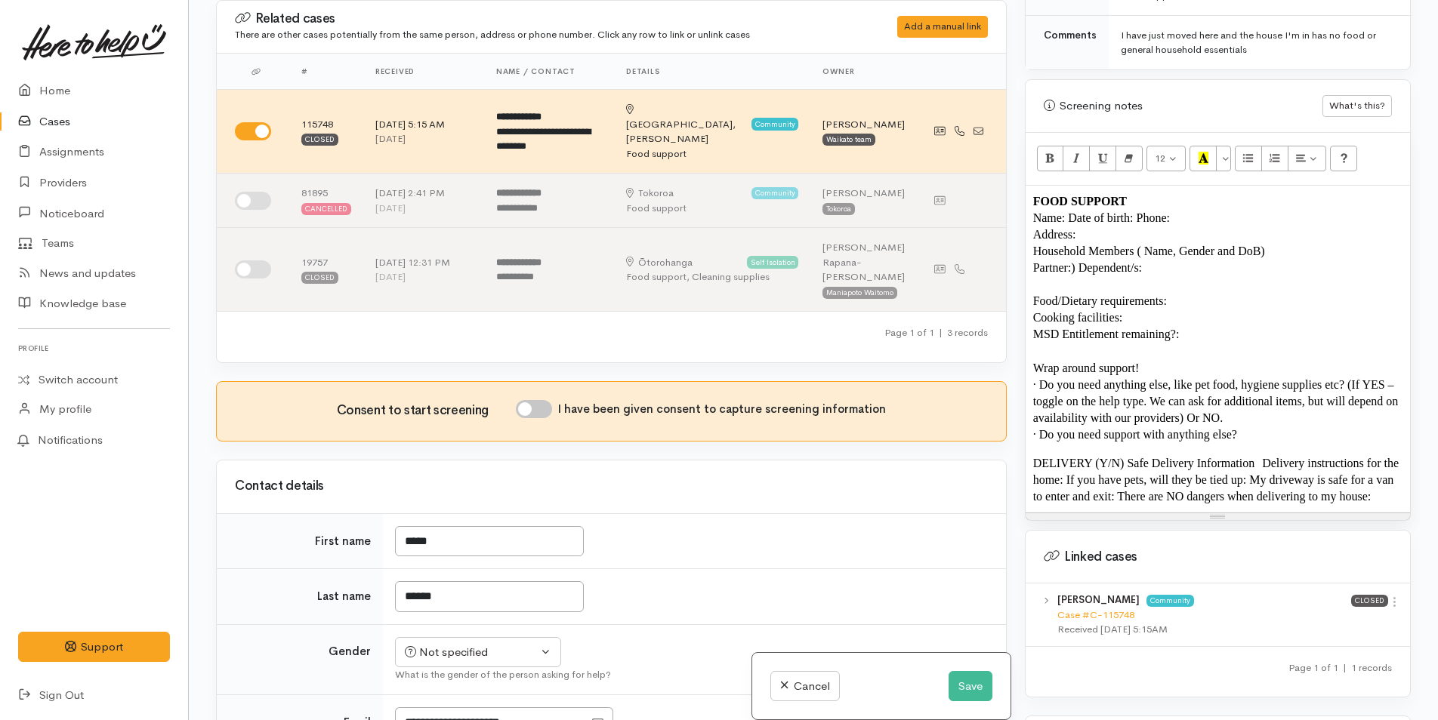
click at [1078, 261] on span "Partner:) Dependent/s:" at bounding box center [1087, 267] width 109 height 13
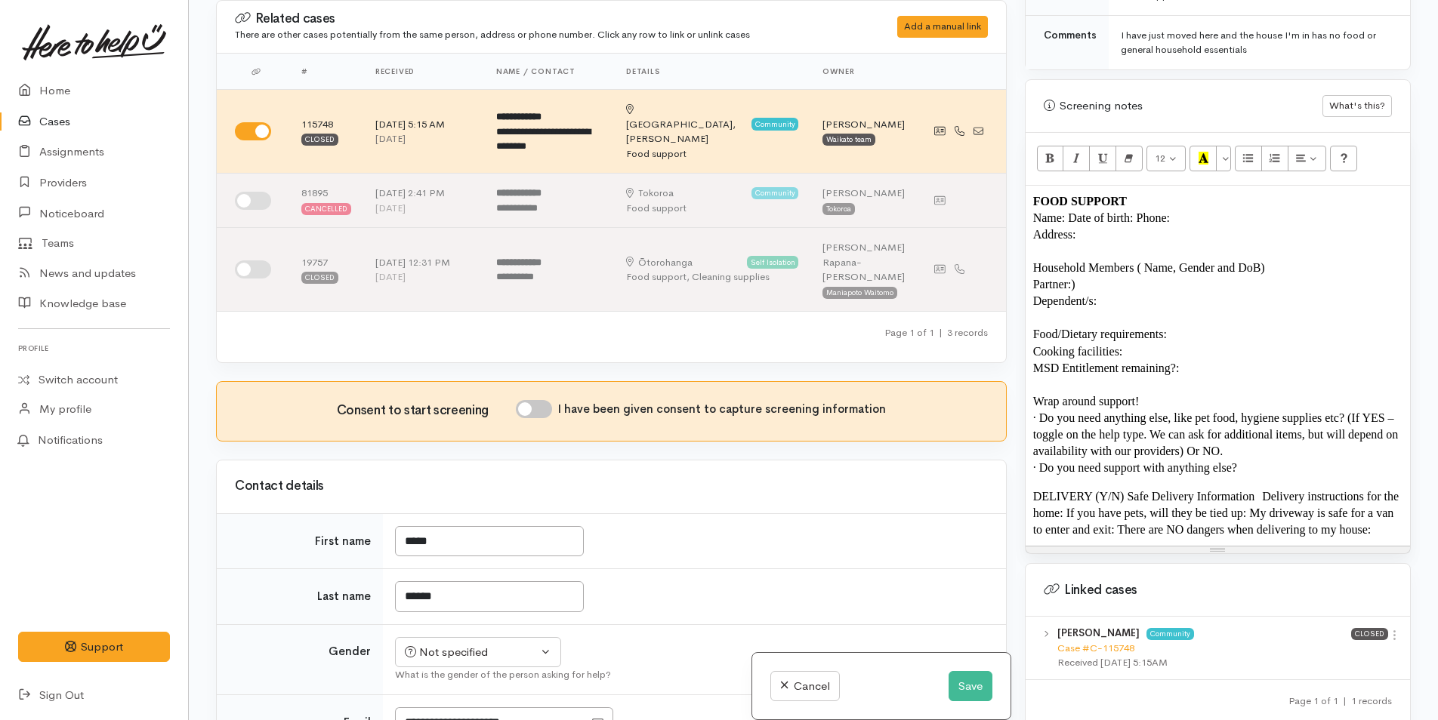
click at [1068, 211] on span "Name: Date of birth: Phone:" at bounding box center [1101, 217] width 137 height 13
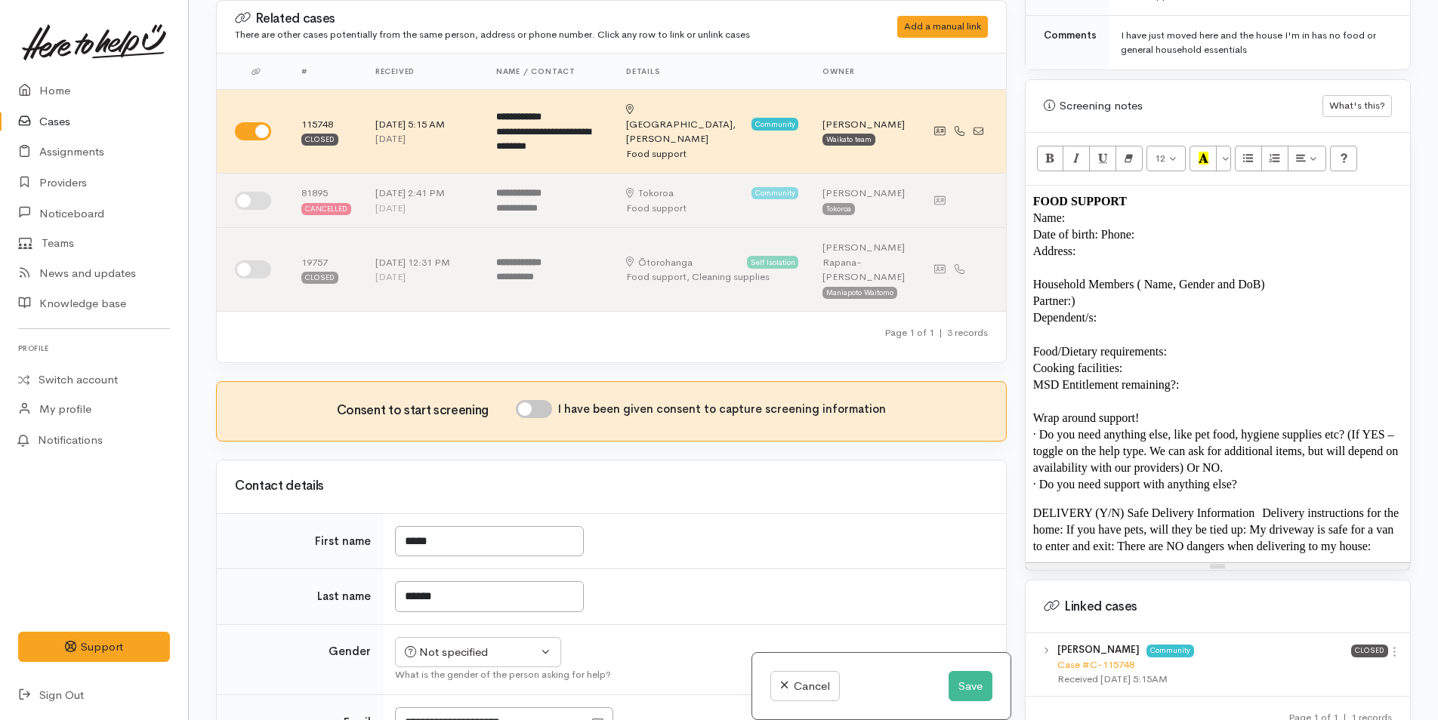
click at [1104, 228] on span "Date of birth: Phone:" at bounding box center [1084, 234] width 102 height 13
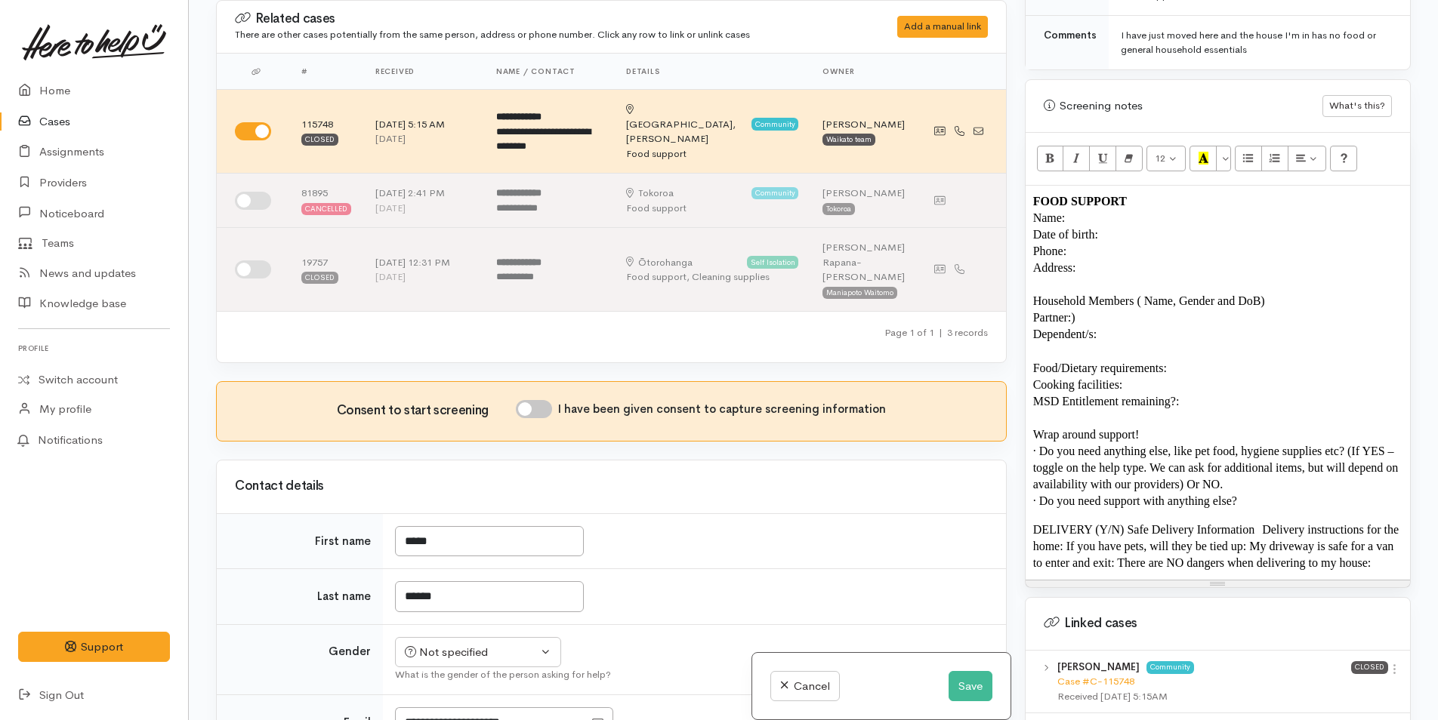
click at [1115, 260] on p "Address:" at bounding box center [1217, 268] width 369 height 17
click at [1134, 276] on p at bounding box center [1217, 284] width 369 height 17
click at [1129, 326] on p "Dependent/s:" at bounding box center [1217, 334] width 369 height 17
drag, startPoint x: 1285, startPoint y: 285, endPoint x: 1134, endPoint y: 285, distance: 150.3
click at [1134, 293] on p "Household Members ( Name, Gender and DoB)" at bounding box center [1217, 301] width 369 height 17
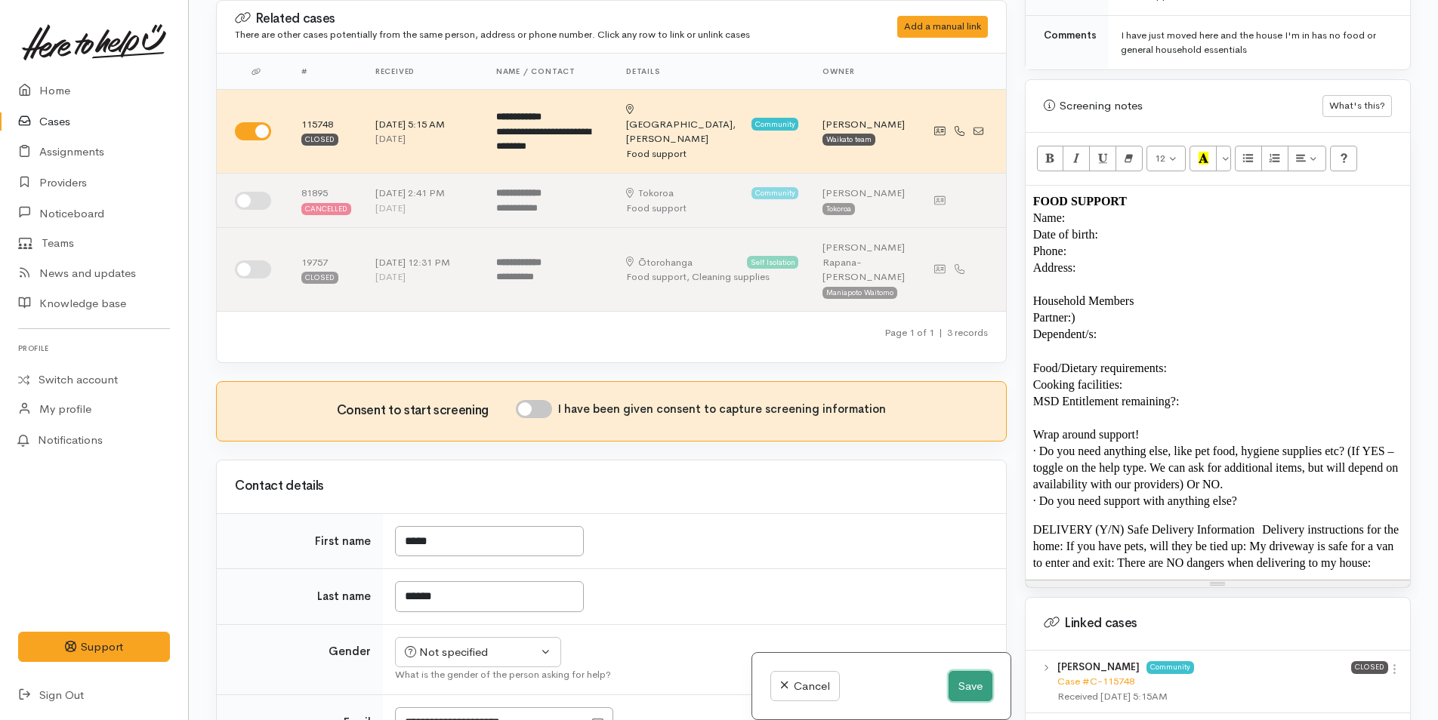
click at [963, 678] on button "Save" at bounding box center [970, 686] width 44 height 31
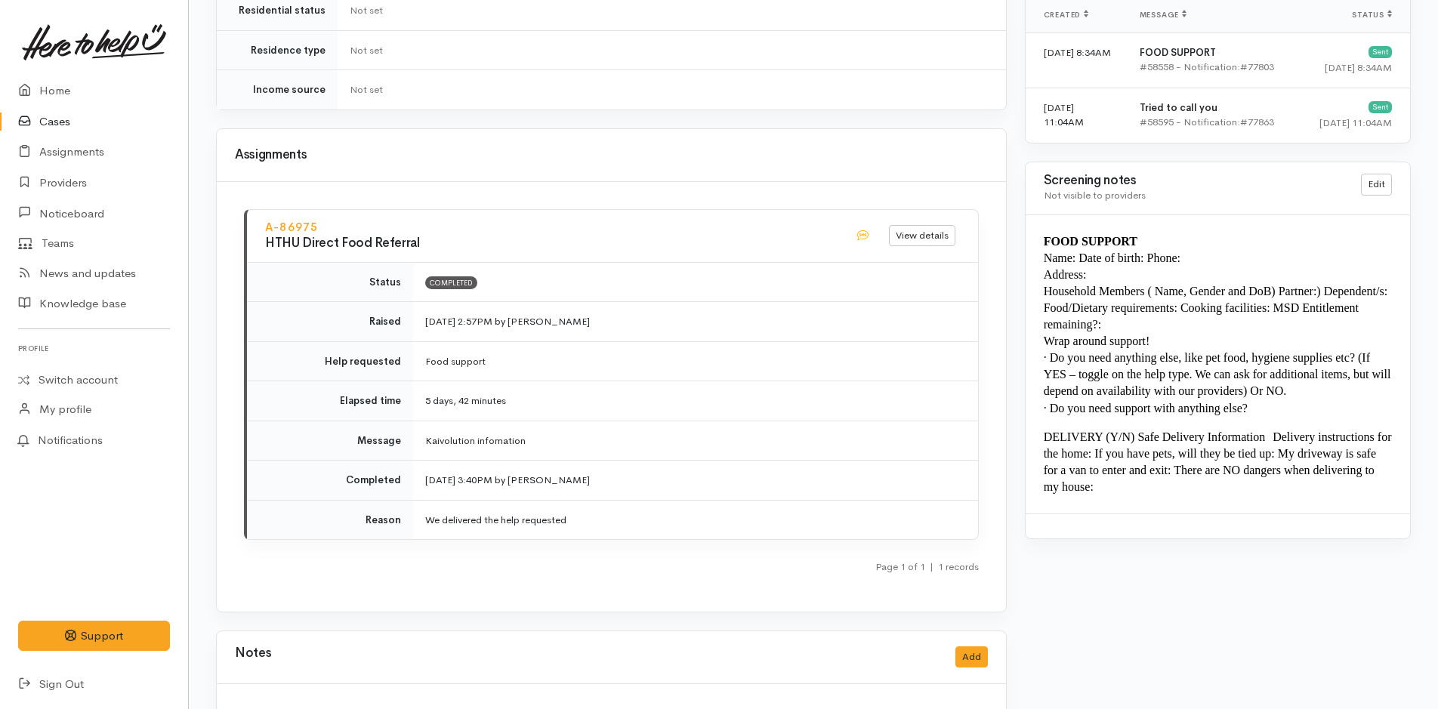
scroll to position [1038, 0]
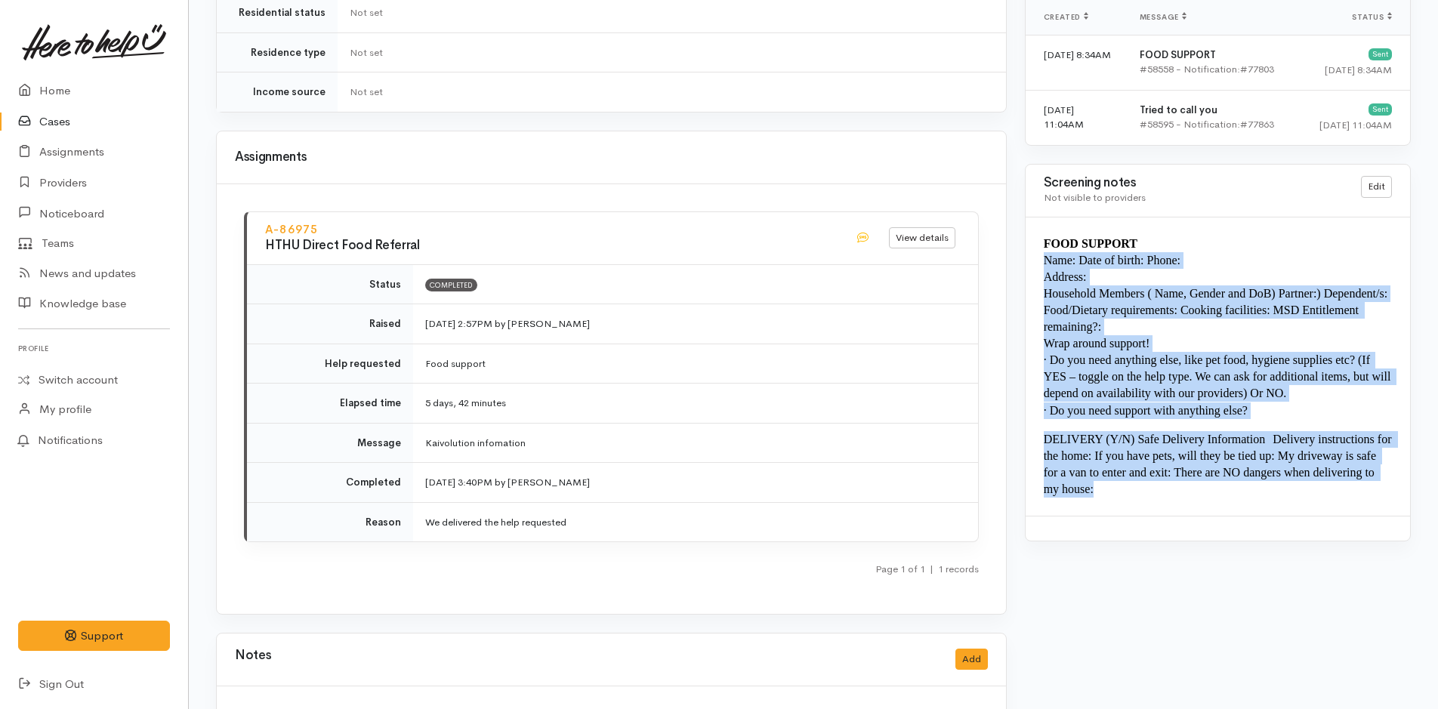
drag, startPoint x: 1144, startPoint y: 492, endPoint x: 1026, endPoint y: 256, distance: 263.8
click at [1026, 256] on div "FOOD SUPPORT Name: Date of birth: Phone:  Address:  Household Members ( Name, G…" at bounding box center [1218, 366] width 384 height 298
copy div "FOOD SUPPORT Name: Date of birth: Phone:  Address:  Household Members ( Name, G…"
click at [1181, 233] on div "FOOD SUPPORT Name: Date of birth: Phone:  Address:  Household Members ( Name, G…" at bounding box center [1218, 366] width 384 height 298
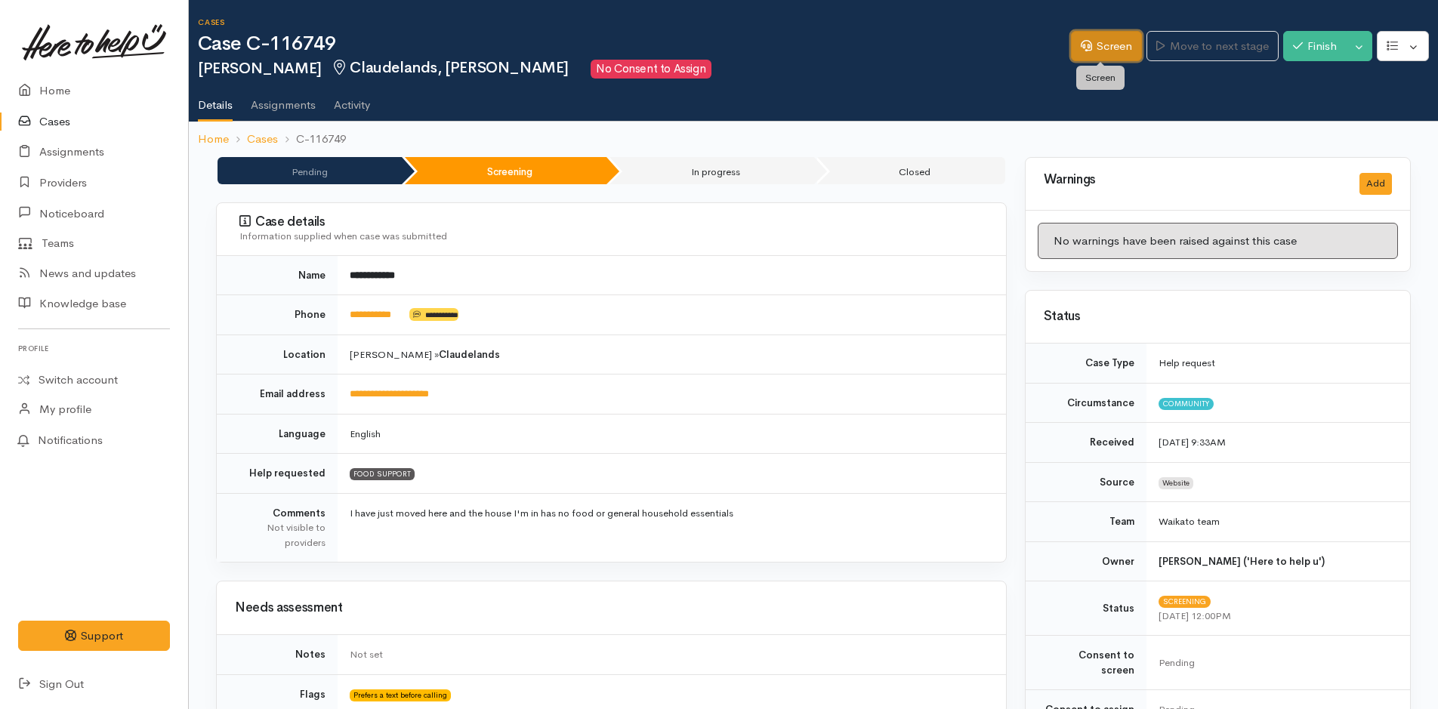
click at [1111, 42] on link "Screen" at bounding box center [1106, 46] width 71 height 31
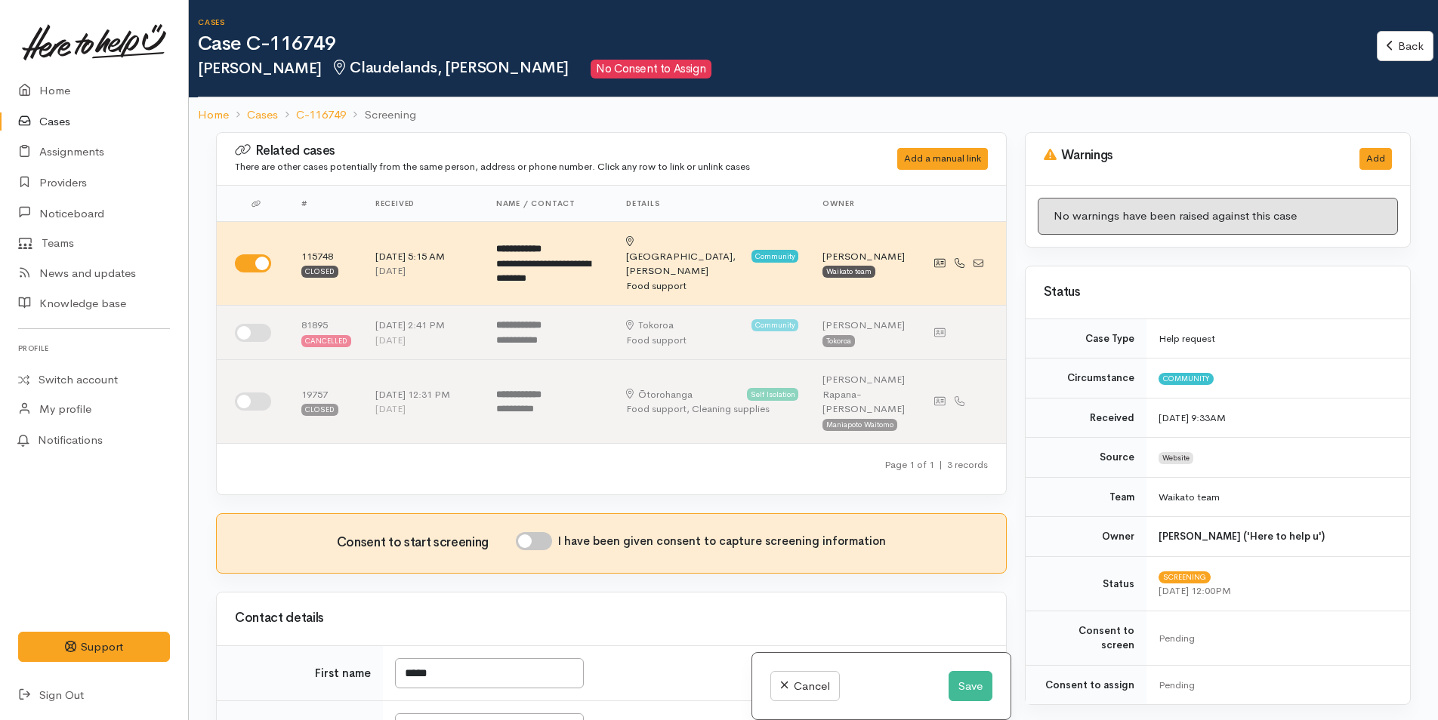
scroll to position [1155, 0]
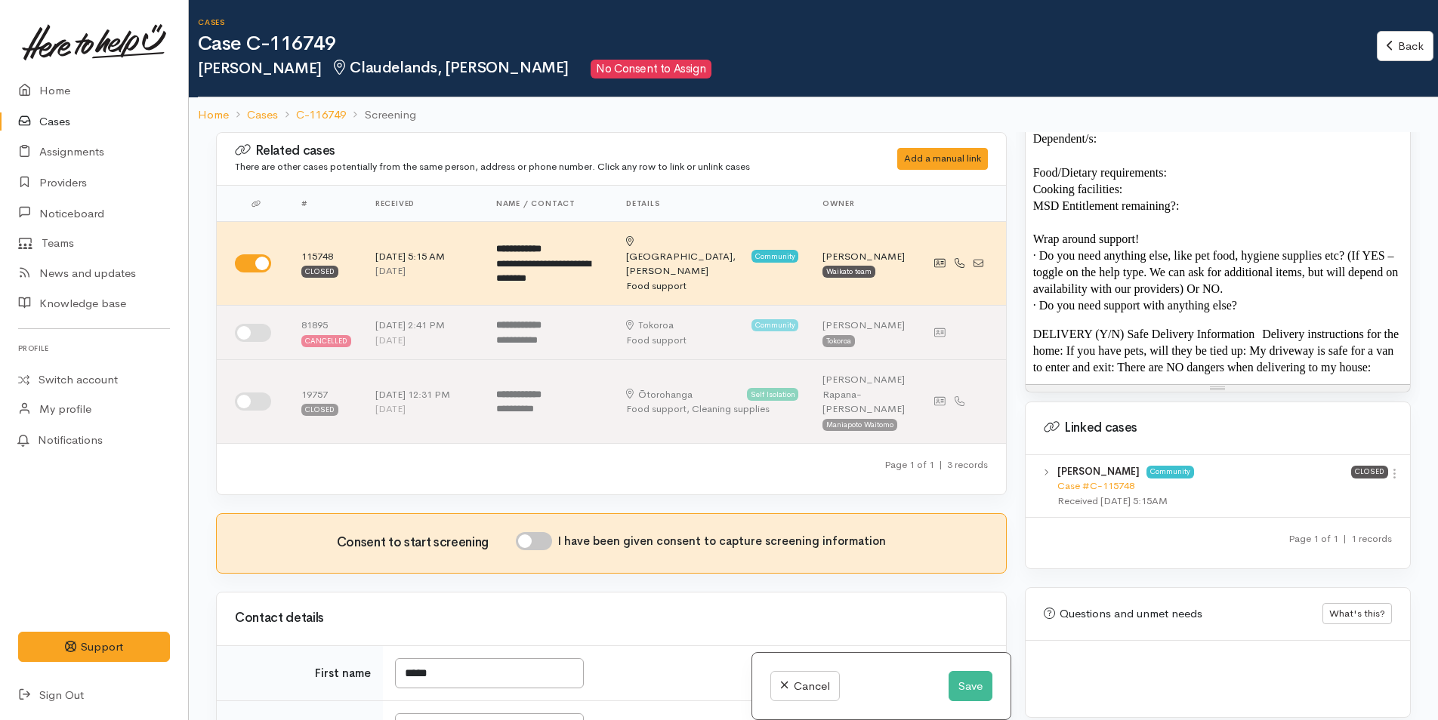
click at [1399, 354] on div "FOOD SUPPORT Name: Date of birth: Phone:  Address:  Household Members Partner:)…" at bounding box center [1218, 187] width 384 height 394
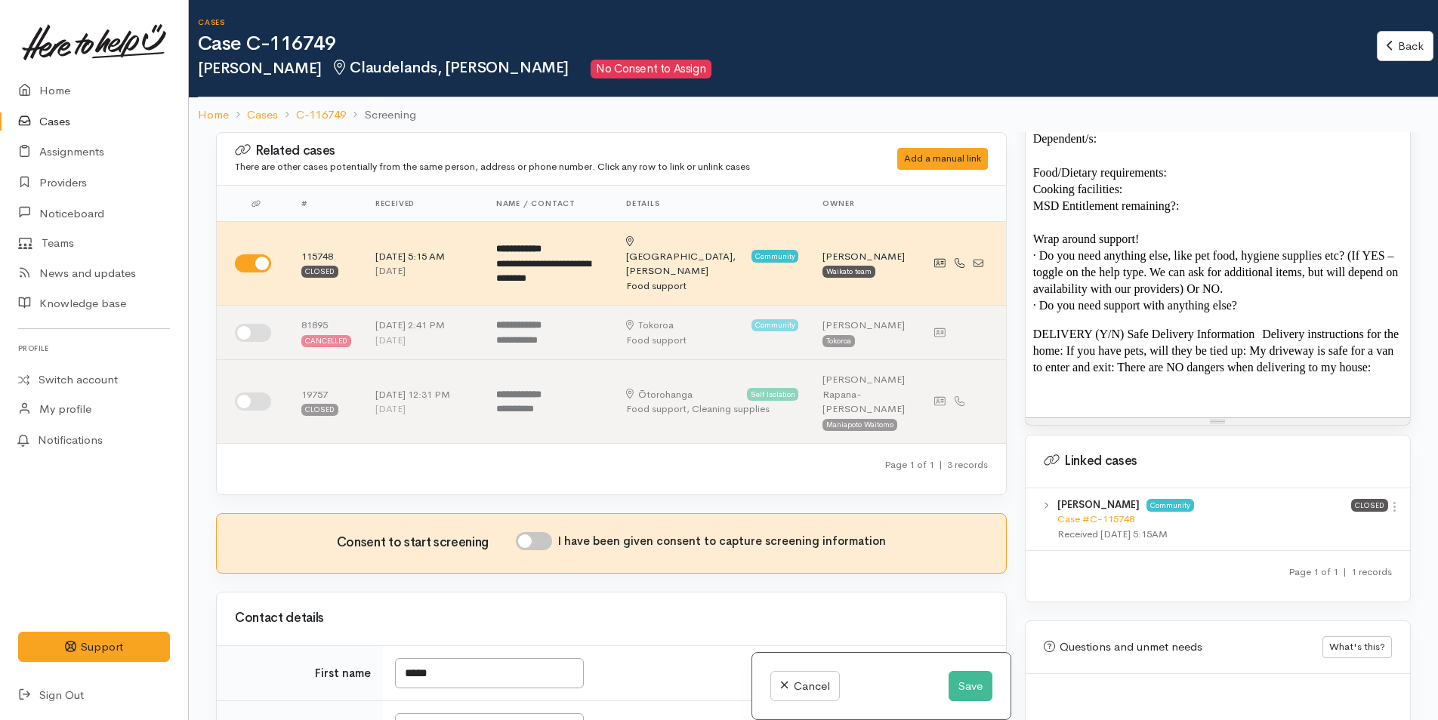
paste div
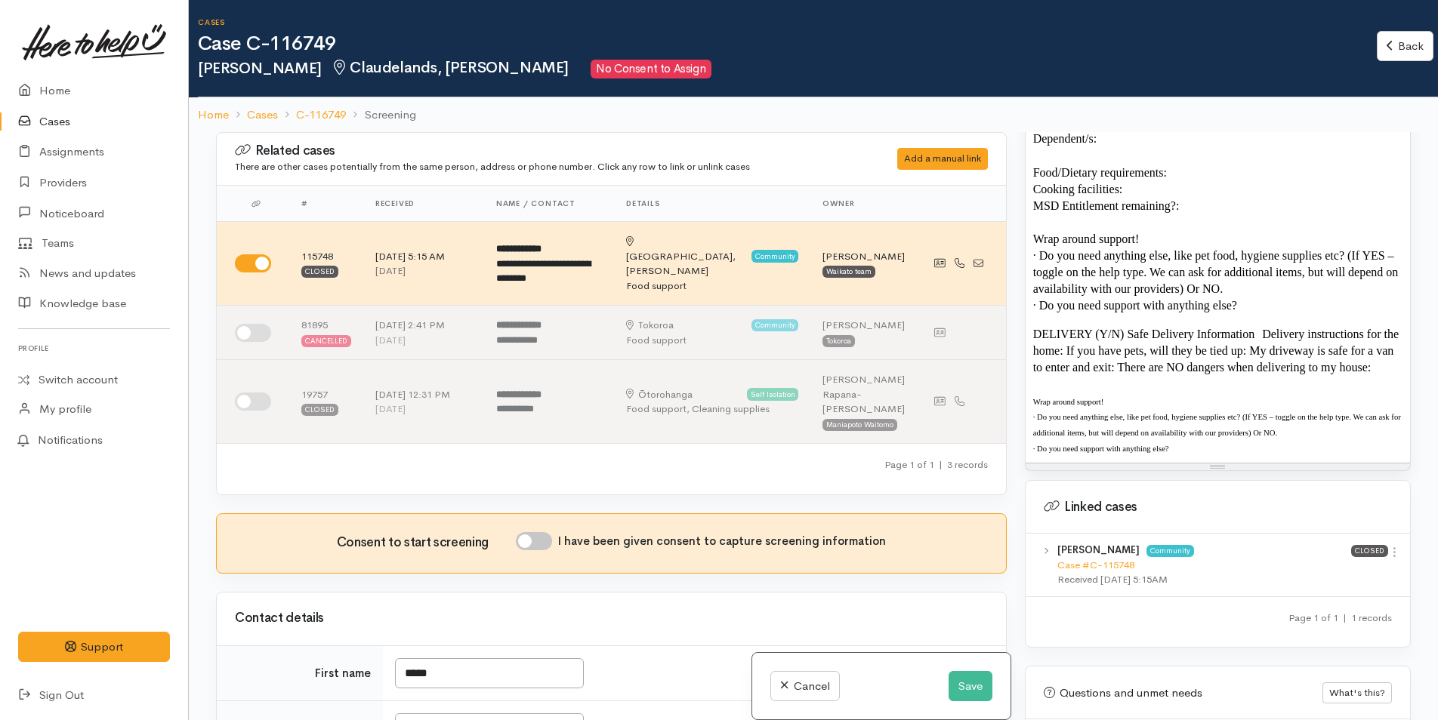
click at [1272, 440] on p "· Do you need support with anything else?" at bounding box center [1217, 448] width 369 height 16
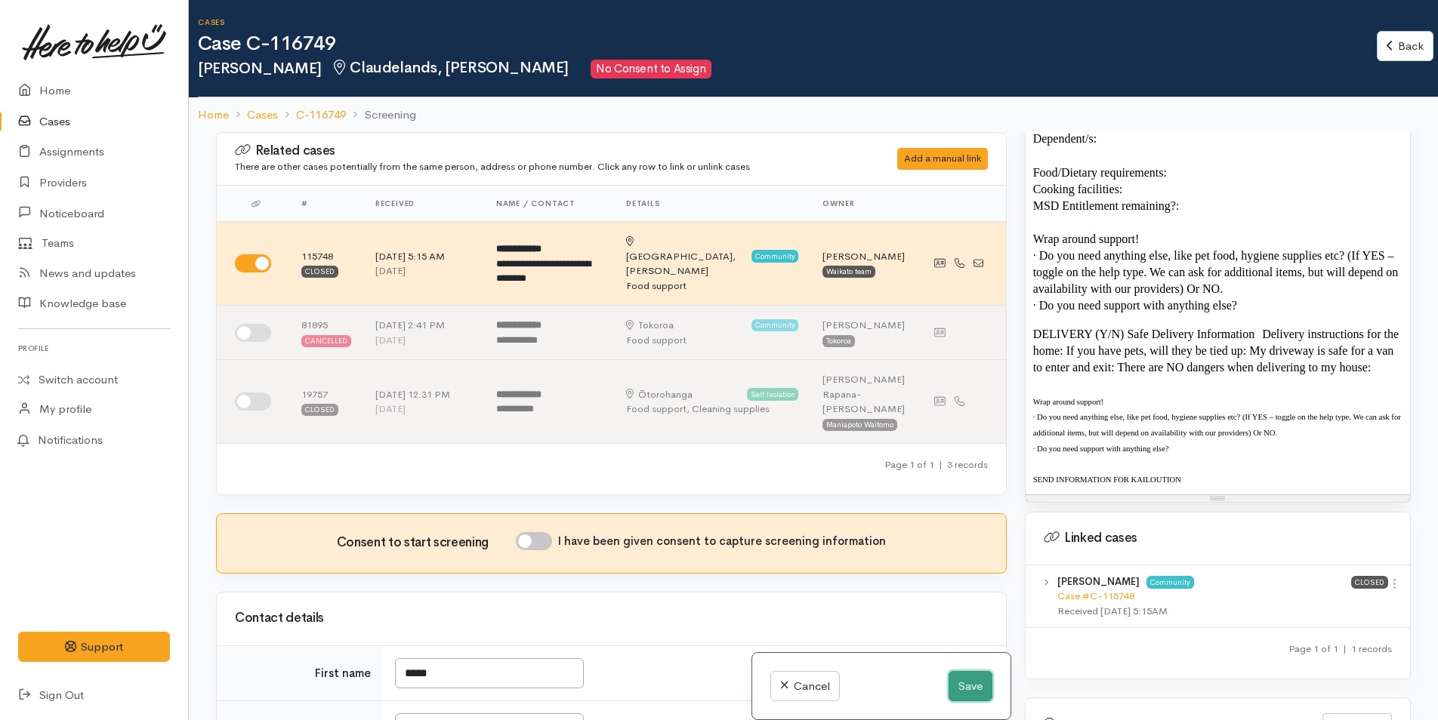
click at [960, 673] on button "Save" at bounding box center [970, 686] width 44 height 31
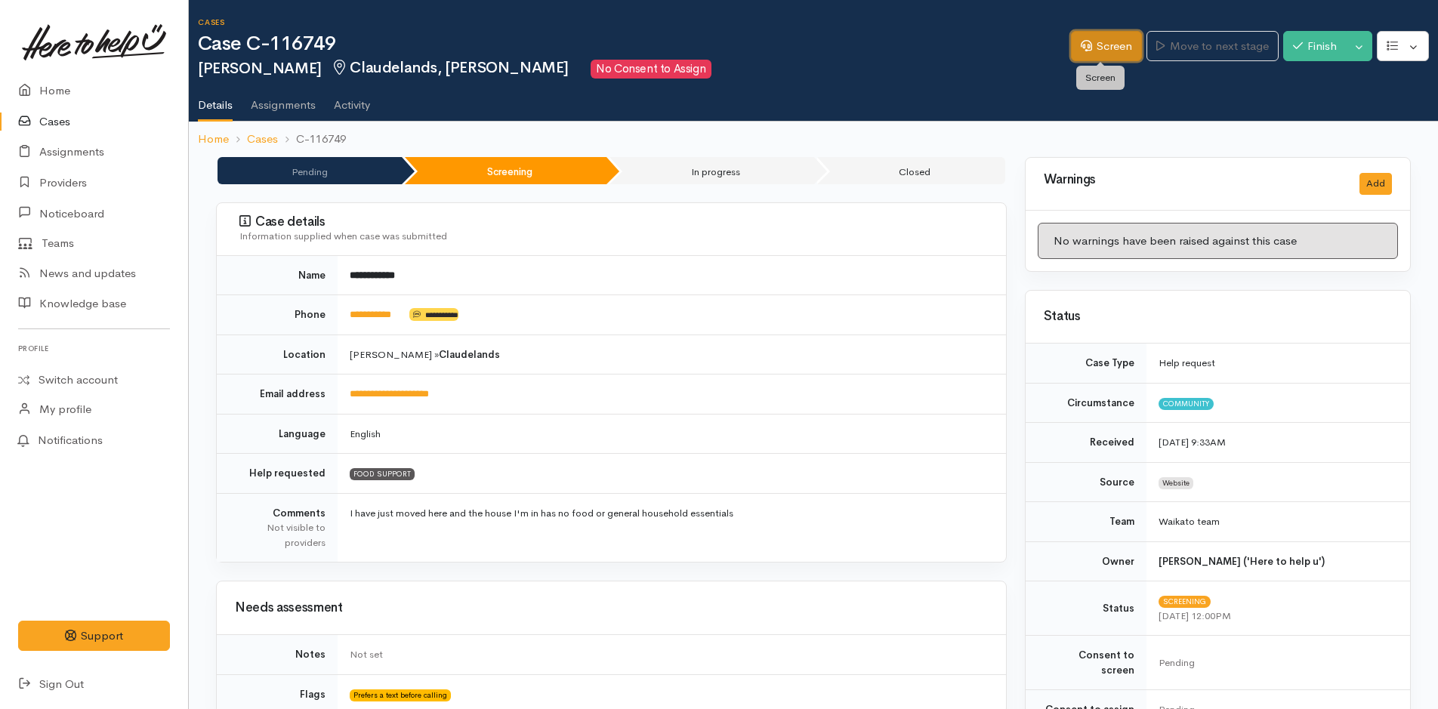
click at [1116, 41] on link "Screen" at bounding box center [1106, 46] width 71 height 31
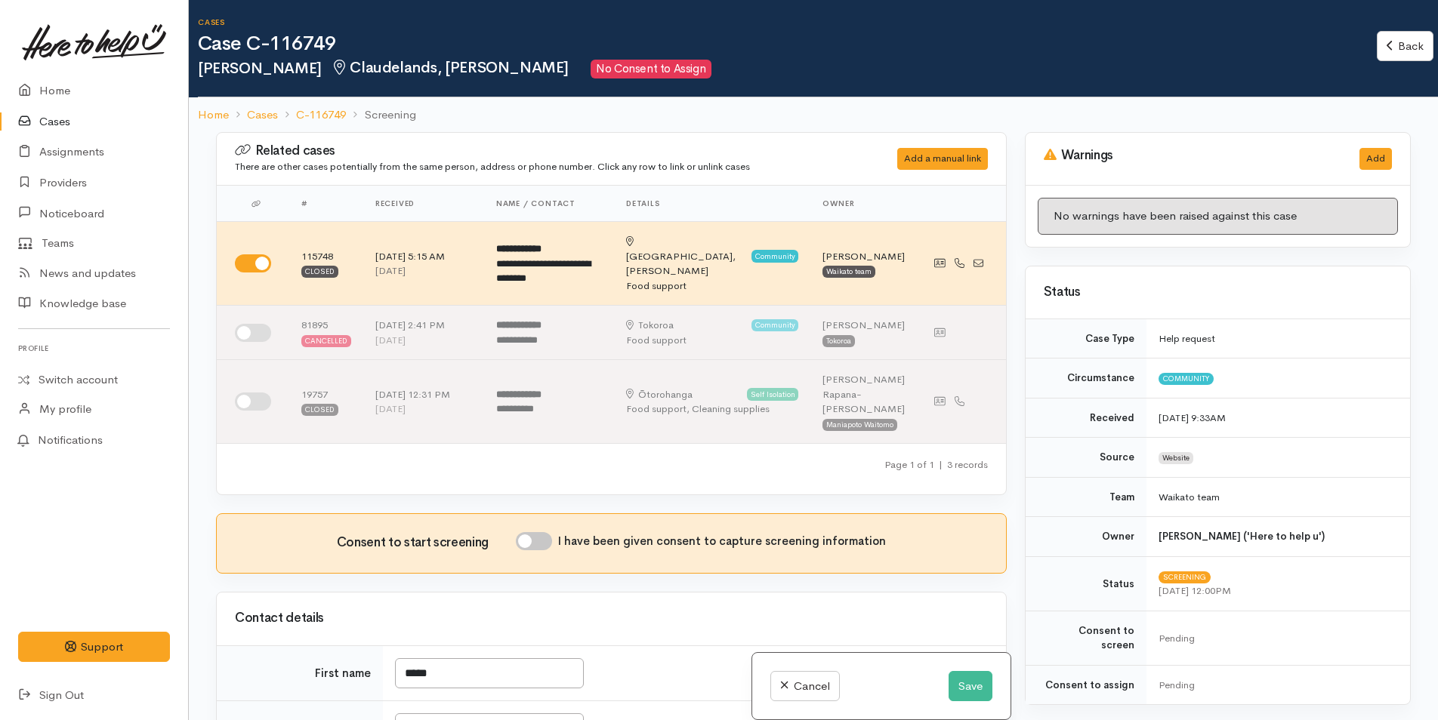
scroll to position [132, 0]
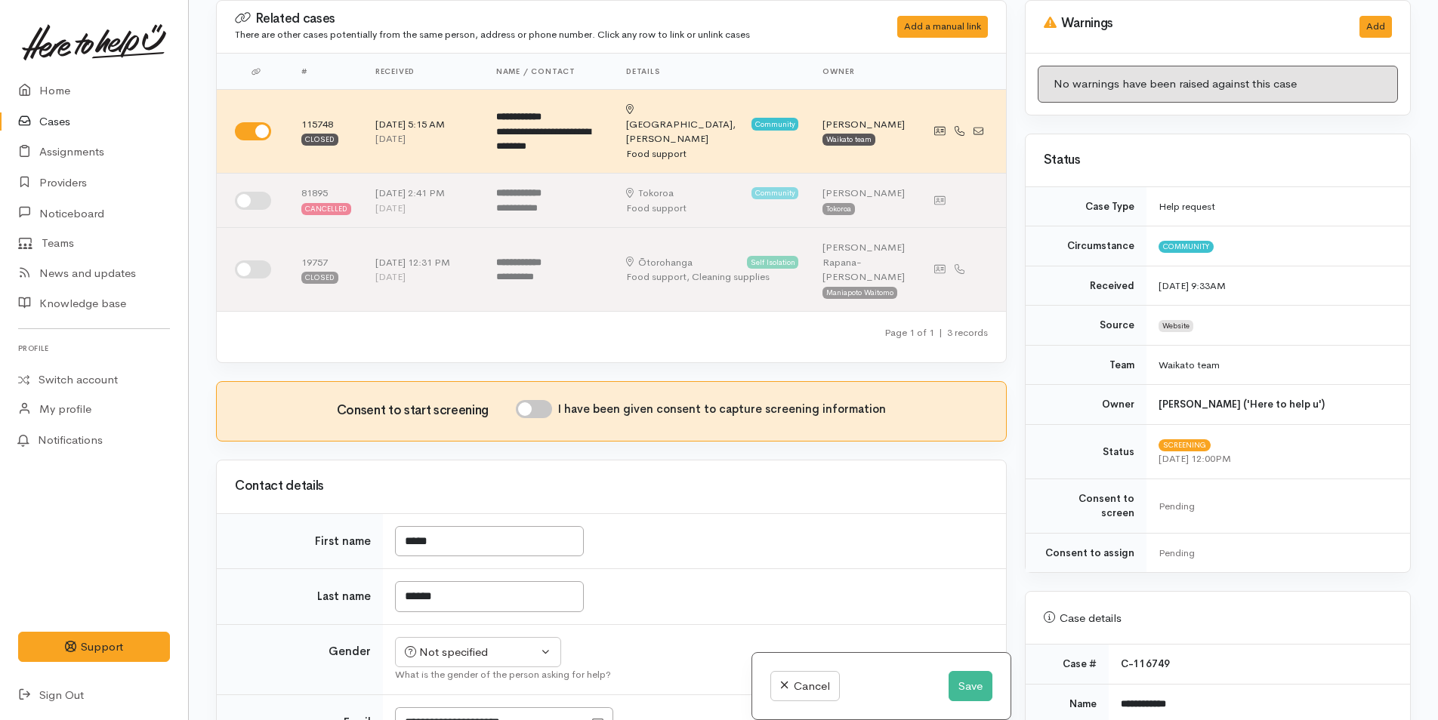
click at [544, 400] on input "I have been given consent to capture screening information" at bounding box center [534, 409] width 36 height 18
checkbox input "true"
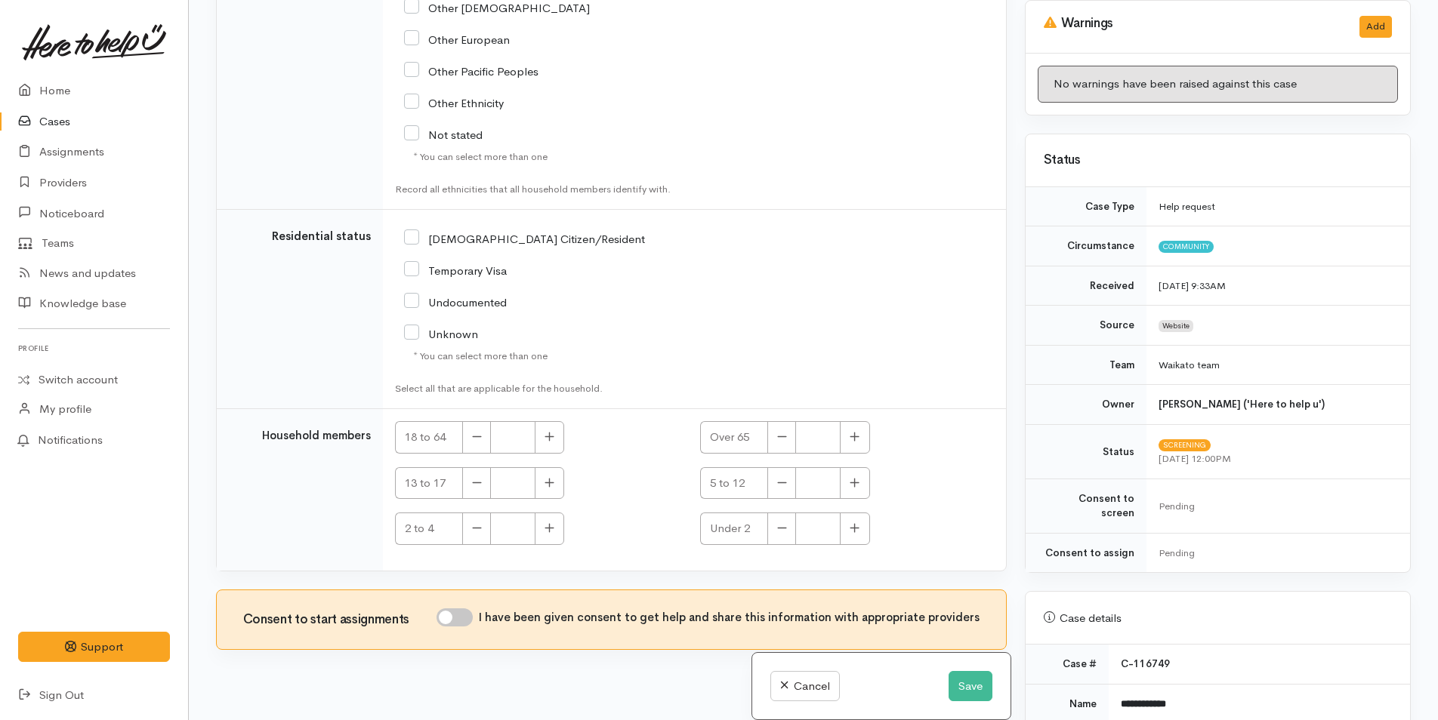
scroll to position [2624, 0]
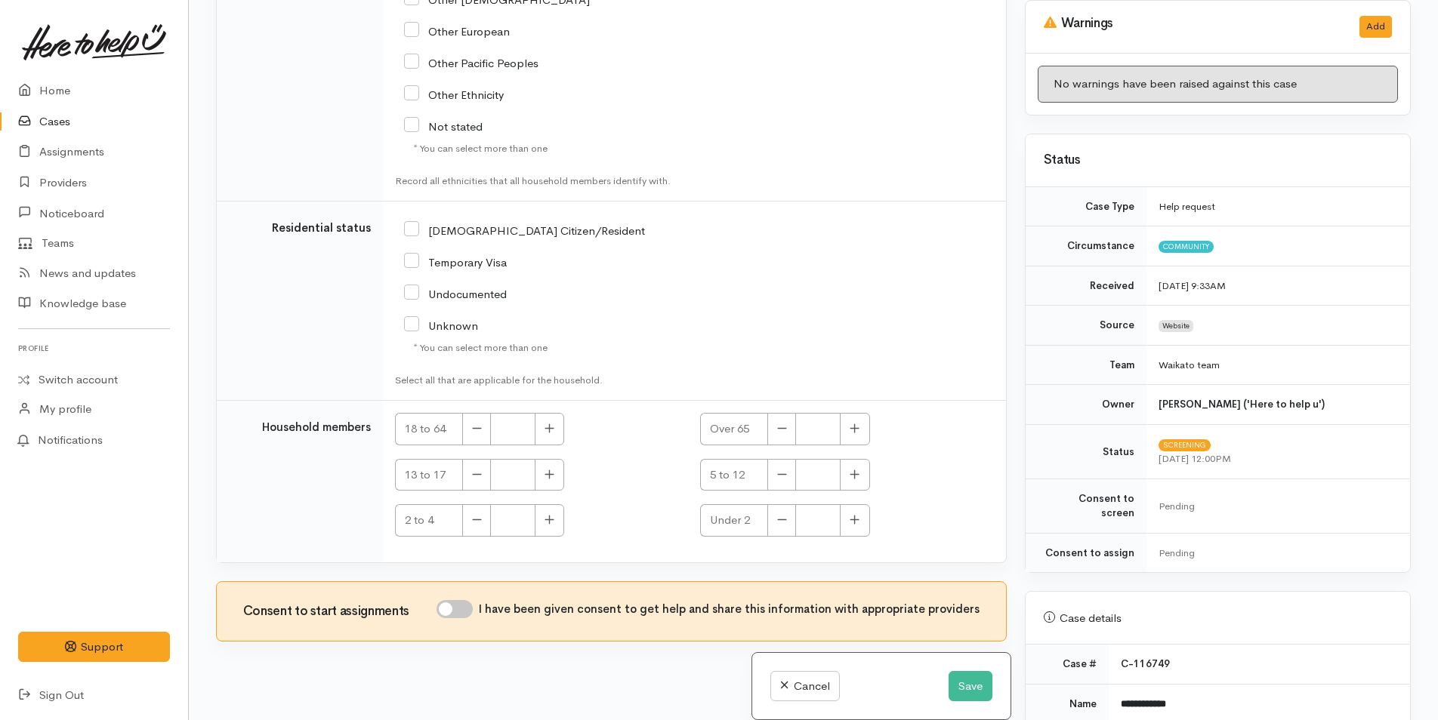
click at [480, 583] on div "Consent to start assignments I have been given consent to get help and share th…" at bounding box center [611, 611] width 789 height 59
click at [465, 600] on input "I have been given consent to get help and share this information with appropria…" at bounding box center [454, 609] width 36 height 18
checkbox input "true"
click at [963, 677] on button "Save" at bounding box center [970, 686] width 44 height 31
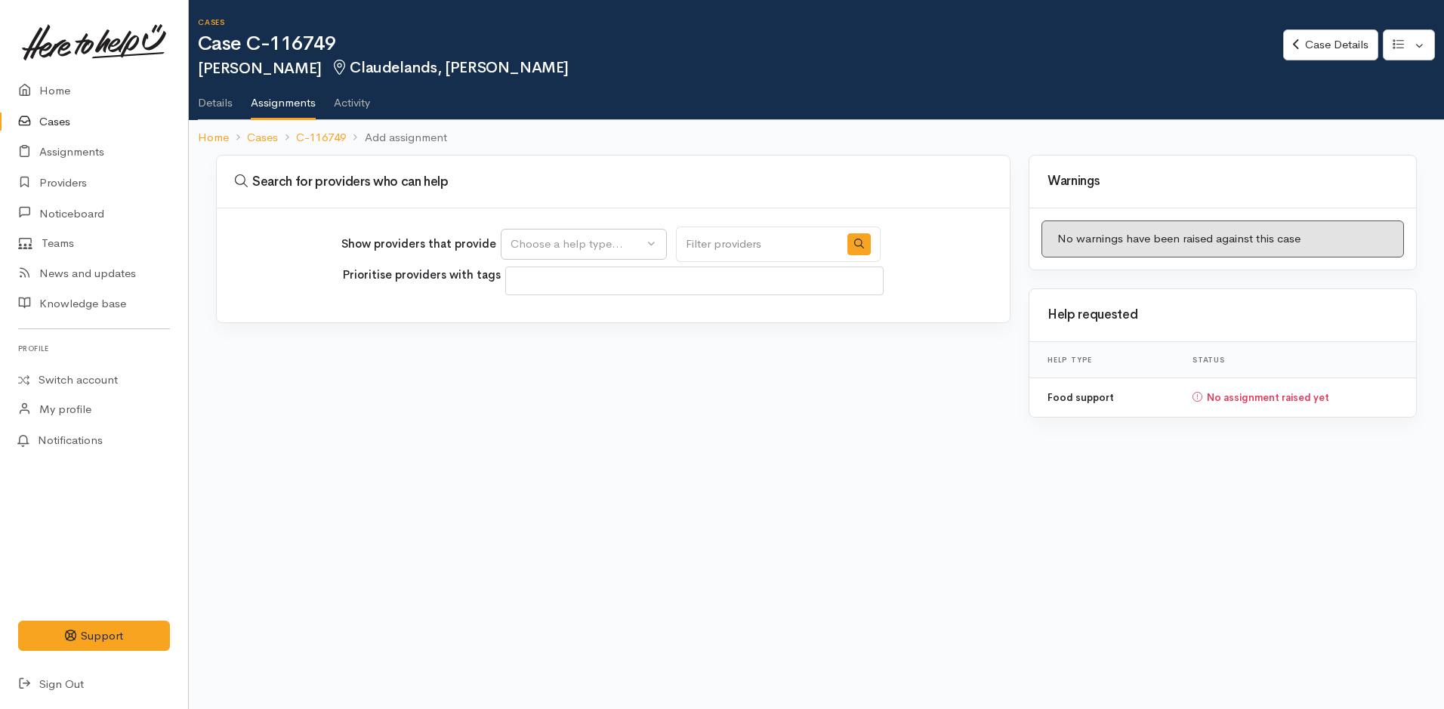
select select
click at [597, 236] on div "Choose a help type..." at bounding box center [576, 244] width 133 height 17
click at [601, 319] on link "Food support" at bounding box center [583, 316] width 165 height 23
select select "3"
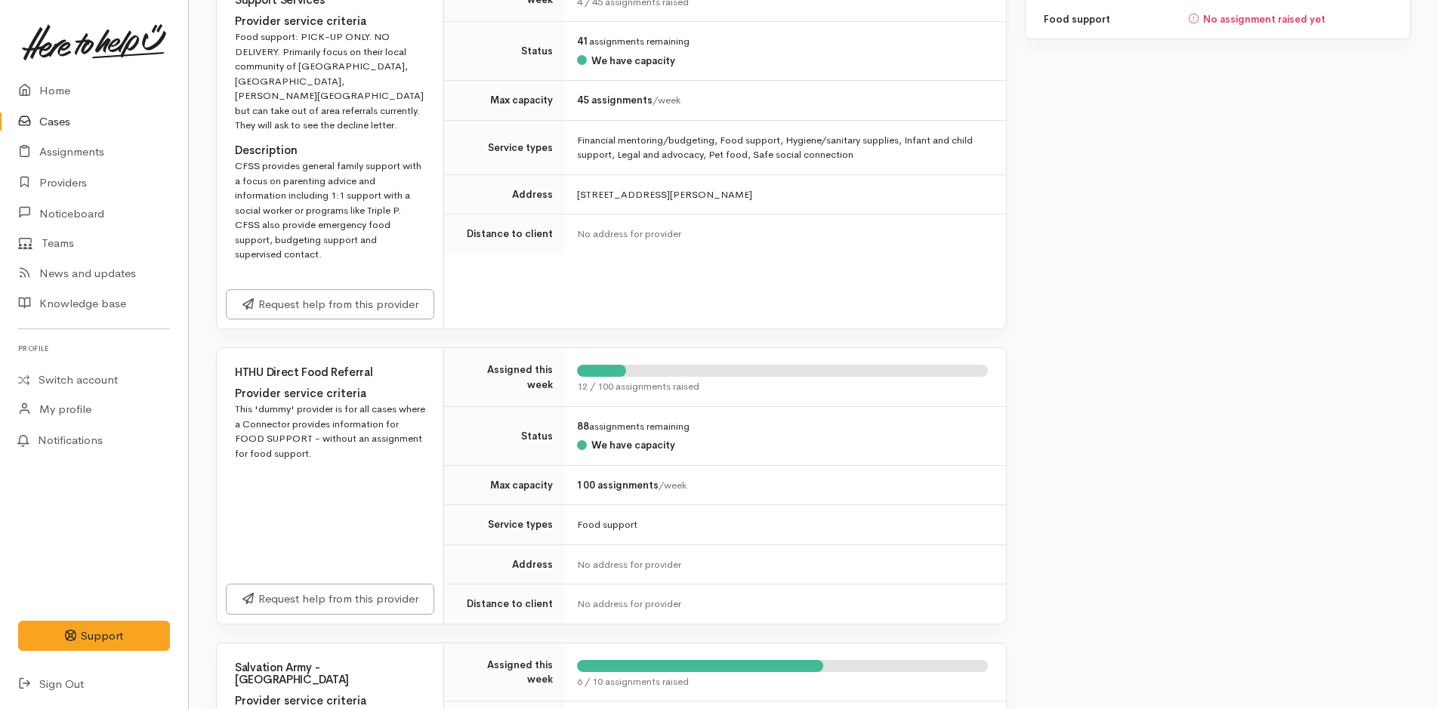
scroll to position [621, 0]
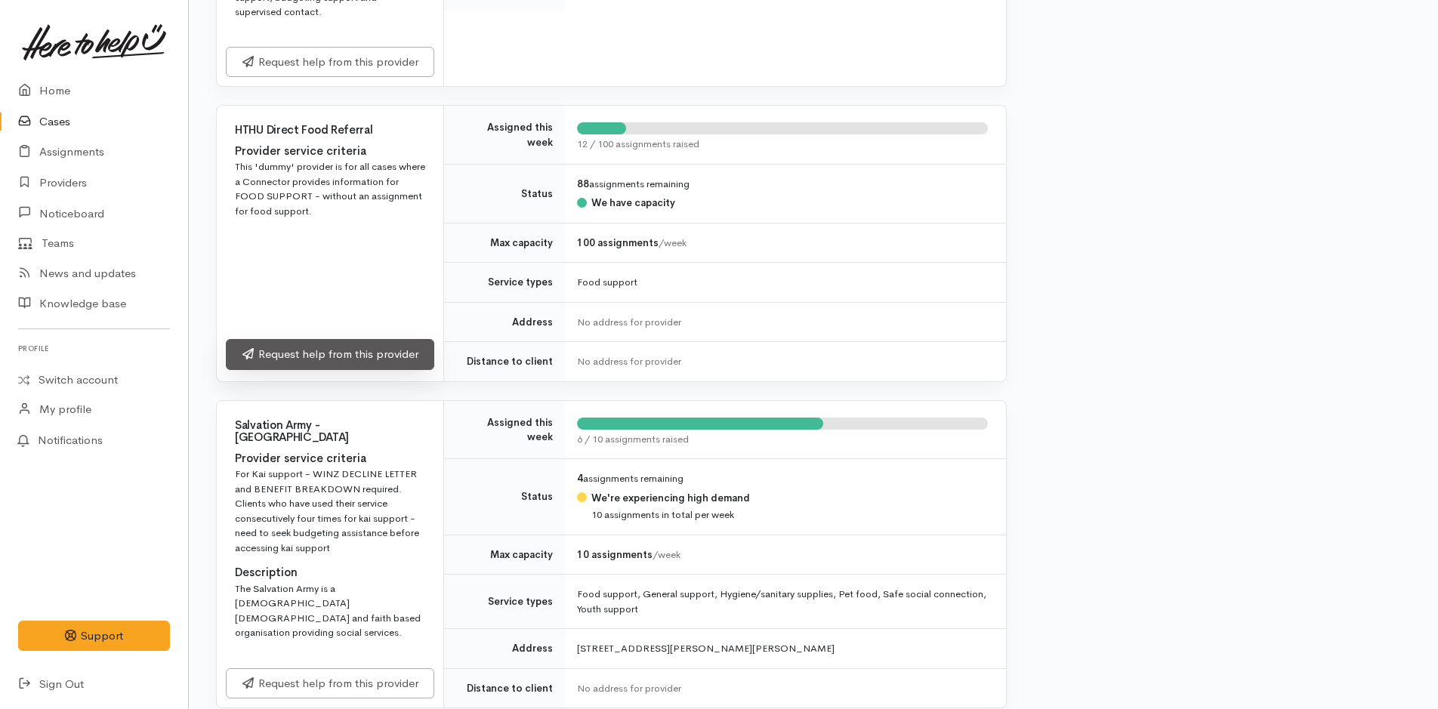
click at [359, 339] on link "Request help from this provider" at bounding box center [330, 354] width 208 height 31
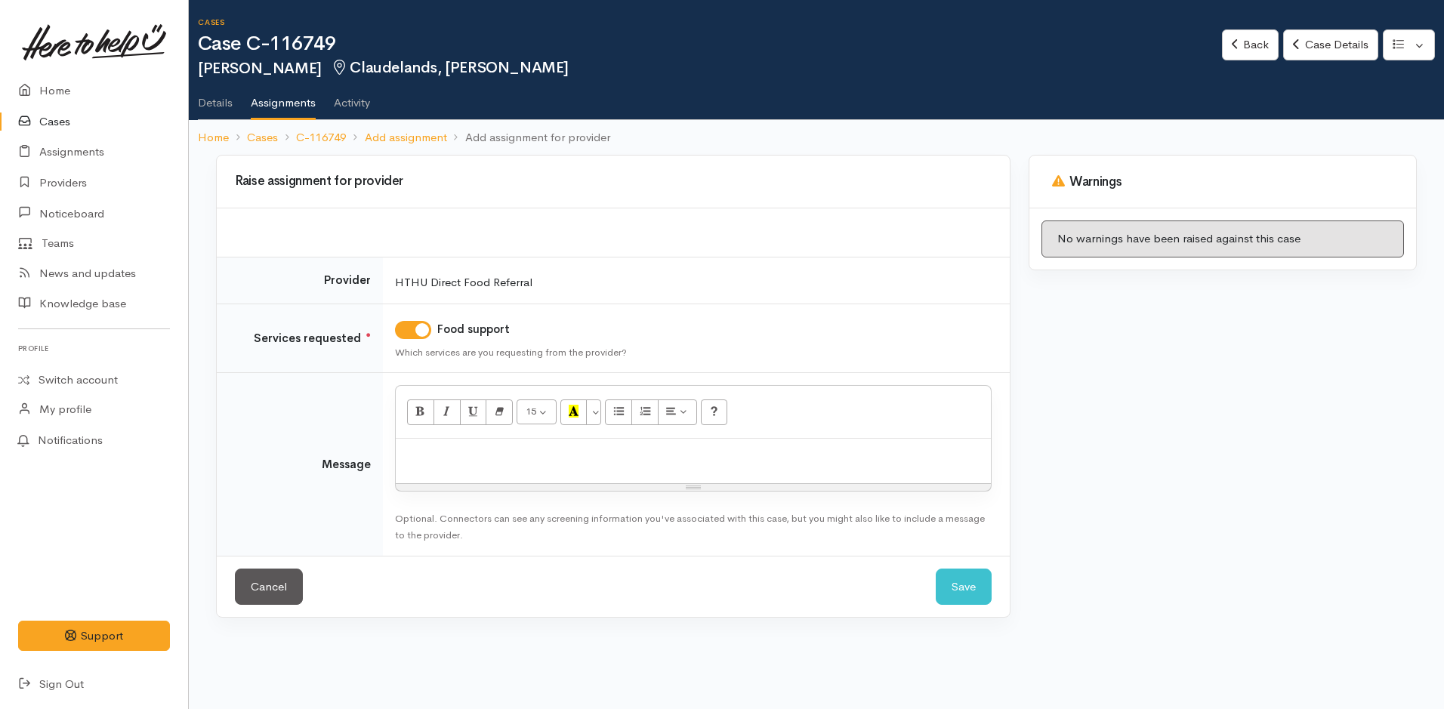
click at [868, 467] on div at bounding box center [693, 461] width 595 height 45
click at [964, 583] on button "Save" at bounding box center [964, 587] width 56 height 37
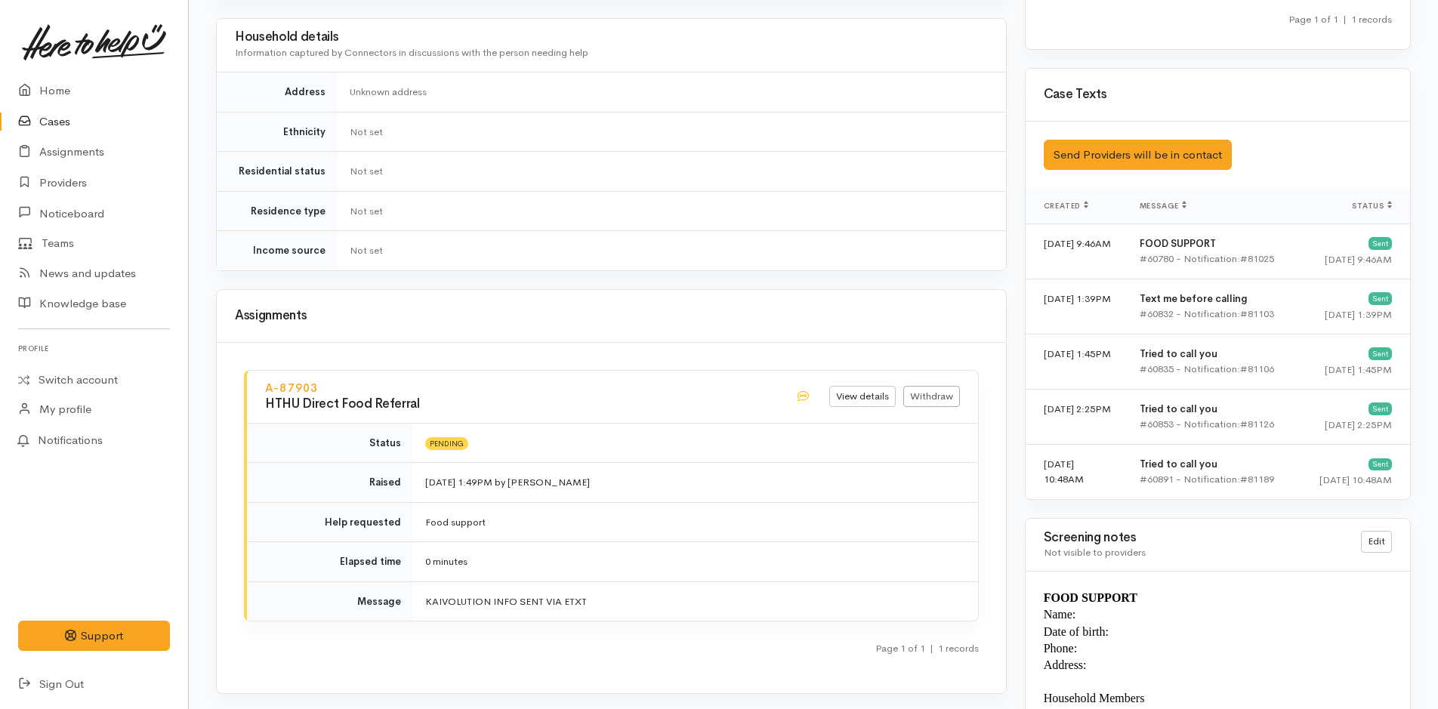
scroll to position [836, 0]
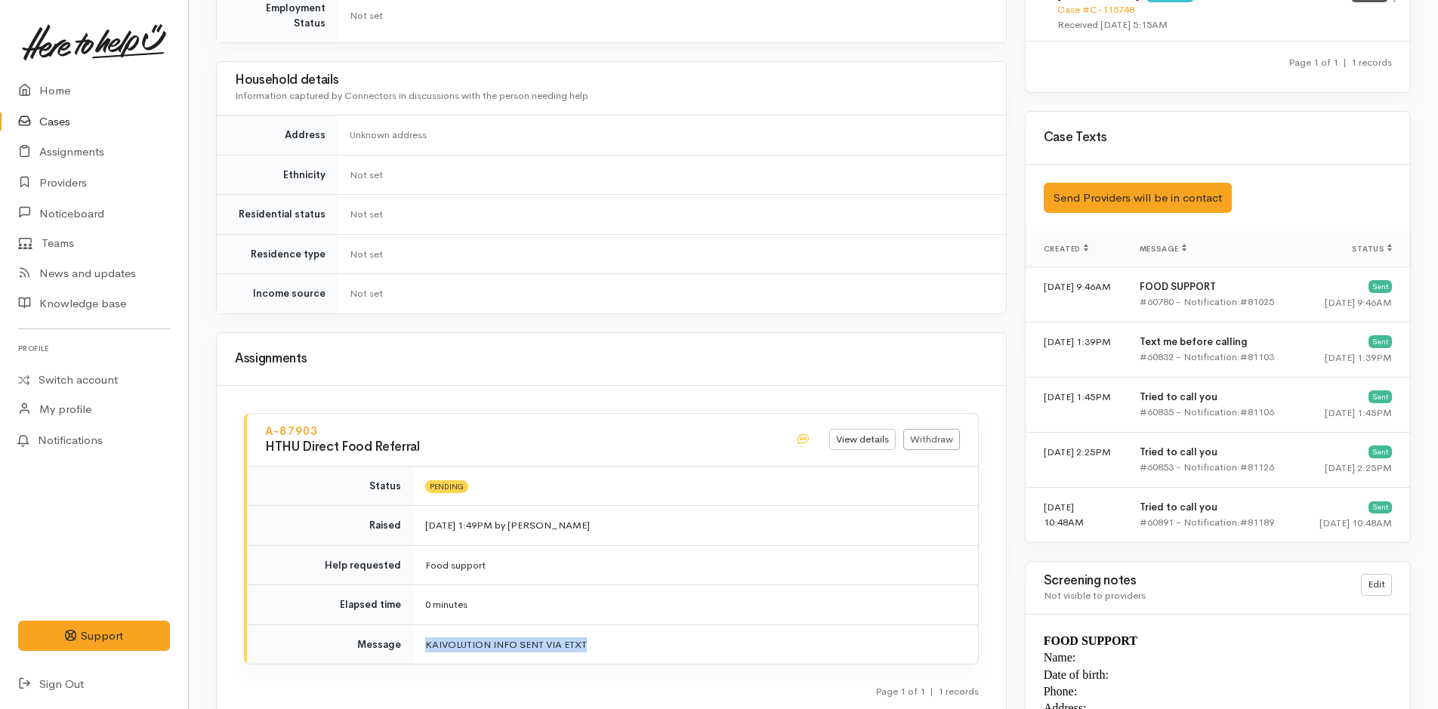
drag, startPoint x: 605, startPoint y: 628, endPoint x: 416, endPoint y: 628, distance: 188.8
click at [416, 628] on td "KAIVOLUTION INFO SENT VIA ETXT" at bounding box center [695, 644] width 565 height 39
copy p "KAIVOLUTION INFO SENT VIA ETXT"
click at [564, 301] on div "**********" at bounding box center [611, 302] width 809 height 1966
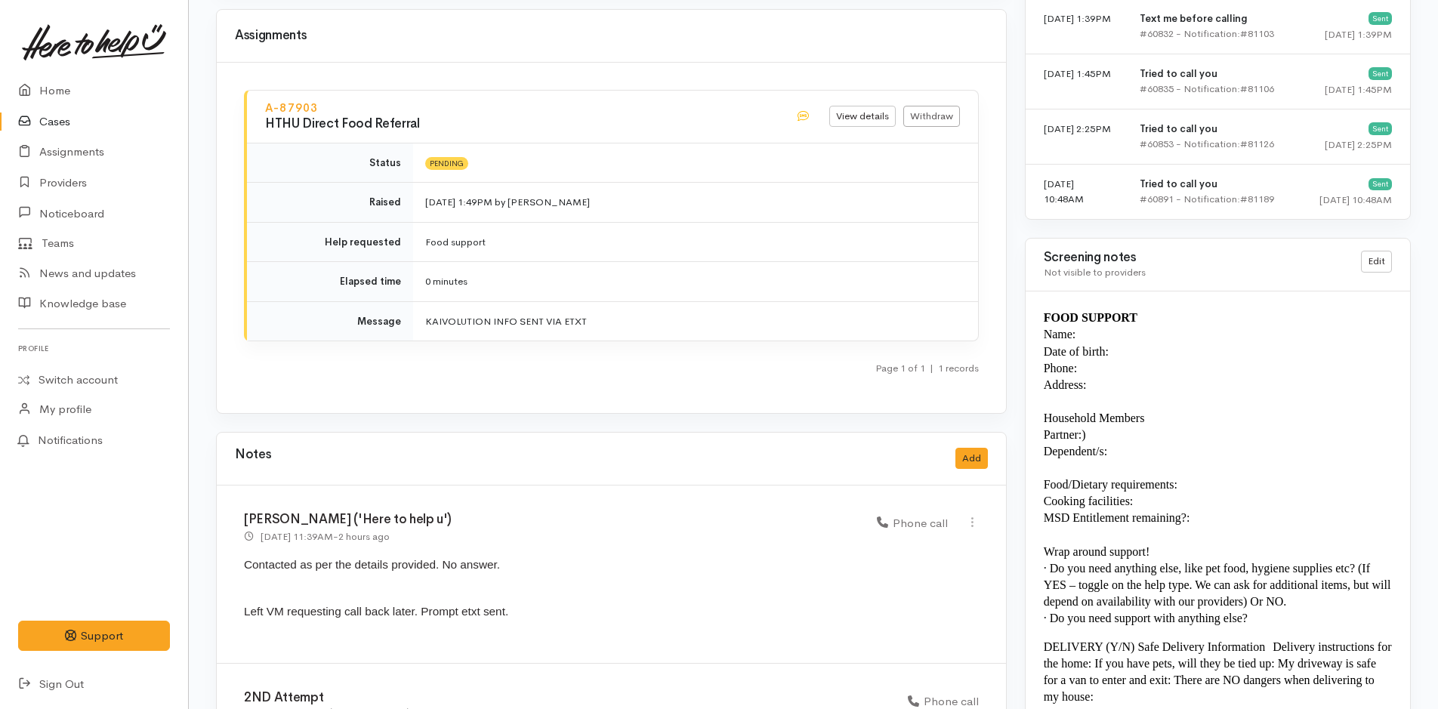
scroll to position [1397, 0]
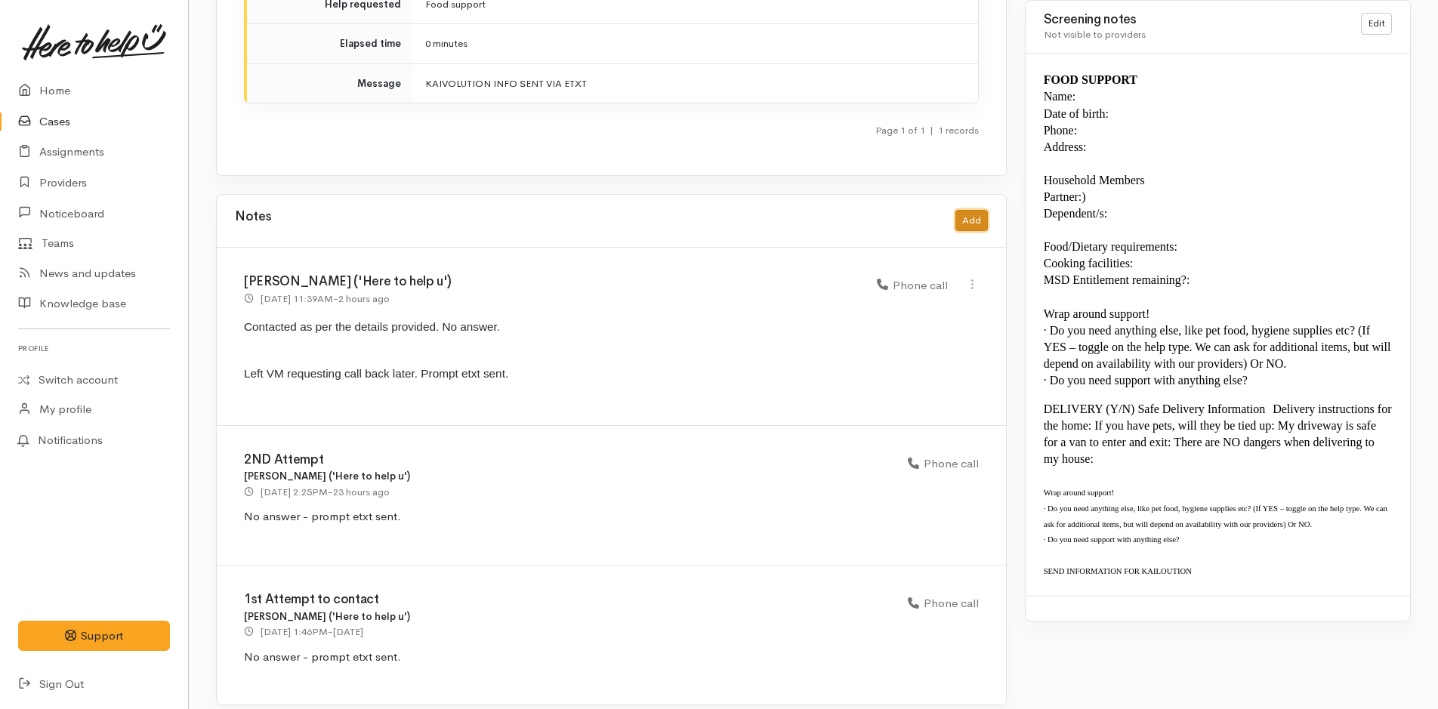
click at [976, 210] on button "Add" at bounding box center [971, 221] width 32 height 22
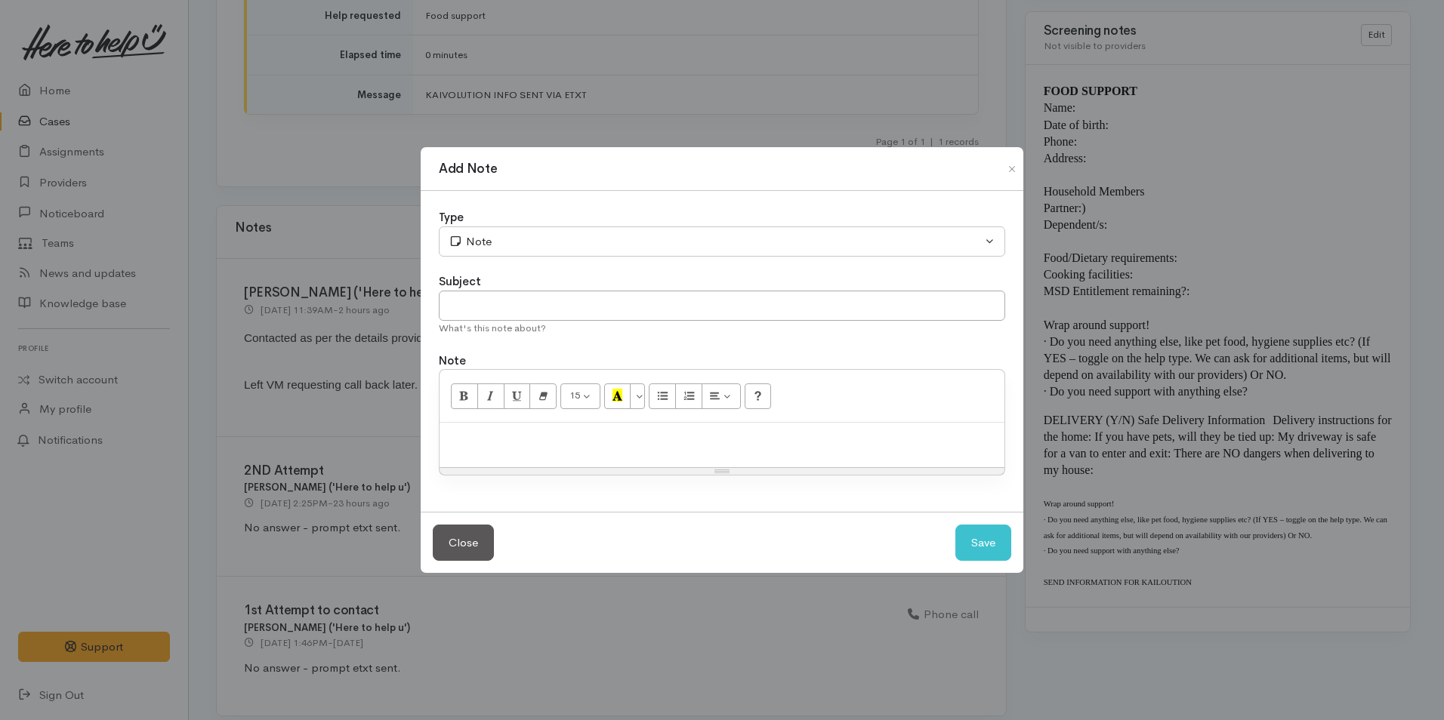
click at [810, 449] on div at bounding box center [722, 445] width 565 height 45
click at [804, 436] on p "Client said she would not be getting a decline letter anytime soon as the MSD o…" at bounding box center [722, 438] width 550 height 17
click at [835, 433] on p "Client said she would not be getting a decline letter anytime soon as MSD offic…" at bounding box center [722, 438] width 550 height 17
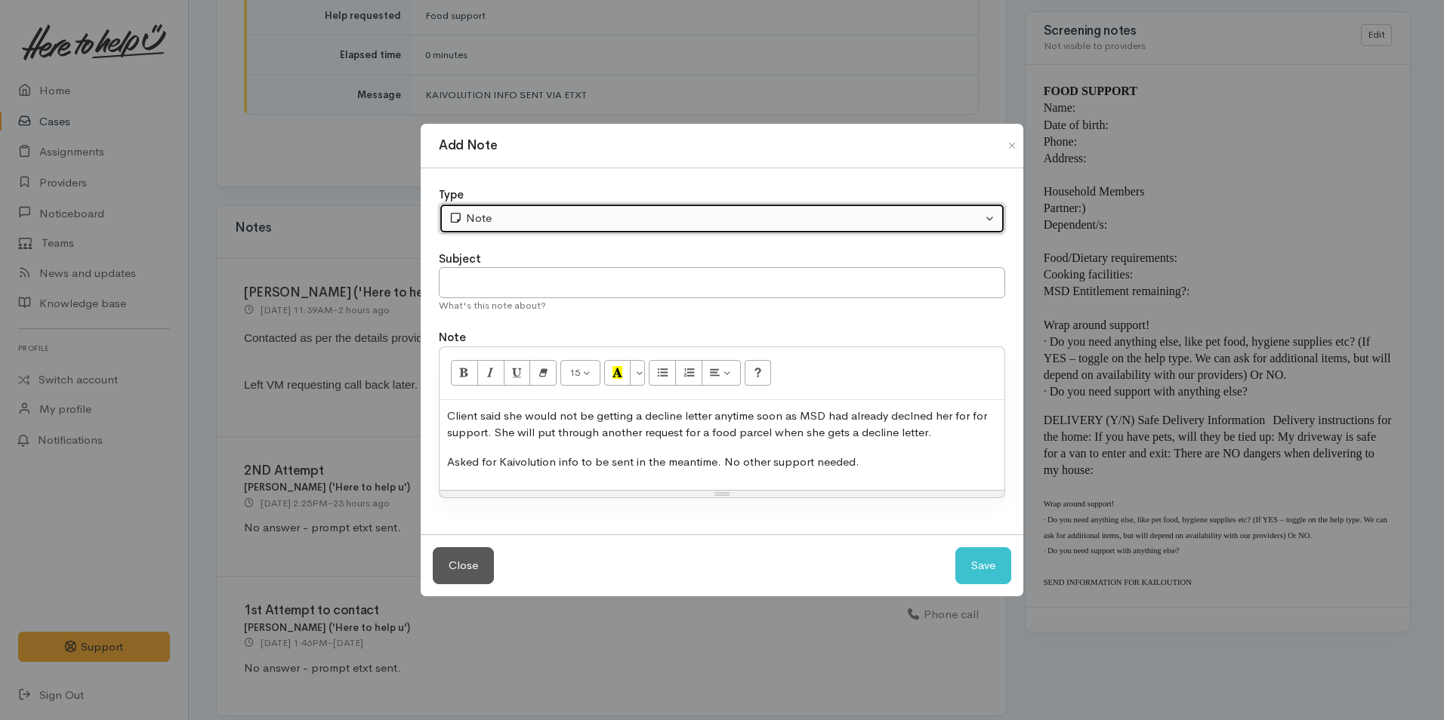
click at [827, 227] on button "Note" at bounding box center [722, 218] width 566 height 31
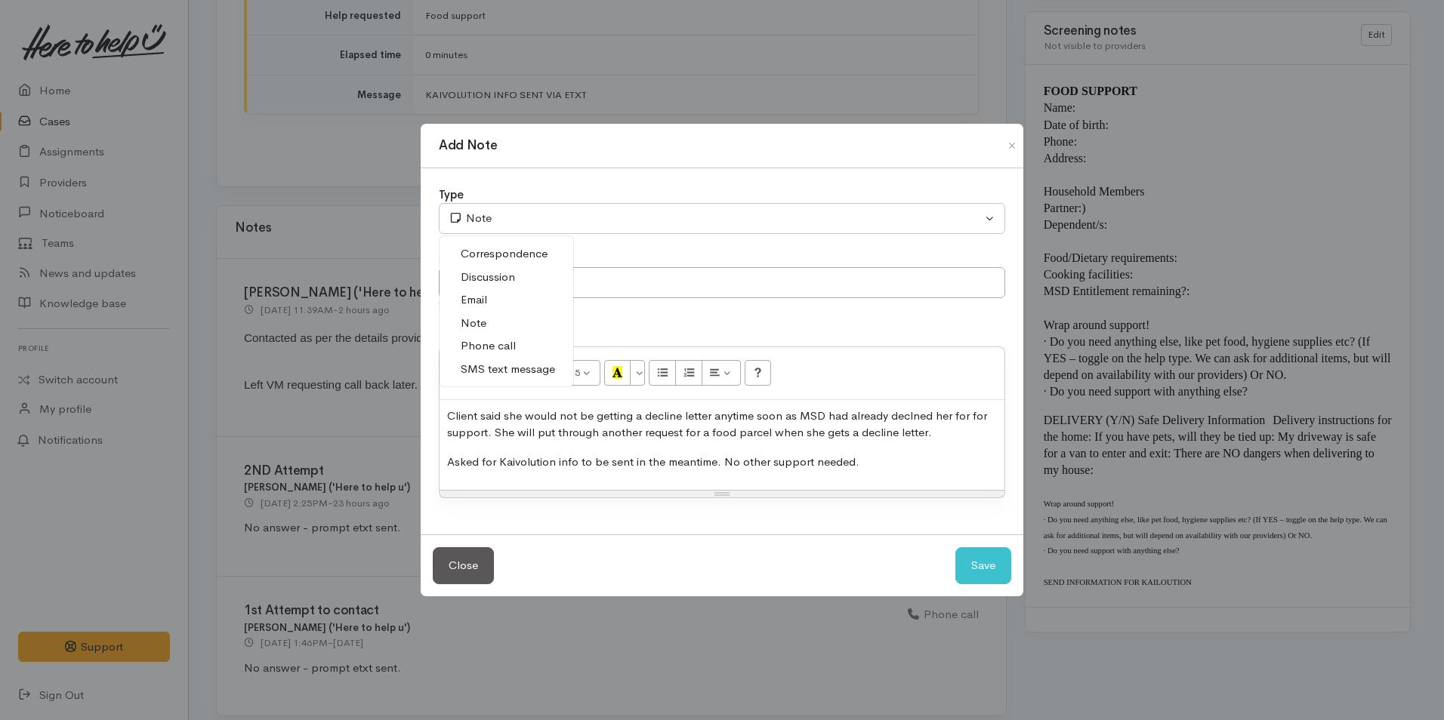
click at [489, 280] on span "Discussion" at bounding box center [488, 277] width 54 height 17
click at [975, 567] on button "Save" at bounding box center [983, 565] width 56 height 37
select select "1"
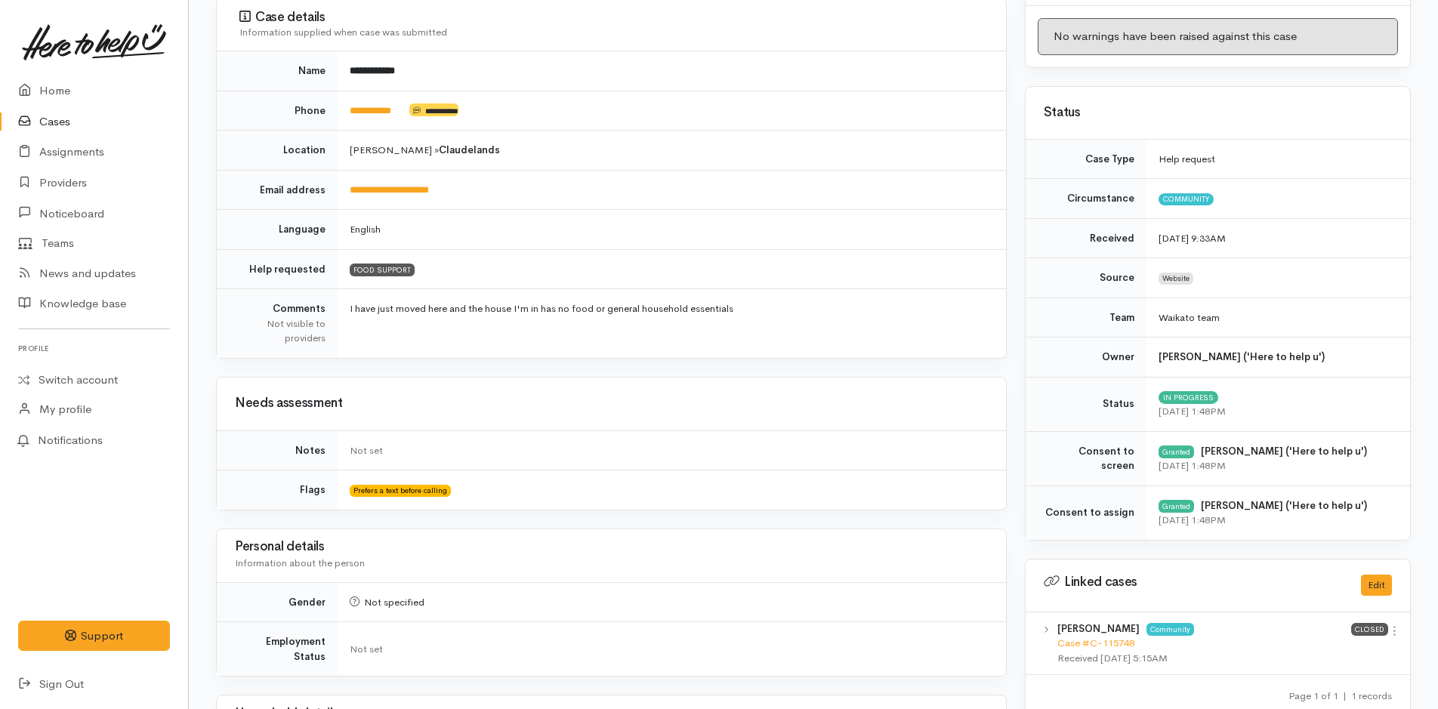
scroll to position [11, 0]
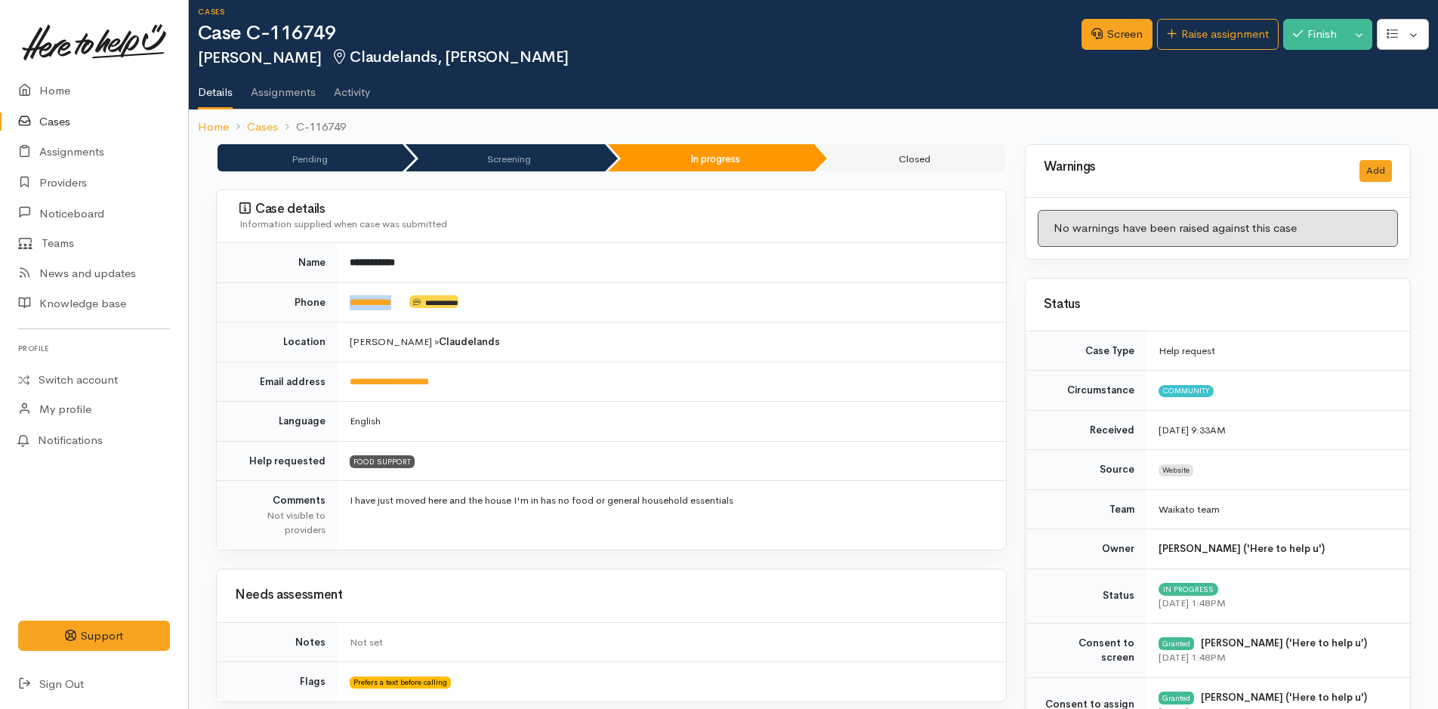
drag, startPoint x: 425, startPoint y: 290, endPoint x: 347, endPoint y: 293, distance: 78.6
click at [347, 293] on td "**********" at bounding box center [672, 302] width 668 height 40
copy td "**********"
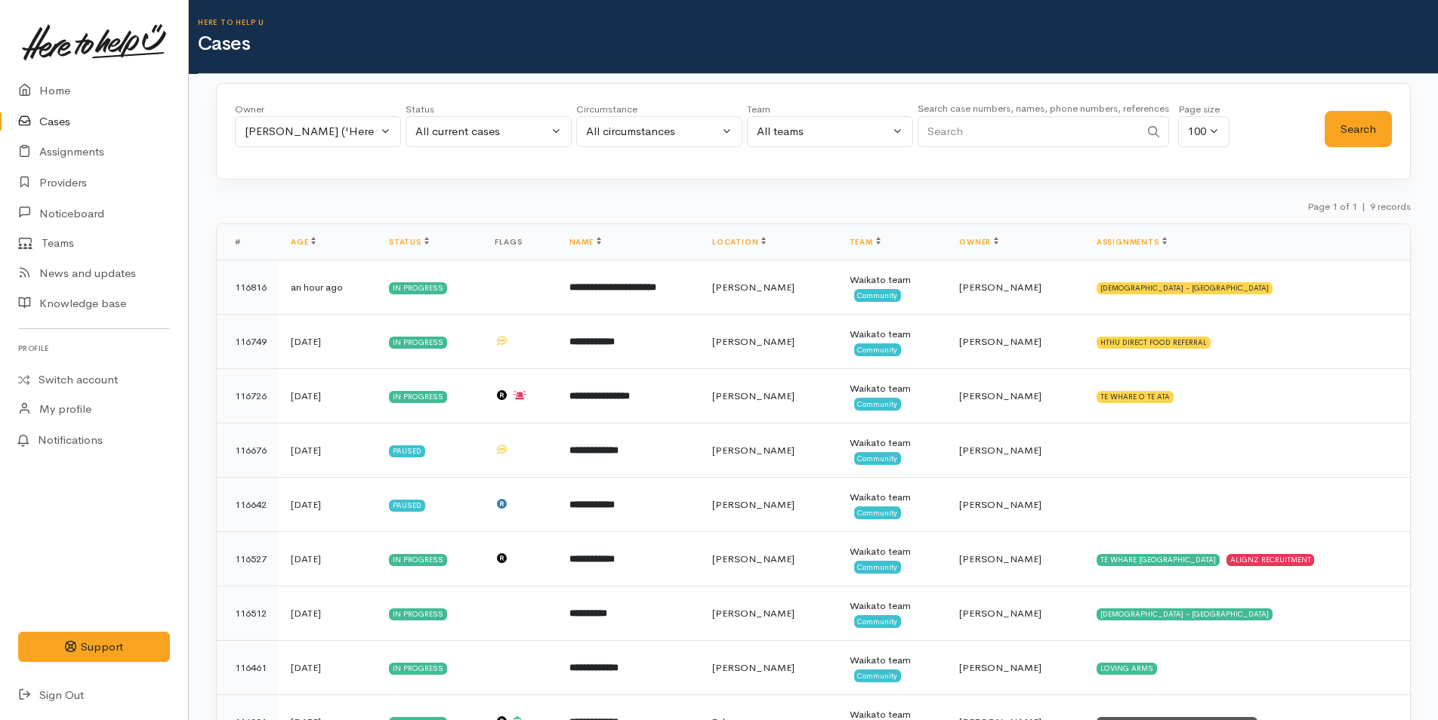
scroll to position [74, 0]
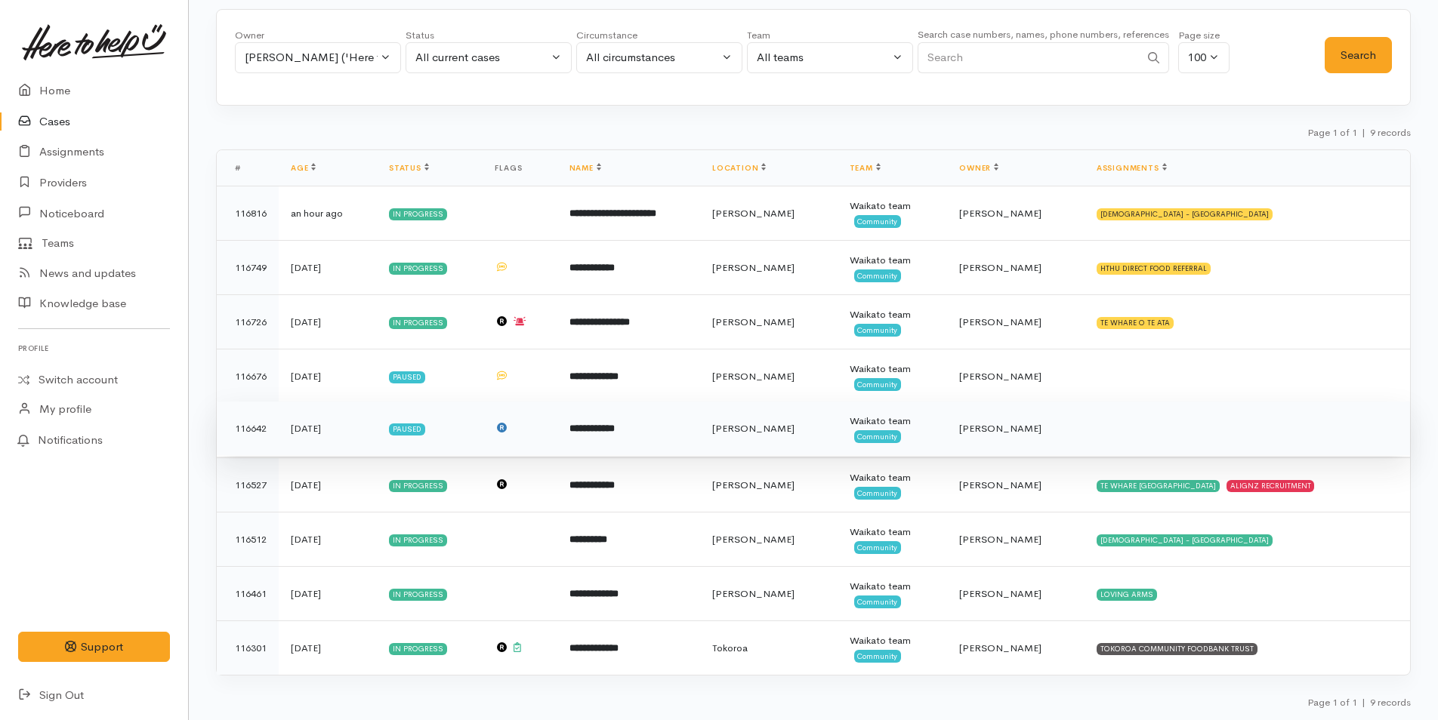
click at [610, 436] on td "**********" at bounding box center [628, 429] width 143 height 54
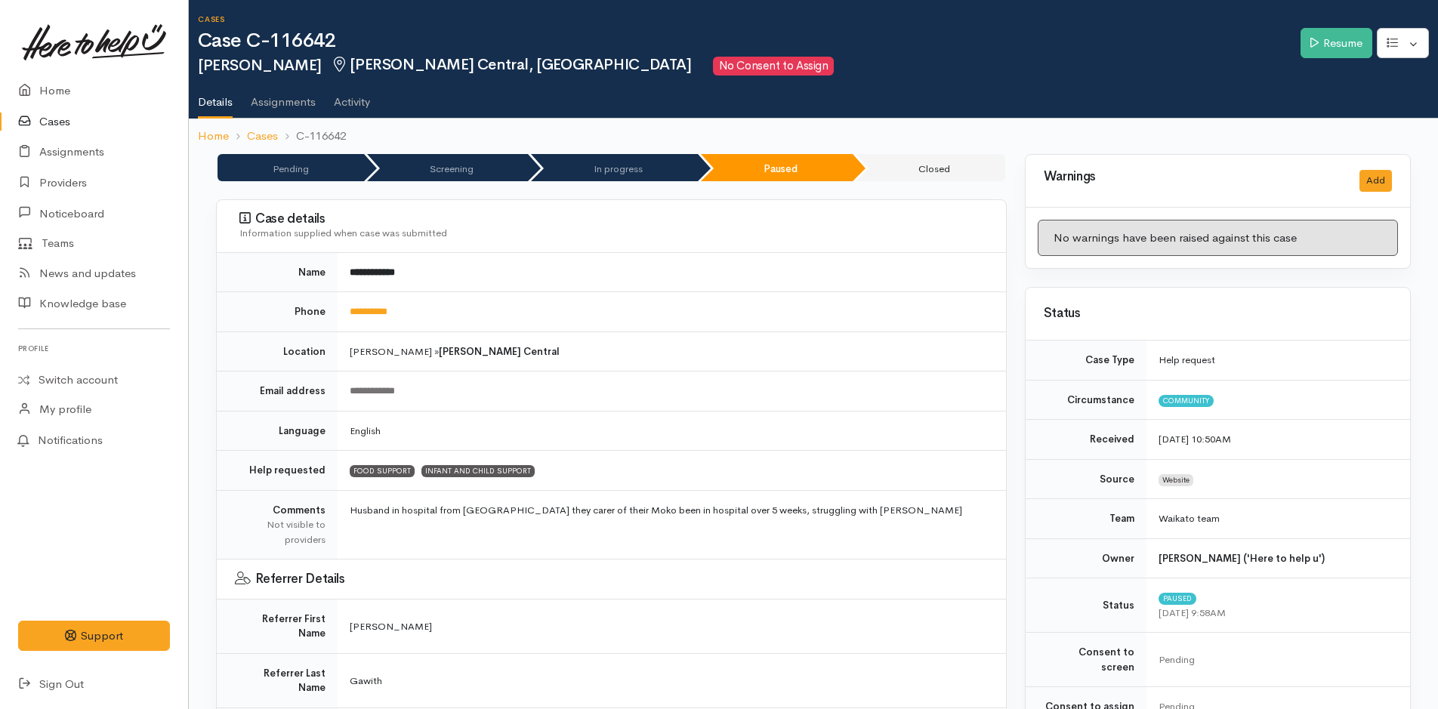
scroll to position [2, 0]
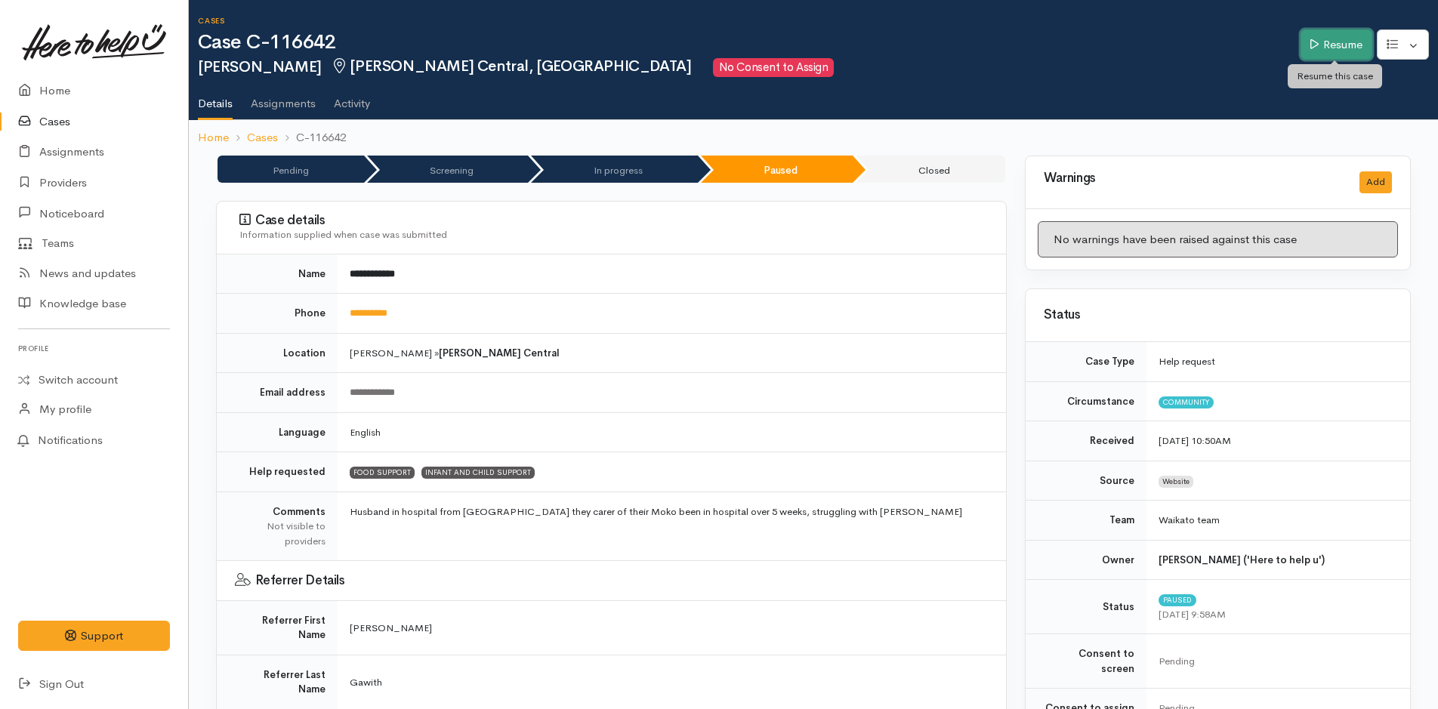
click at [1318, 43] on link "Resume" at bounding box center [1336, 44] width 72 height 31
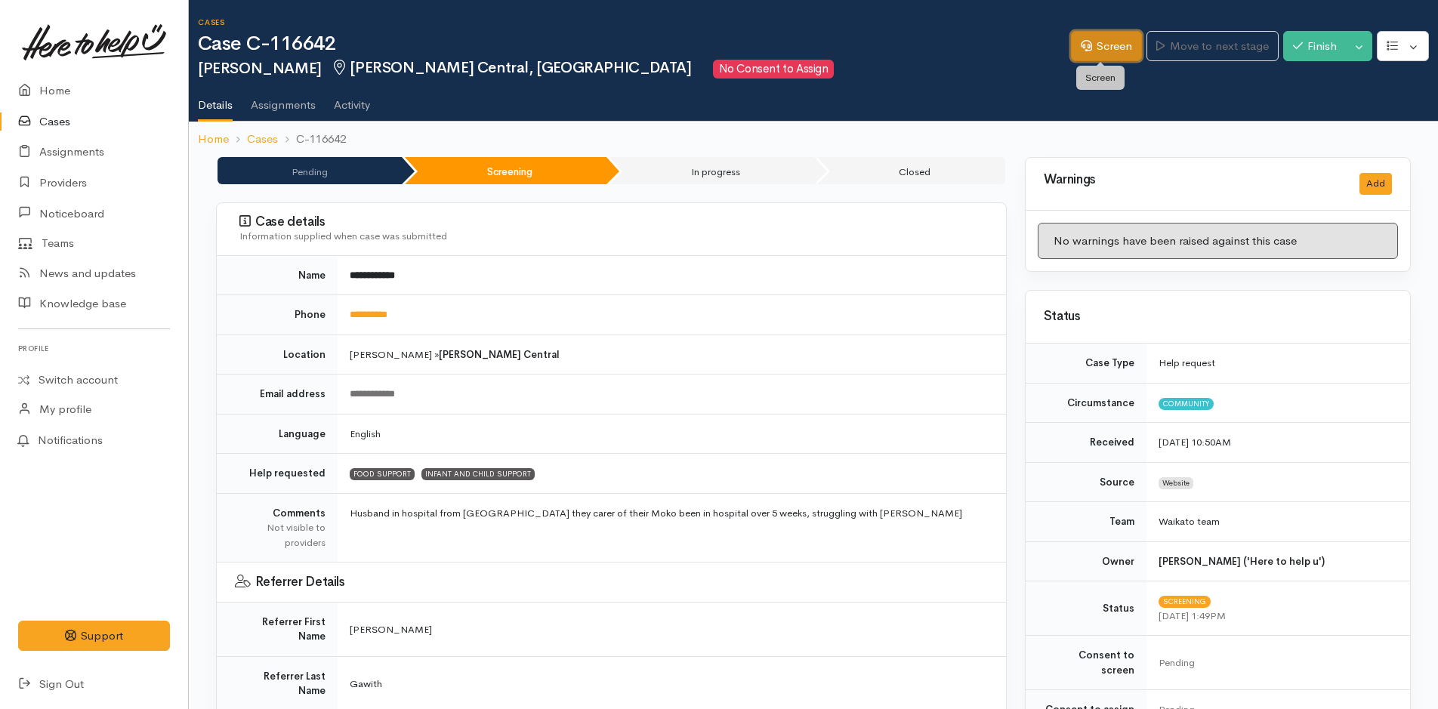
click at [1111, 49] on link "Screen" at bounding box center [1106, 46] width 71 height 31
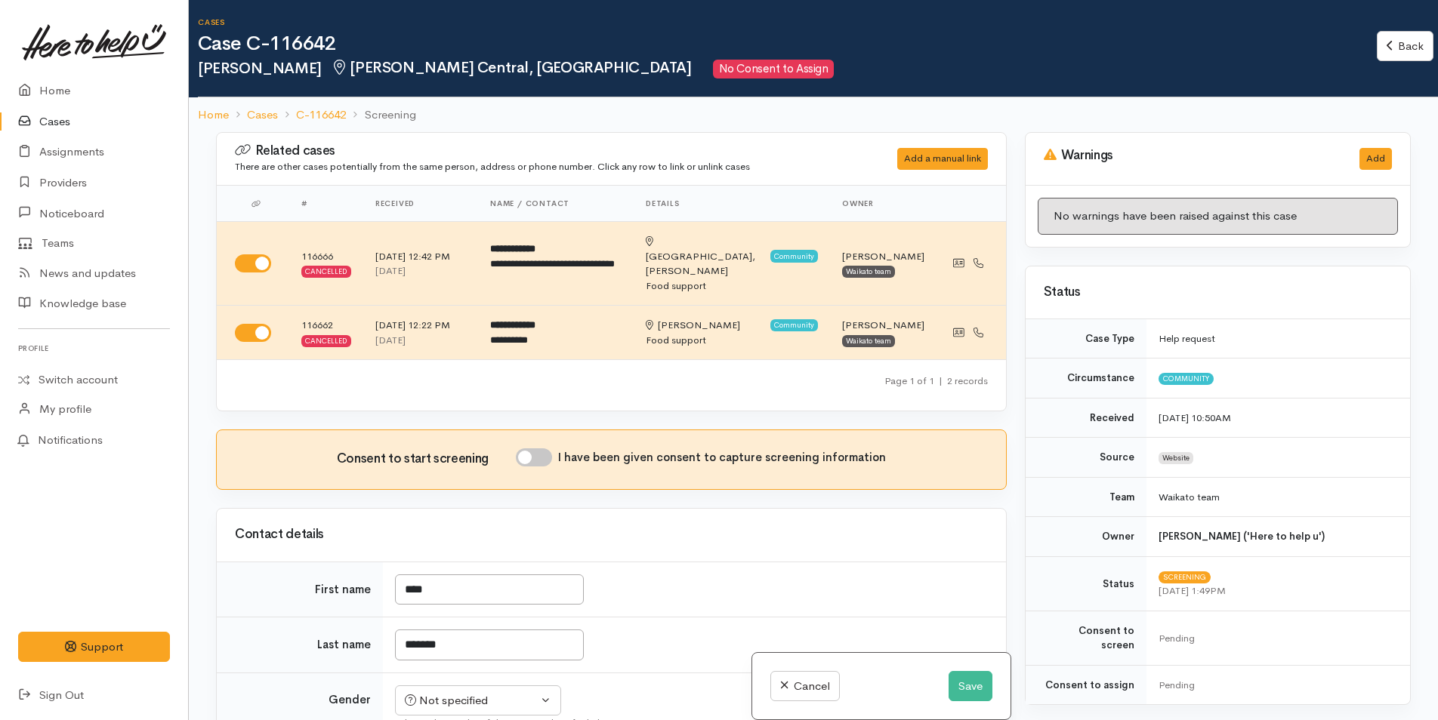
click at [540, 456] on input "I have been given consent to capture screening information" at bounding box center [534, 458] width 36 height 18
checkbox input "true"
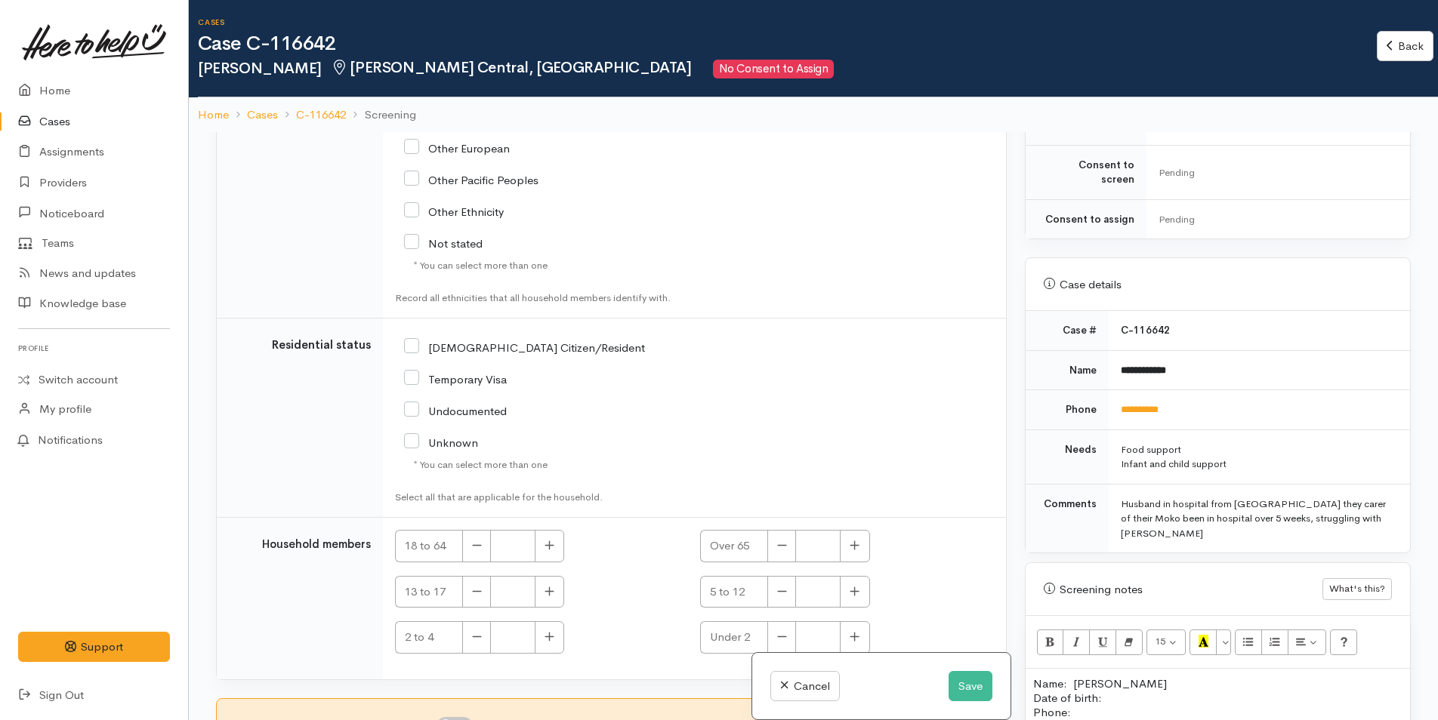
scroll to position [132, 0]
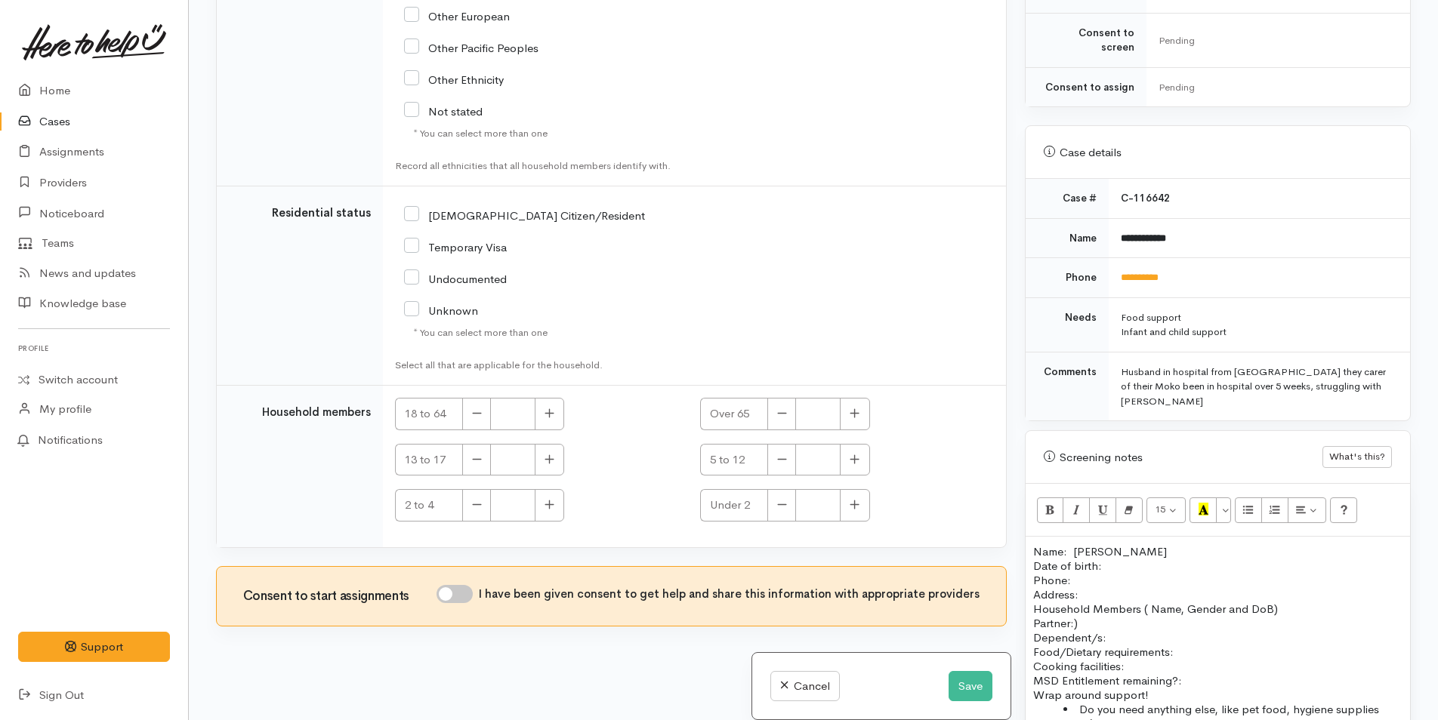
click at [461, 596] on input "I have been given consent to get help and share this information with appropria…" at bounding box center [454, 594] width 36 height 18
checkbox input "true"
click at [970, 684] on button "Save" at bounding box center [970, 686] width 44 height 31
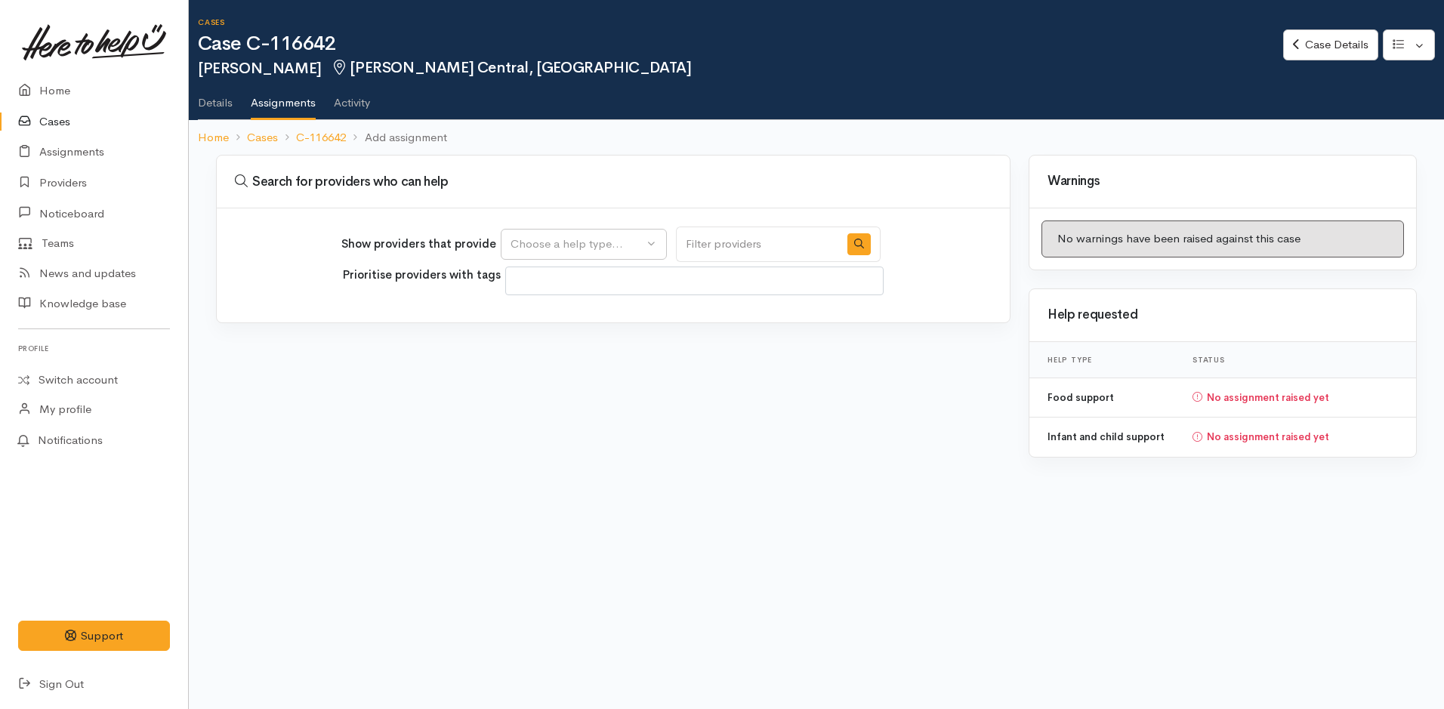
select select
click at [562, 229] on button "Choose a help type..." at bounding box center [584, 244] width 166 height 31
click at [557, 319] on span "Food support" at bounding box center [555, 316] width 70 height 17
select select "3"
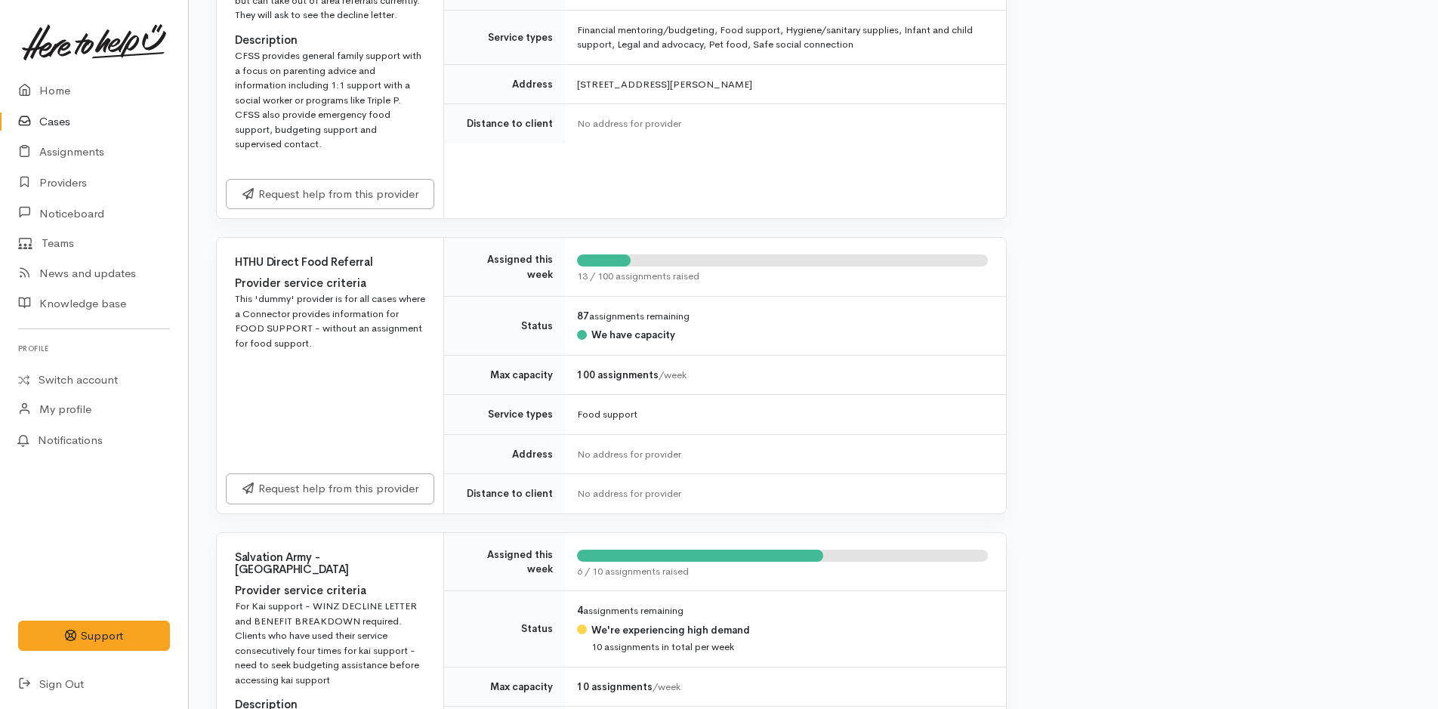
scroll to position [489, 0]
click at [377, 470] on link "Request help from this provider" at bounding box center [330, 485] width 208 height 31
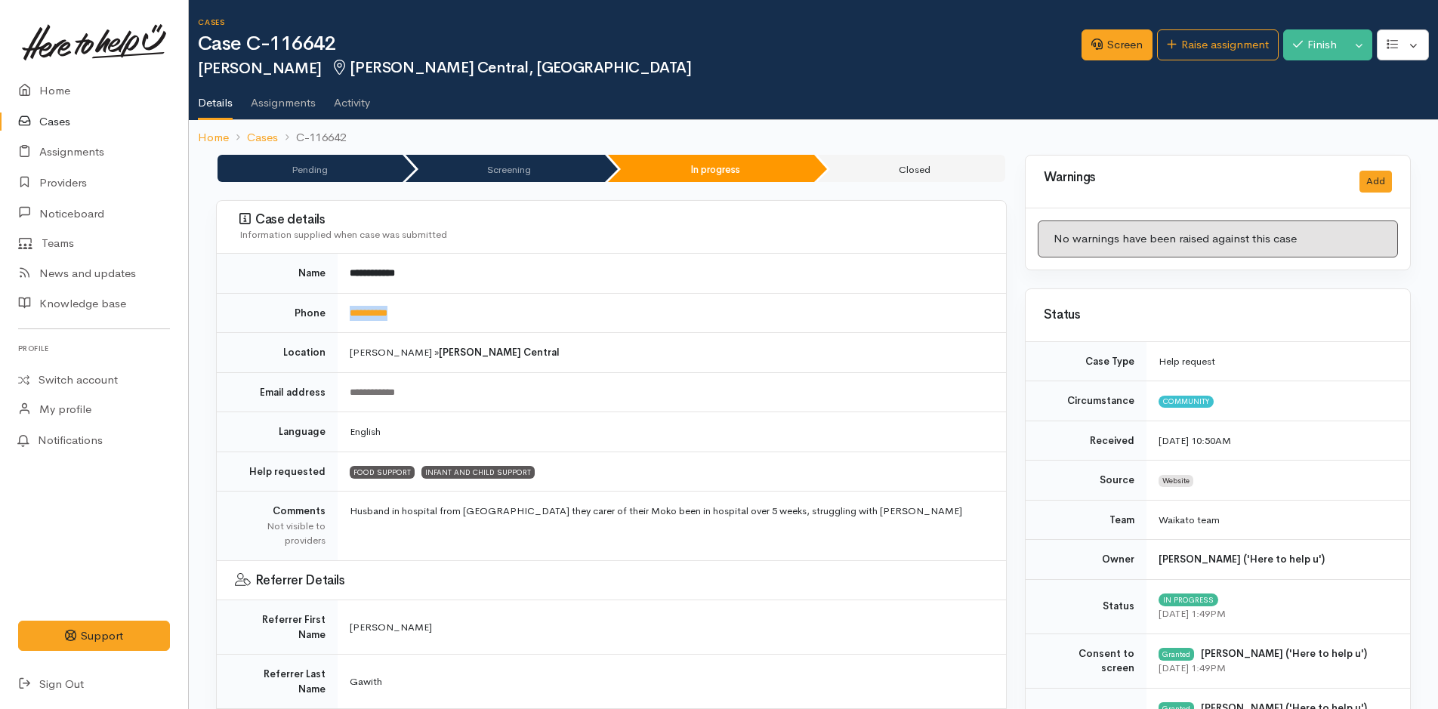
drag, startPoint x: 419, startPoint y: 318, endPoint x: 344, endPoint y: 310, distance: 76.0
click at [344, 310] on td "**********" at bounding box center [672, 313] width 668 height 40
copy link "**********"
click at [149, 119] on link "Cases" at bounding box center [94, 121] width 188 height 31
